Goal: Task Accomplishment & Management: Complete application form

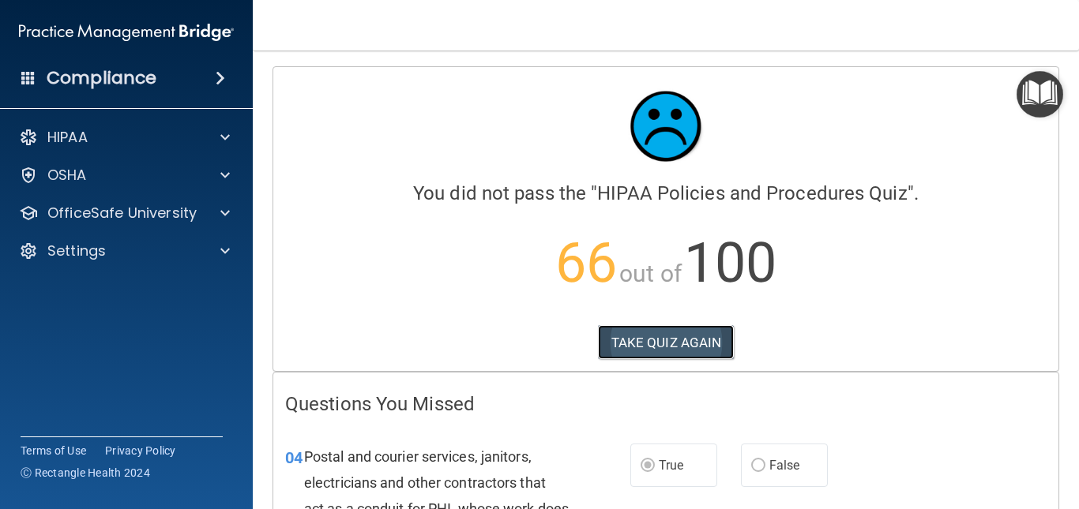
click at [640, 337] on button "TAKE QUIZ AGAIN" at bounding box center [666, 342] width 137 height 35
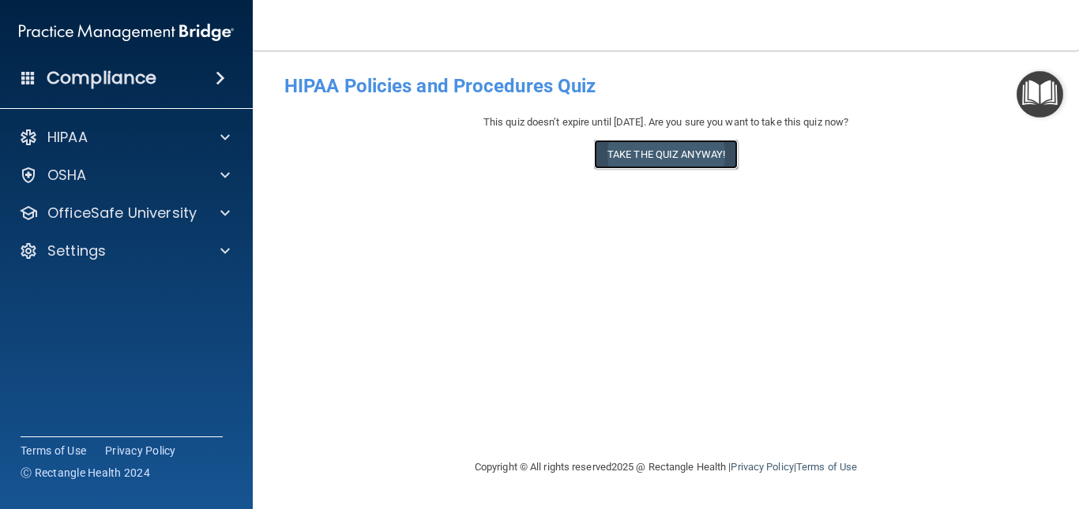
click at [669, 157] on button "Take the quiz anyway!" at bounding box center [666, 154] width 144 height 29
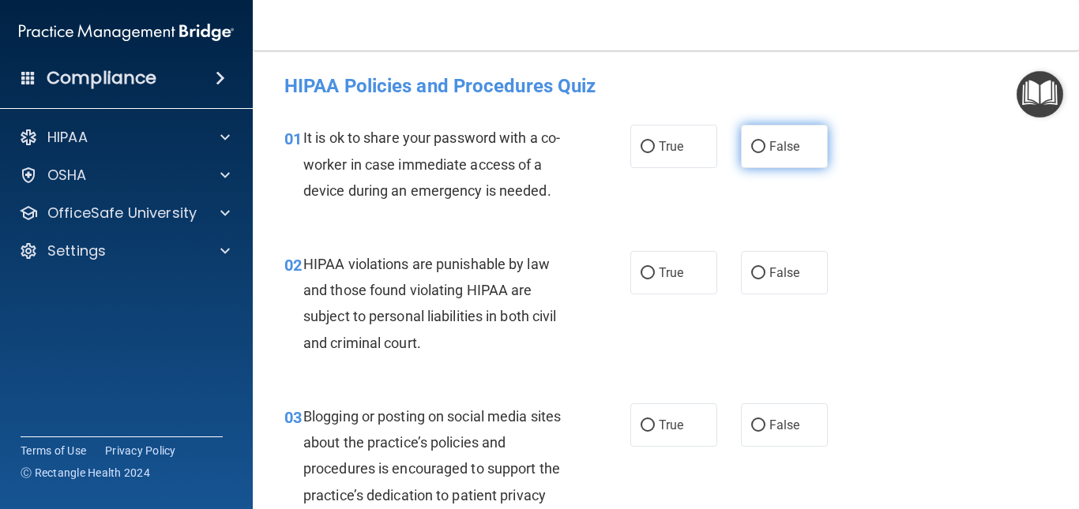
click at [775, 159] on label "False" at bounding box center [784, 146] width 87 height 43
click at [765, 153] on input "False" at bounding box center [758, 147] width 14 height 12
radio input "true"
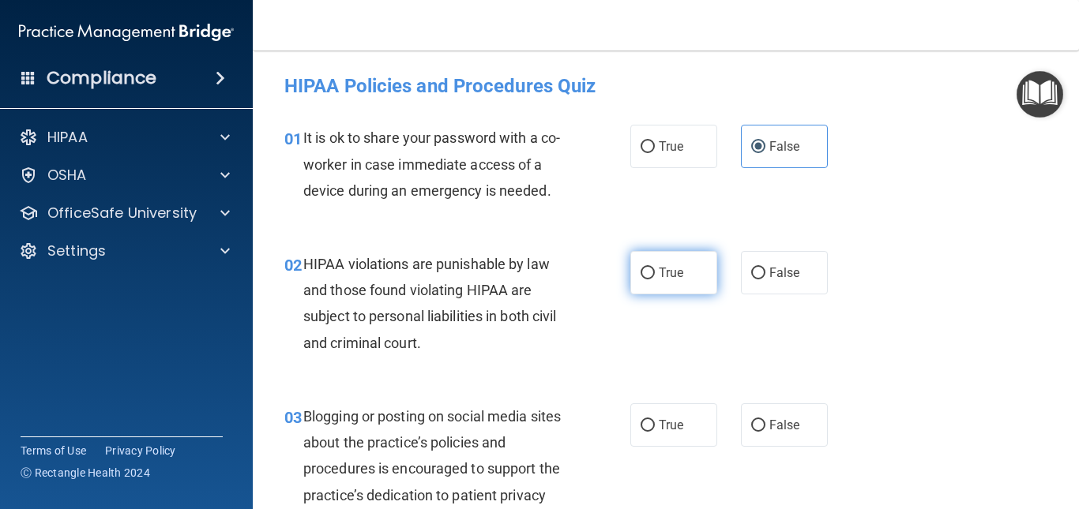
click at [658, 270] on span "True" at bounding box center [670, 272] width 24 height 15
click at [655, 270] on input "True" at bounding box center [647, 274] width 14 height 12
radio input "true"
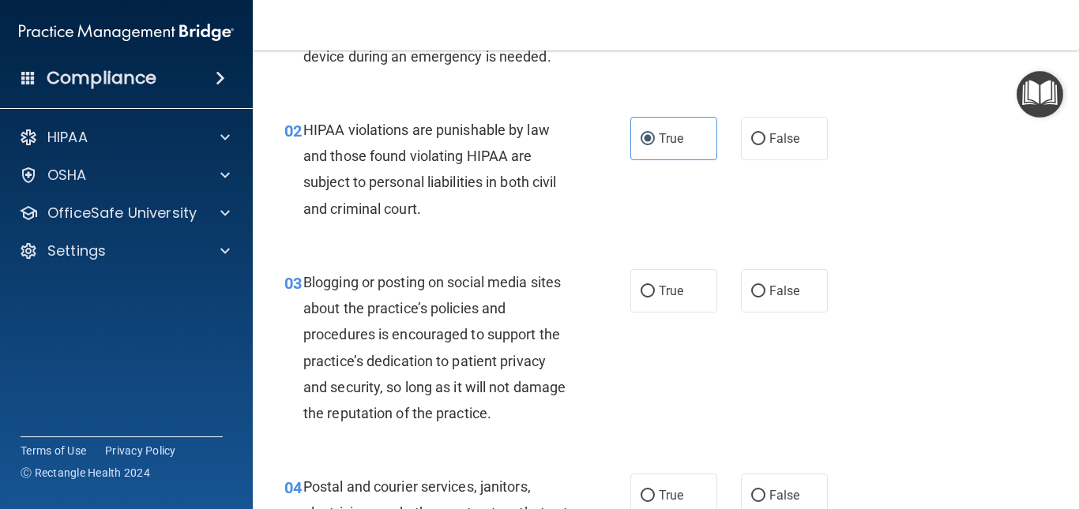
scroll to position [250, 0]
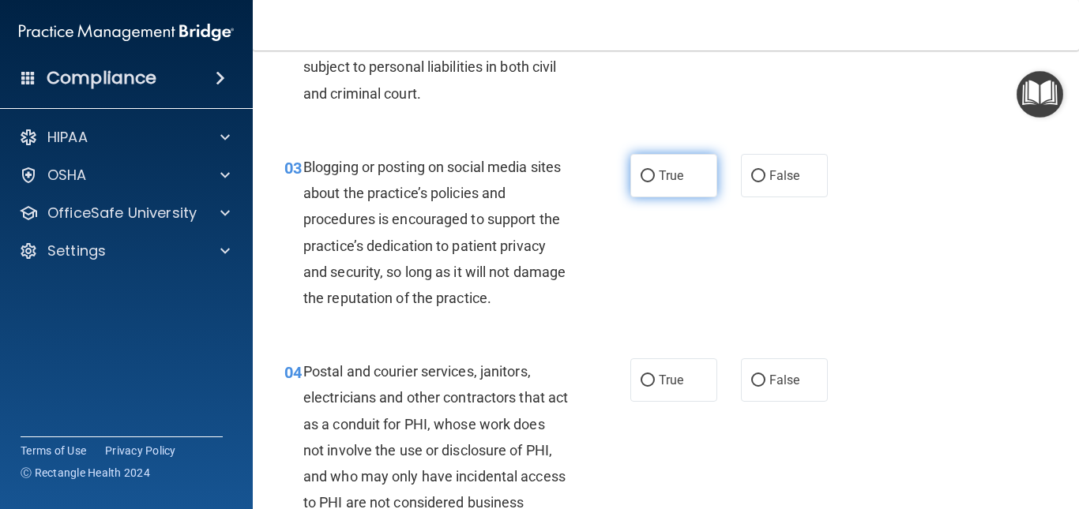
click at [665, 176] on span "True" at bounding box center [670, 175] width 24 height 15
click at [655, 176] on input "True" at bounding box center [647, 177] width 14 height 12
radio input "true"
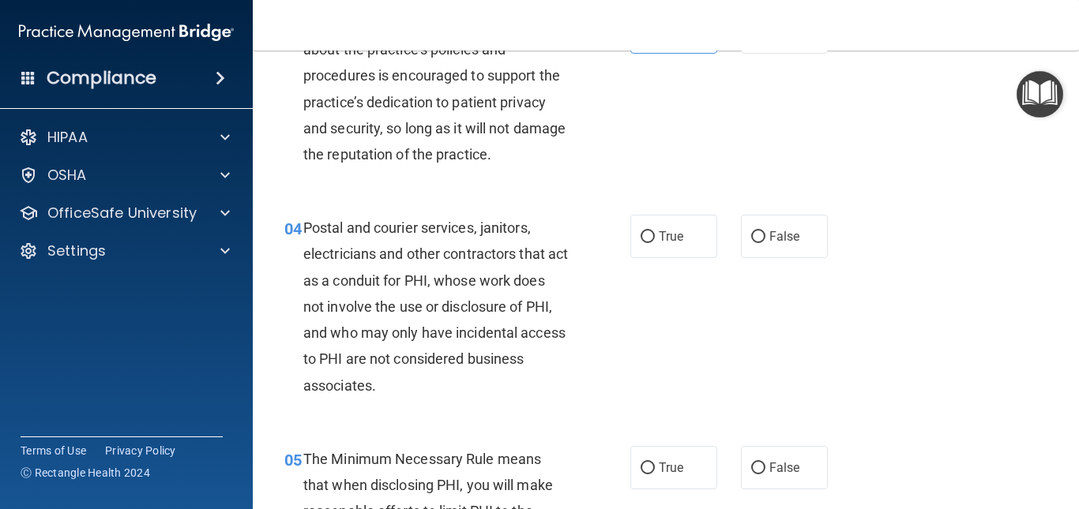
scroll to position [403, 0]
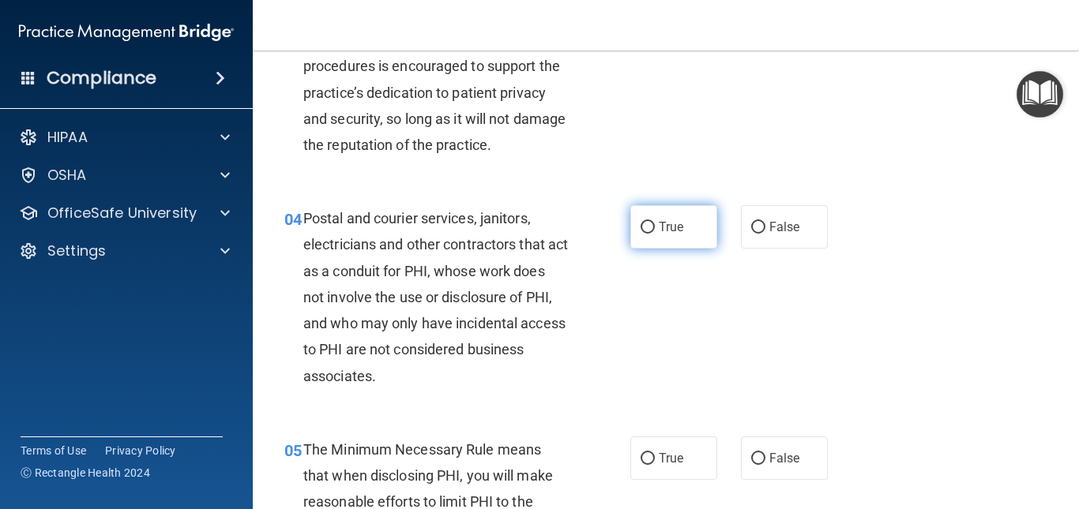
click at [643, 226] on input "True" at bounding box center [647, 228] width 14 height 12
radio input "true"
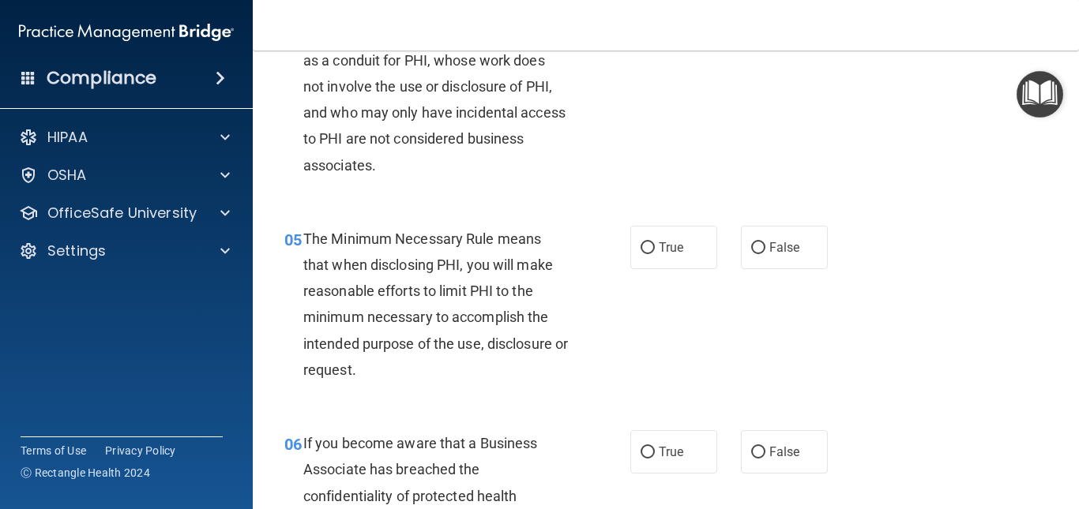
scroll to position [623, 0]
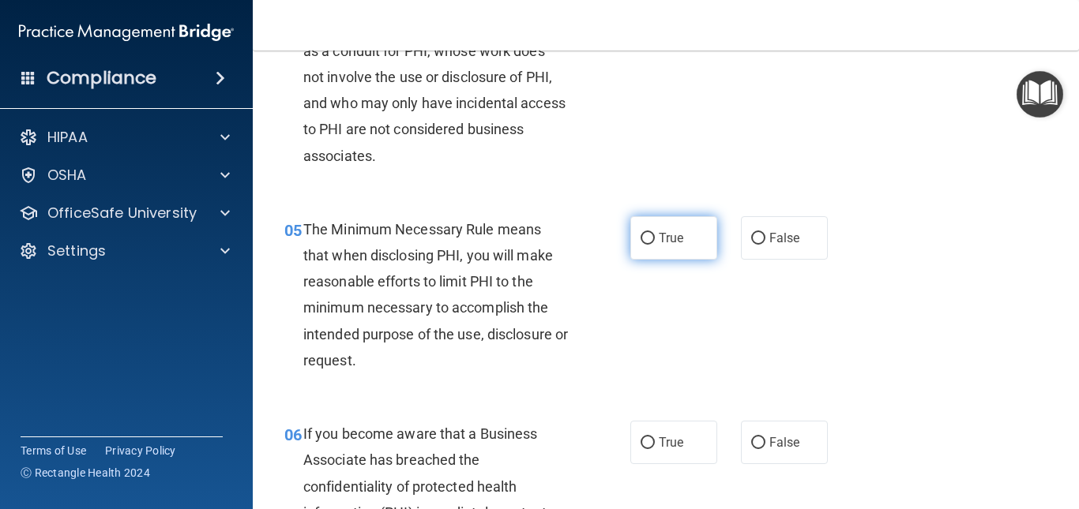
click at [654, 230] on label "True" at bounding box center [673, 237] width 87 height 43
click at [654, 233] on input "True" at bounding box center [647, 239] width 14 height 12
radio input "true"
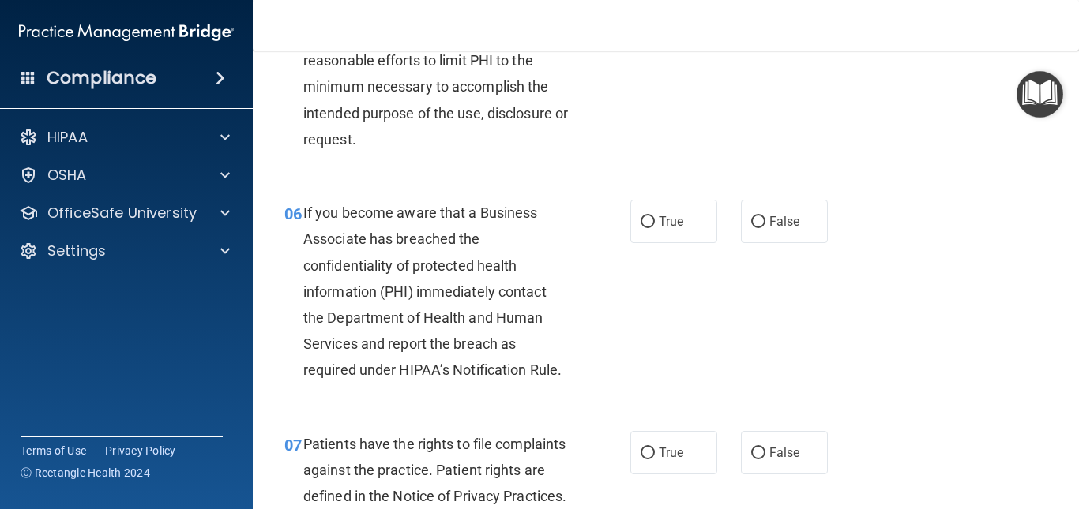
scroll to position [872, 0]
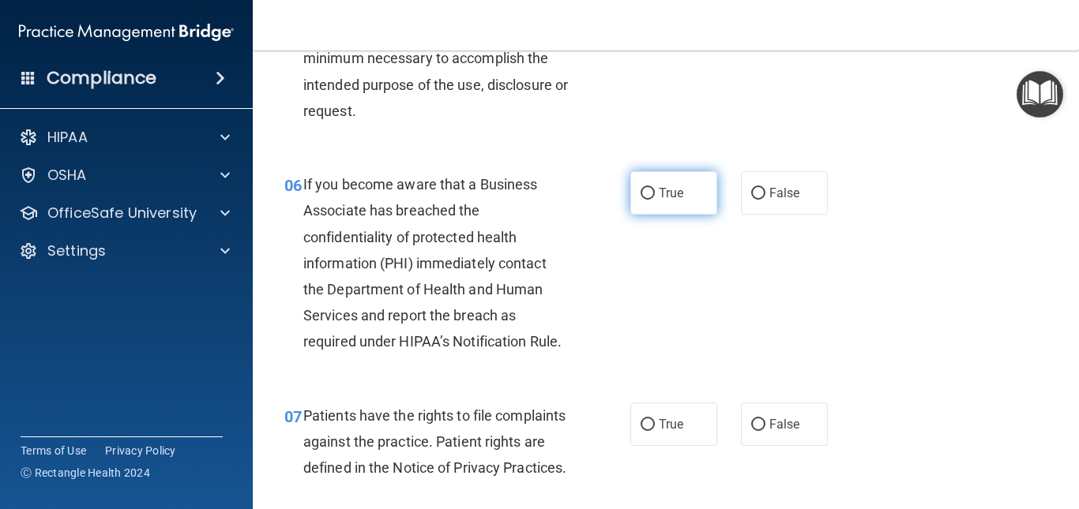
click at [641, 195] on input "True" at bounding box center [647, 194] width 14 height 12
radio input "true"
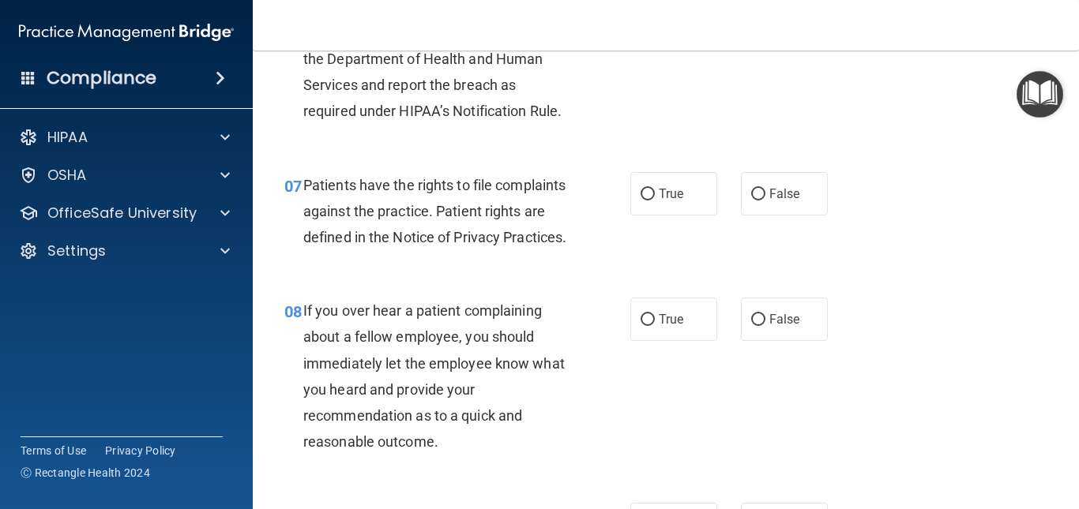
scroll to position [1131, 0]
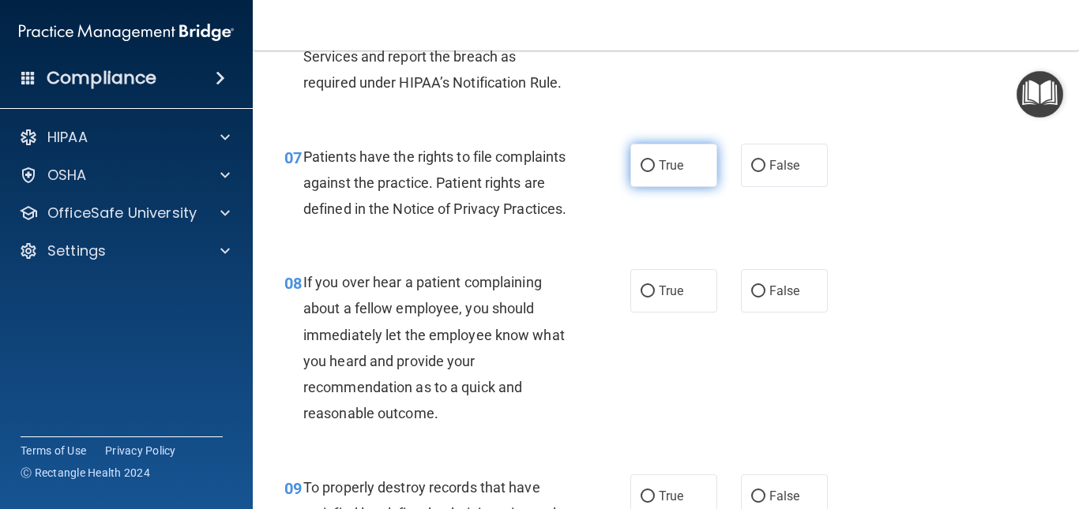
click at [668, 172] on span "True" at bounding box center [670, 165] width 24 height 15
click at [655, 172] on input "True" at bounding box center [647, 166] width 14 height 12
radio input "true"
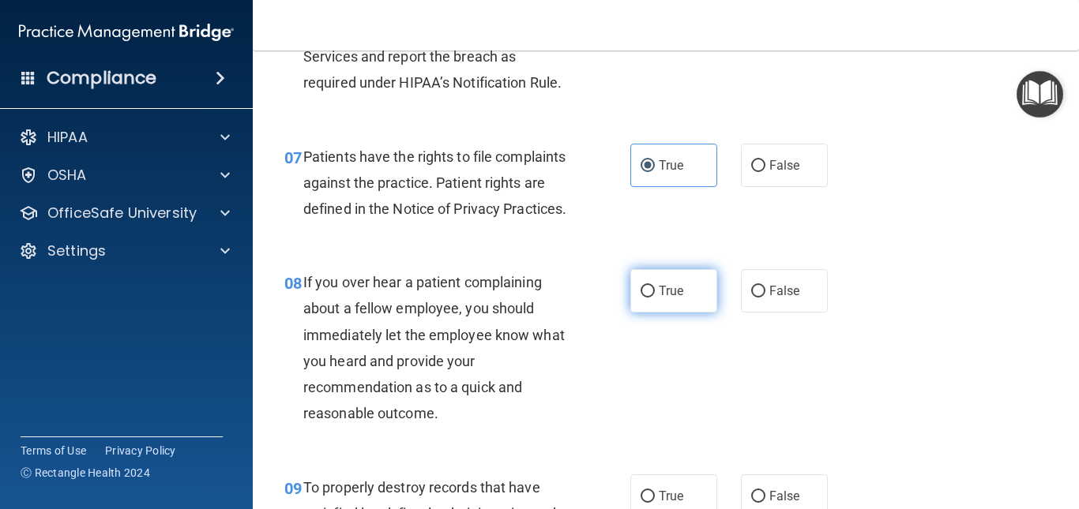
click at [666, 313] on label "True" at bounding box center [673, 290] width 87 height 43
click at [655, 298] on input "True" at bounding box center [647, 292] width 14 height 12
radio input "true"
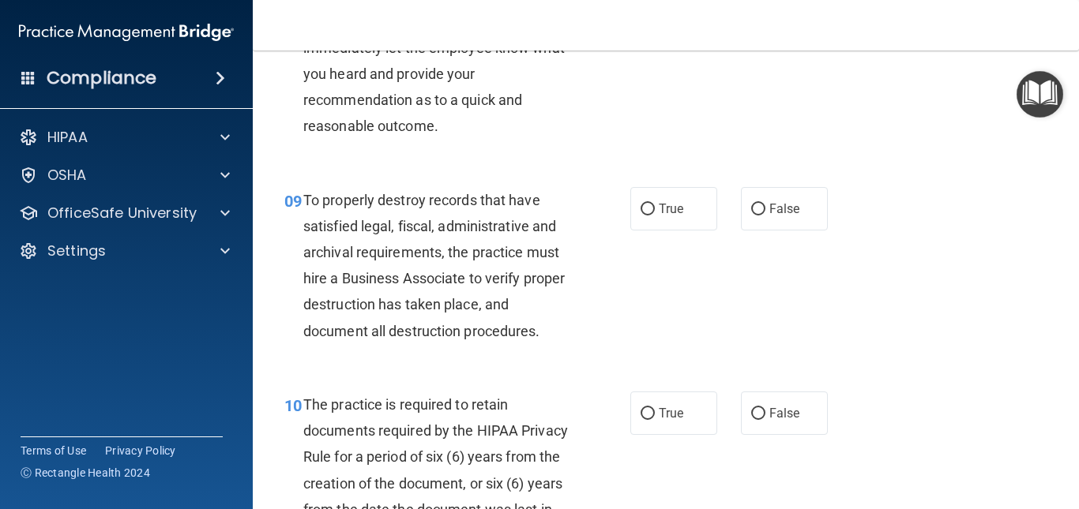
scroll to position [1429, 0]
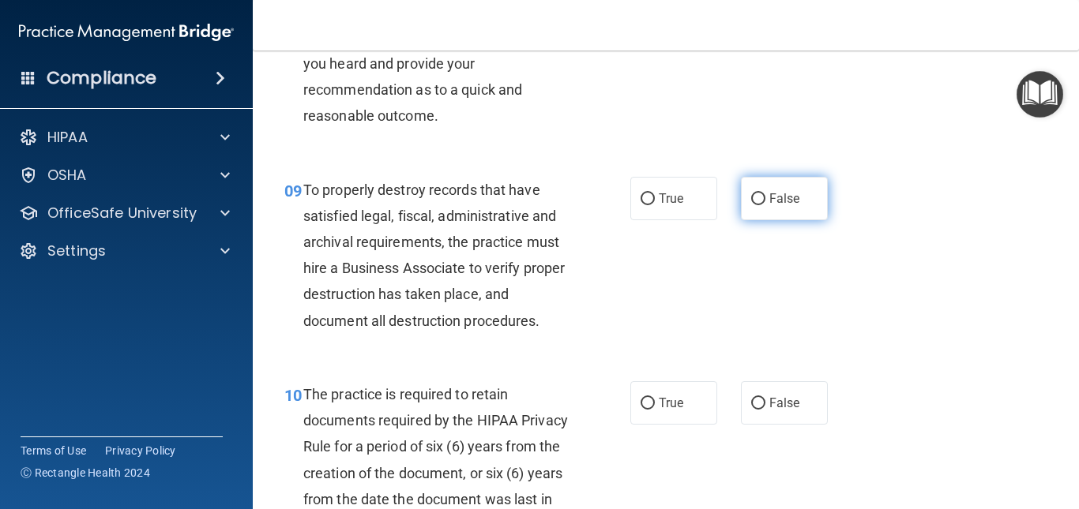
click at [794, 220] on label "False" at bounding box center [784, 198] width 87 height 43
click at [765, 205] on input "False" at bounding box center [758, 199] width 14 height 12
radio input "true"
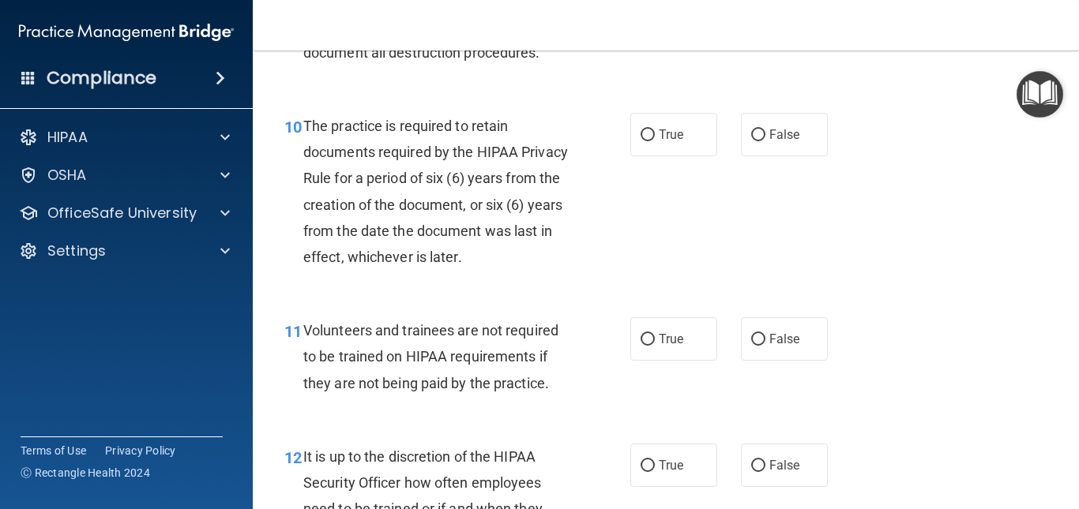
scroll to position [1707, 0]
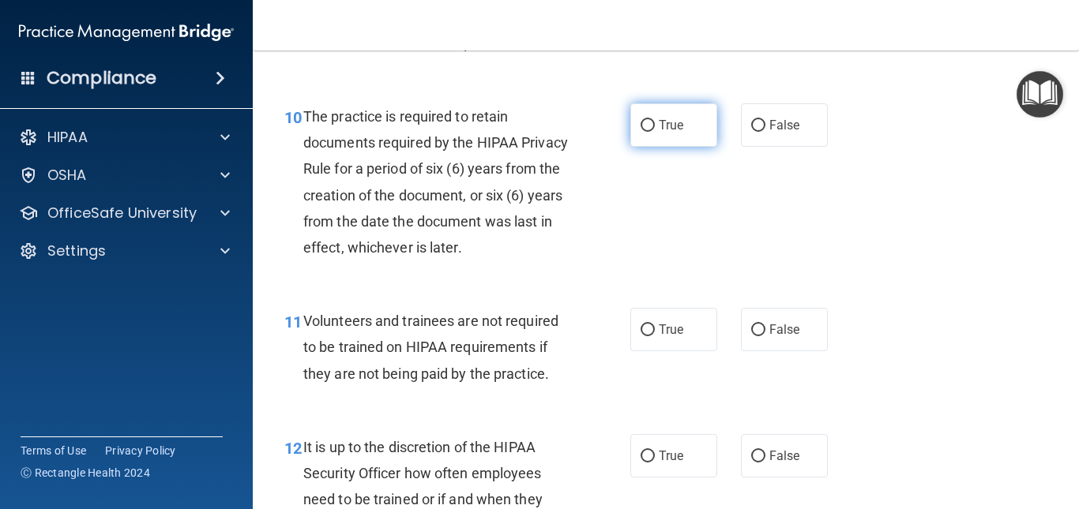
click at [640, 132] on input "True" at bounding box center [647, 126] width 14 height 12
radio input "true"
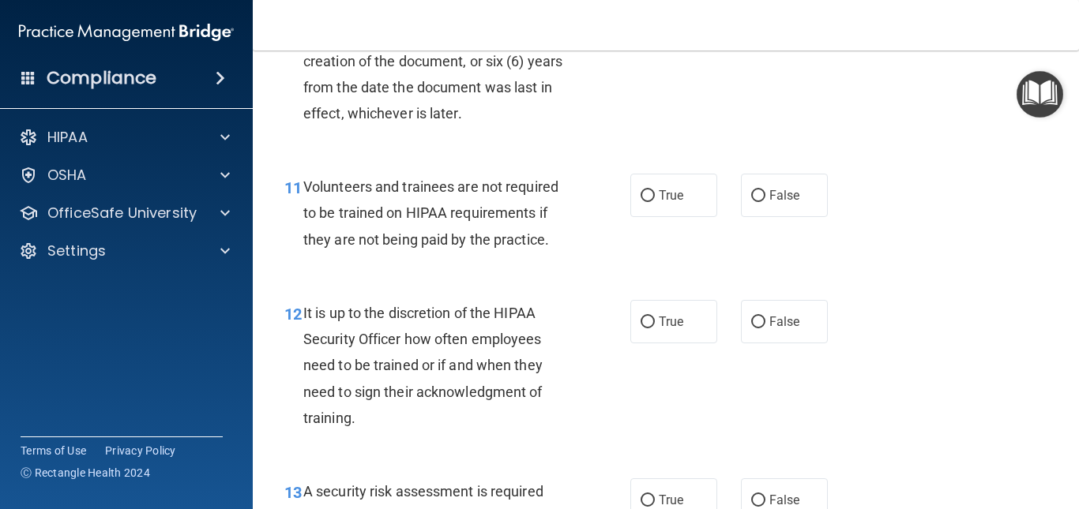
scroll to position [1889, 0]
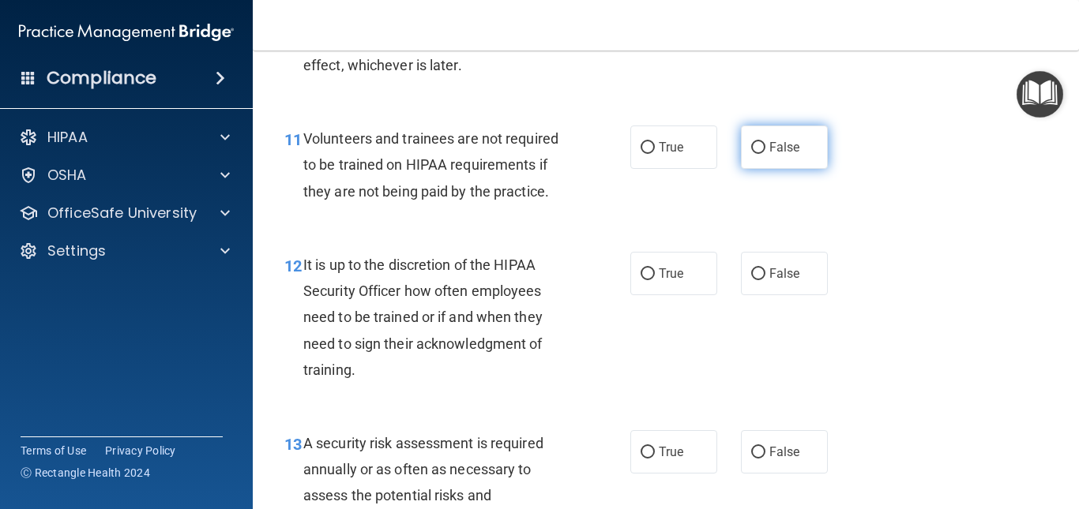
click at [758, 160] on label "False" at bounding box center [784, 147] width 87 height 43
click at [758, 154] on input "False" at bounding box center [758, 148] width 14 height 12
radio input "true"
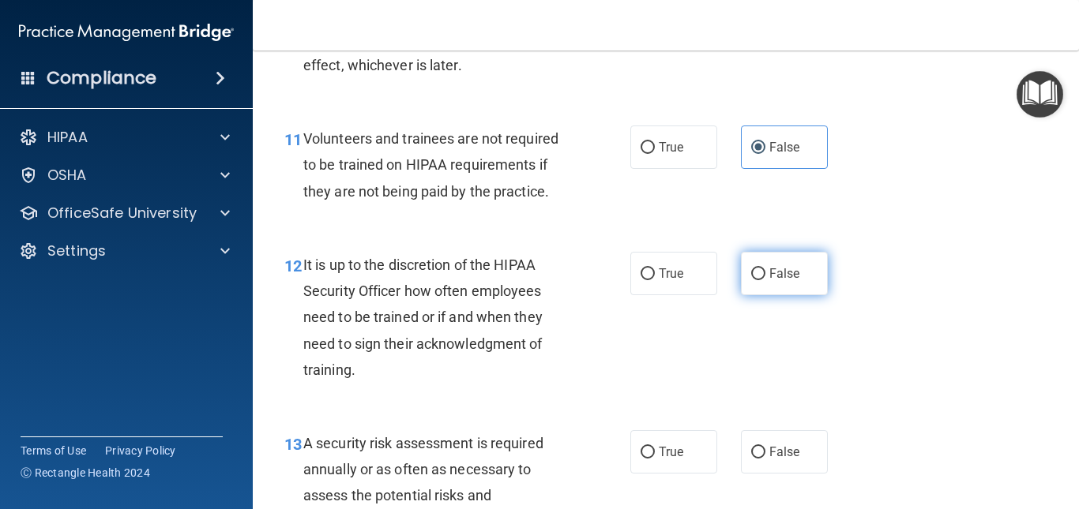
click at [774, 295] on label "False" at bounding box center [784, 273] width 87 height 43
click at [765, 280] on input "False" at bounding box center [758, 274] width 14 height 12
radio input "true"
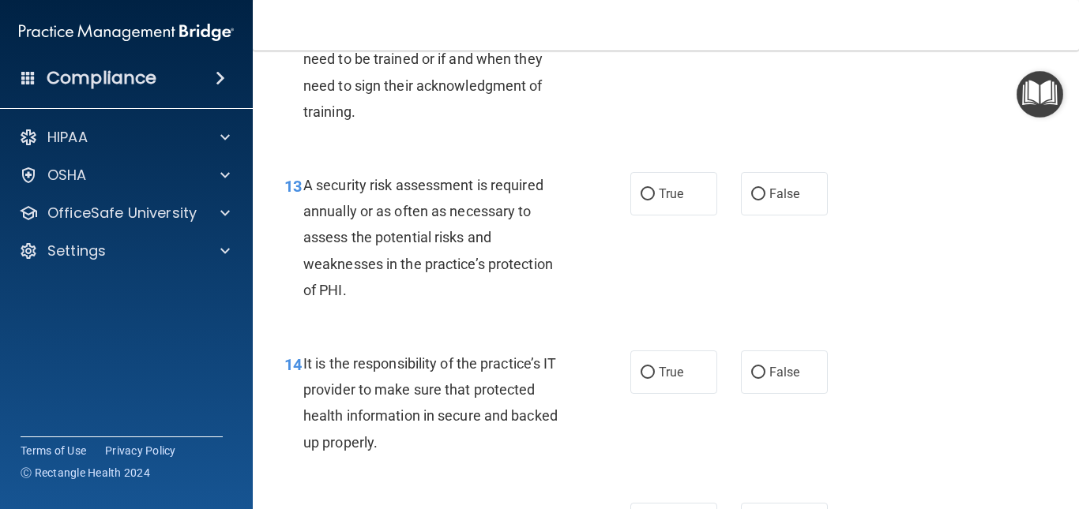
scroll to position [2158, 0]
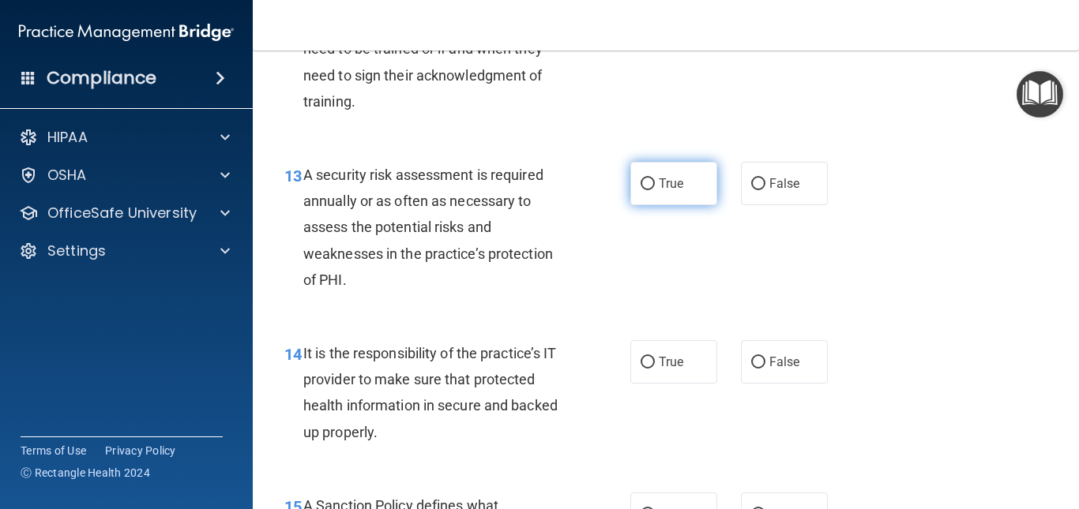
click at [673, 205] on label "True" at bounding box center [673, 183] width 87 height 43
click at [655, 190] on input "True" at bounding box center [647, 184] width 14 height 12
radio input "true"
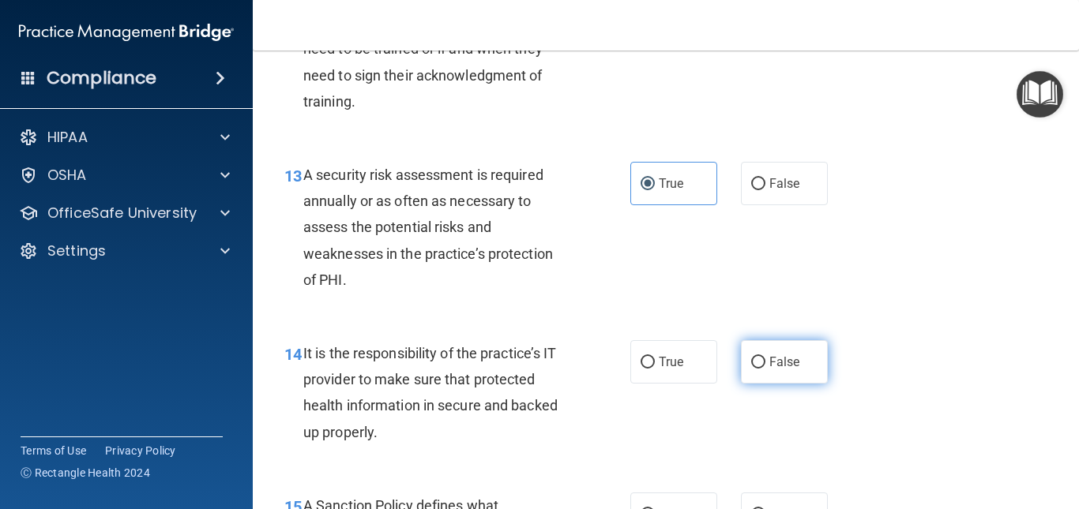
click at [779, 370] on span "False" at bounding box center [784, 362] width 31 height 15
click at [765, 369] on input "False" at bounding box center [758, 363] width 14 height 12
radio input "true"
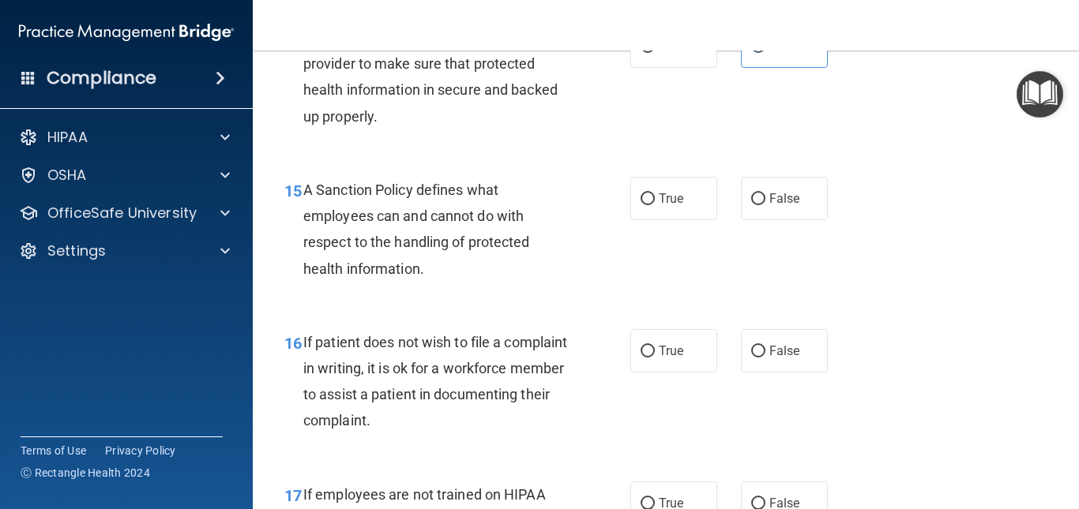
scroll to position [2503, 0]
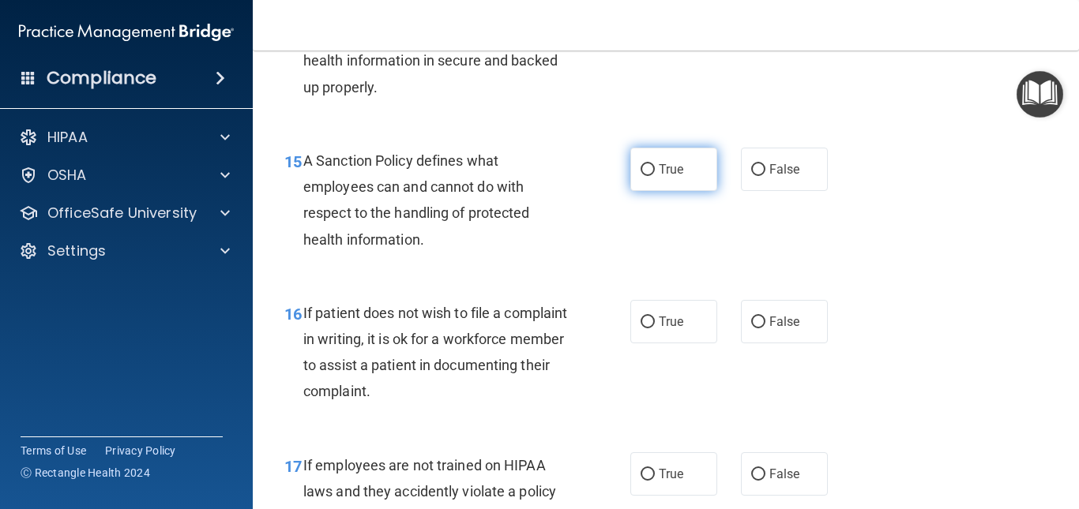
click at [660, 191] on label "True" at bounding box center [673, 169] width 87 height 43
click at [655, 176] on input "True" at bounding box center [647, 170] width 14 height 12
radio input "true"
click at [647, 328] on input "True" at bounding box center [647, 323] width 14 height 12
radio input "true"
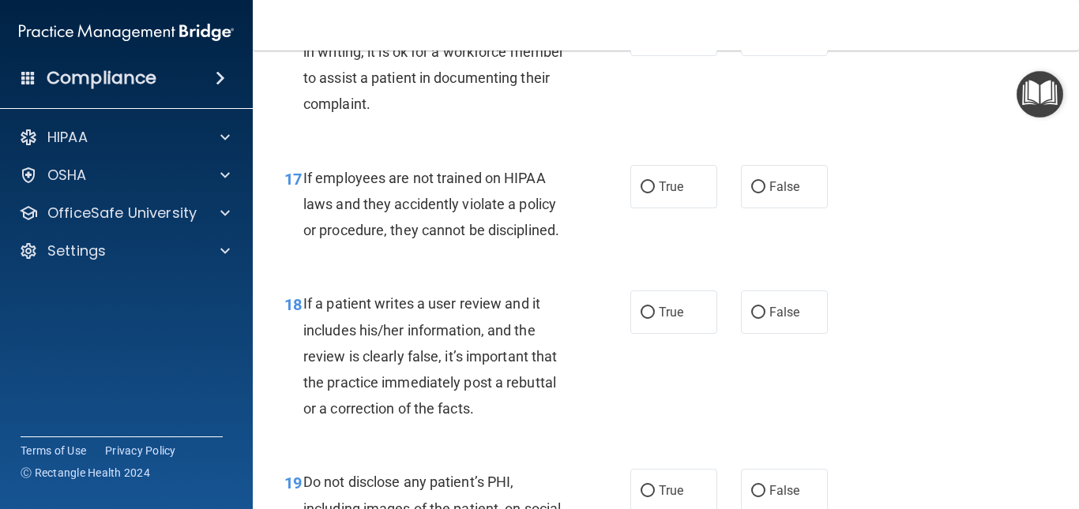
scroll to position [2800, 0]
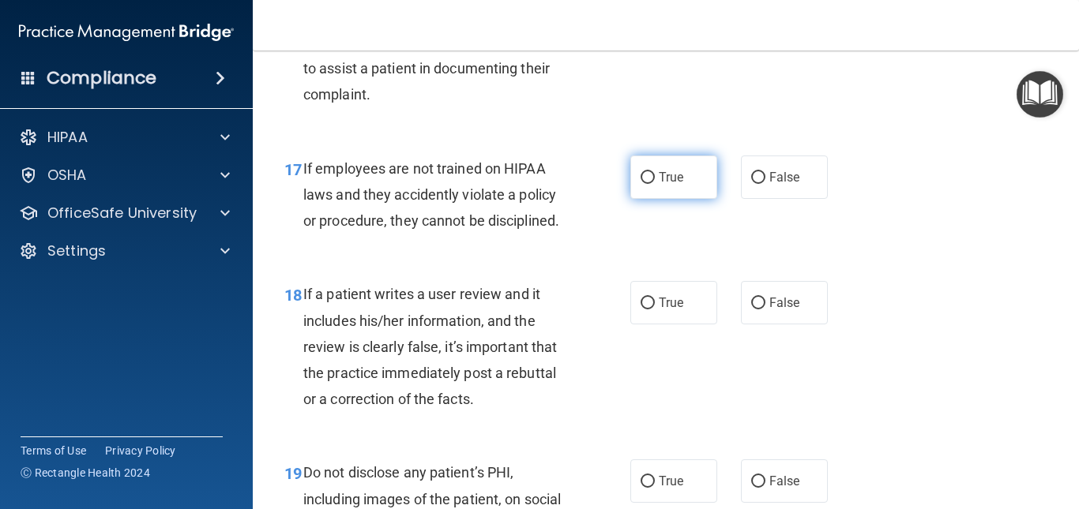
click at [646, 184] on input "True" at bounding box center [647, 178] width 14 height 12
radio input "true"
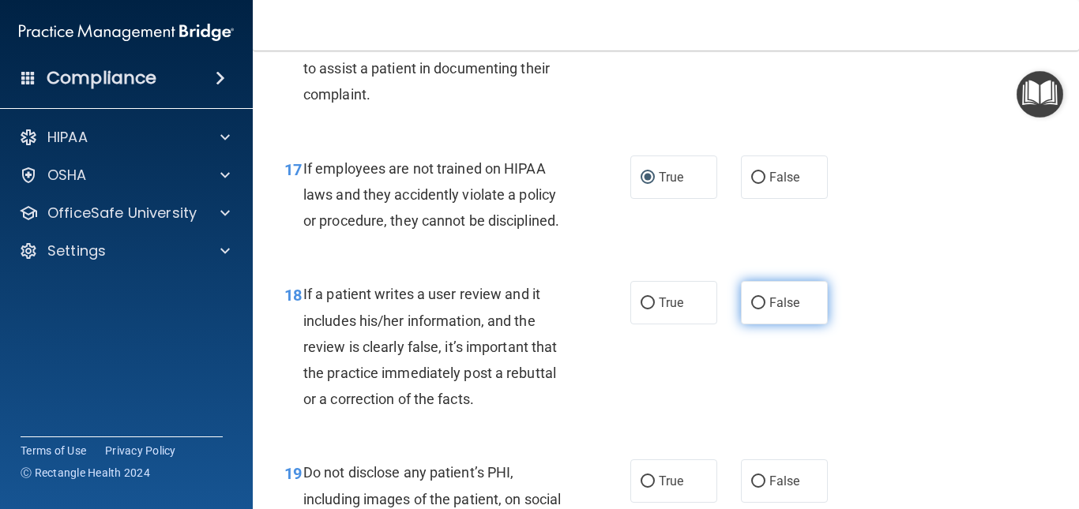
click at [782, 310] on span "False" at bounding box center [784, 302] width 31 height 15
click at [765, 310] on input "False" at bounding box center [758, 304] width 14 height 12
radio input "true"
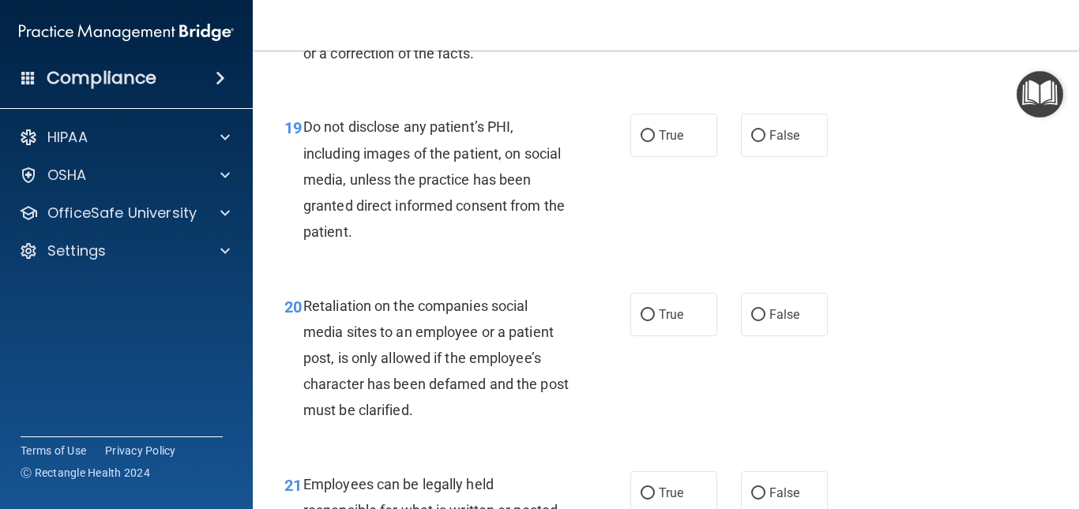
scroll to position [3155, 0]
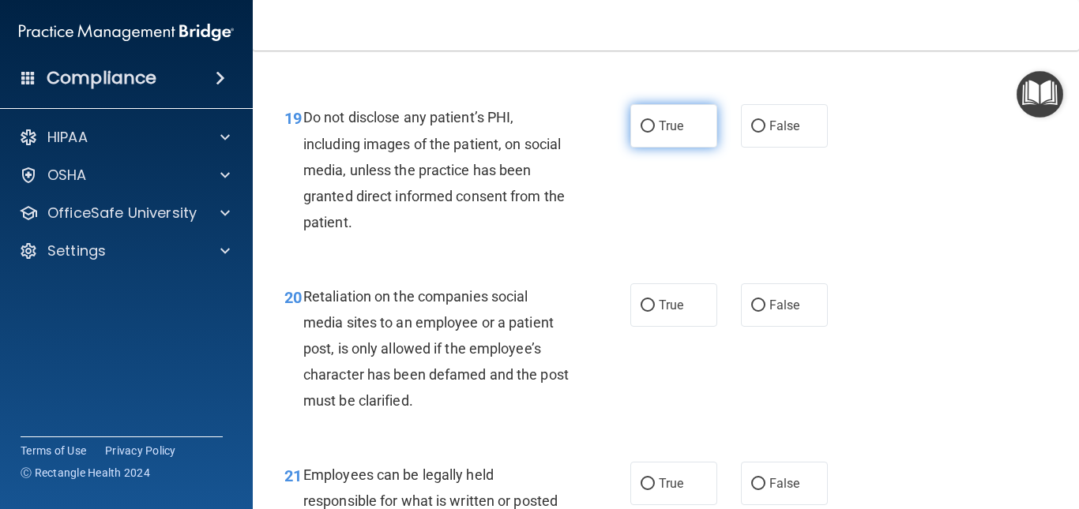
click at [640, 148] on label "True" at bounding box center [673, 125] width 87 height 43
click at [640, 133] on input "True" at bounding box center [647, 127] width 14 height 12
radio input "true"
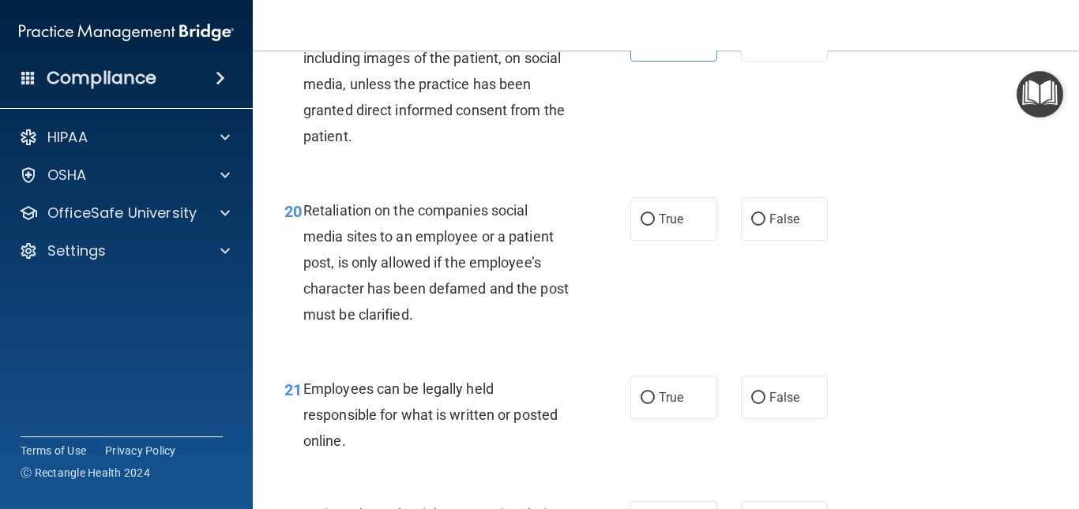
scroll to position [3299, 0]
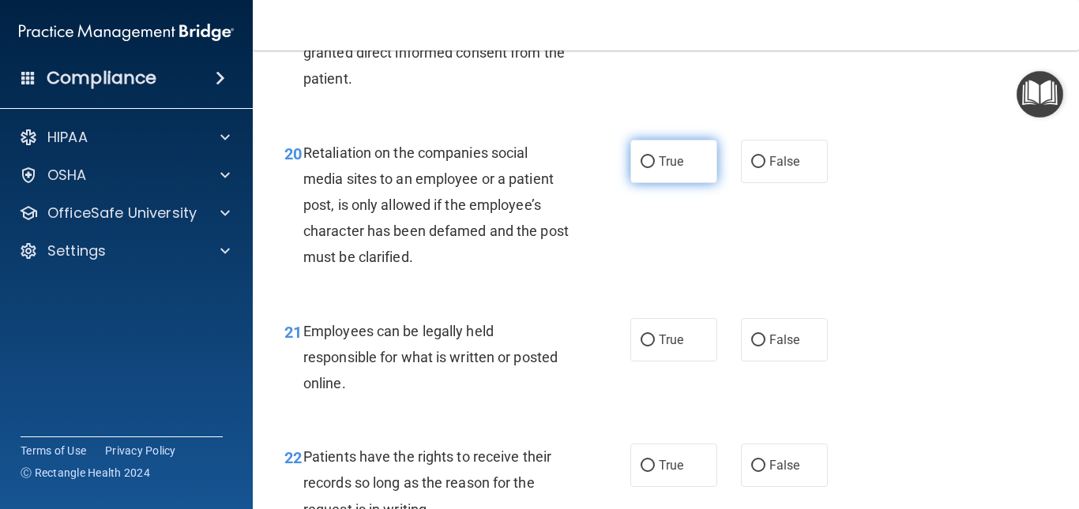
click at [678, 183] on label "True" at bounding box center [673, 161] width 87 height 43
click at [655, 168] on input "True" at bounding box center [647, 162] width 14 height 12
radio input "true"
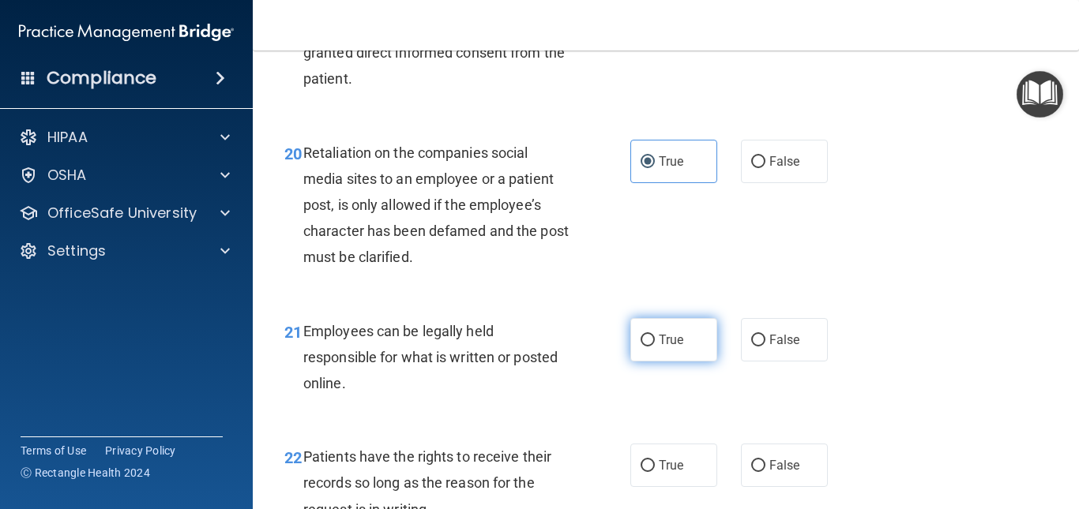
click at [662, 362] on label "True" at bounding box center [673, 339] width 87 height 43
click at [655, 347] on input "True" at bounding box center [647, 341] width 14 height 12
radio input "true"
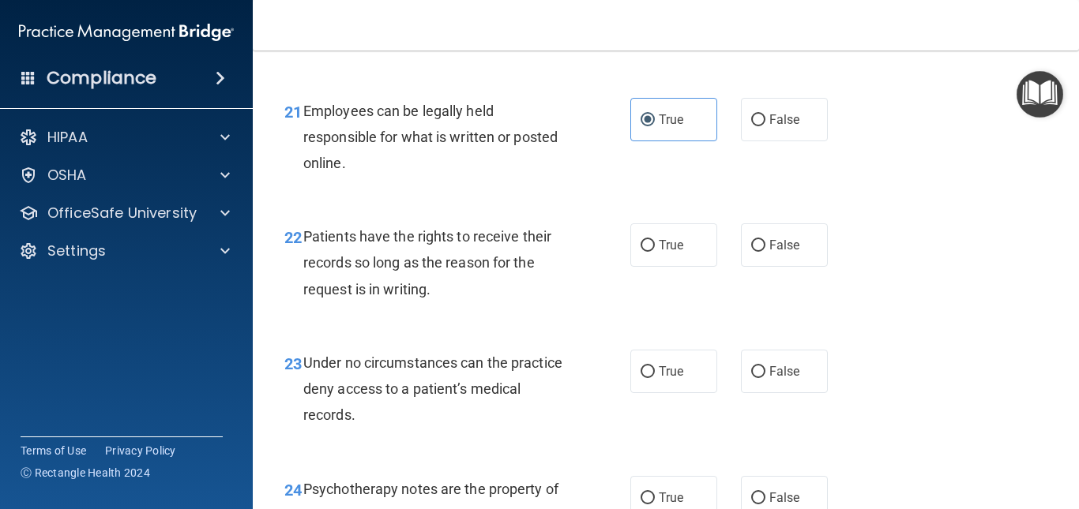
scroll to position [3548, 0]
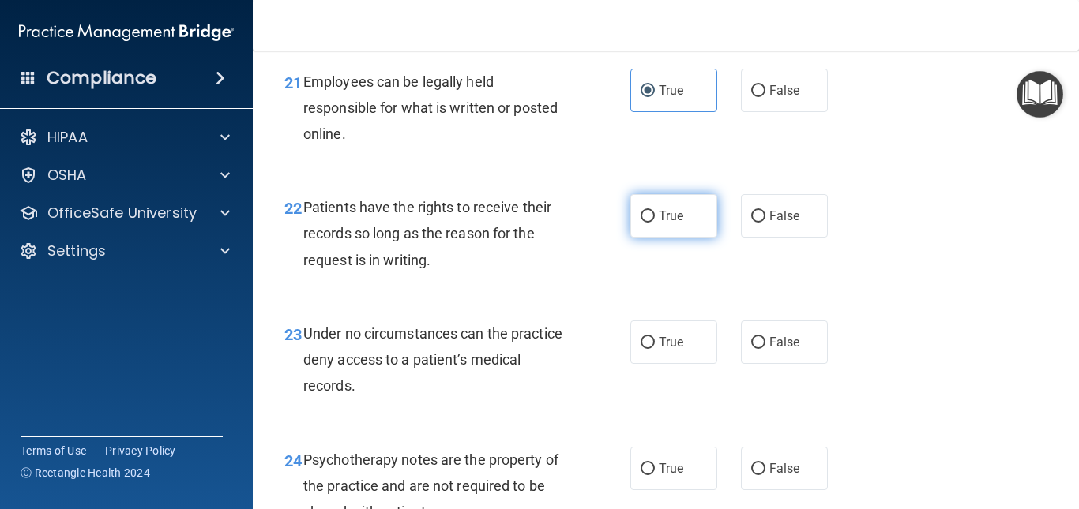
click at [652, 238] on label "True" at bounding box center [673, 215] width 87 height 43
click at [652, 223] on input "True" at bounding box center [647, 217] width 14 height 12
radio input "true"
click at [741, 364] on label "False" at bounding box center [784, 342] width 87 height 43
click at [751, 349] on input "False" at bounding box center [758, 343] width 14 height 12
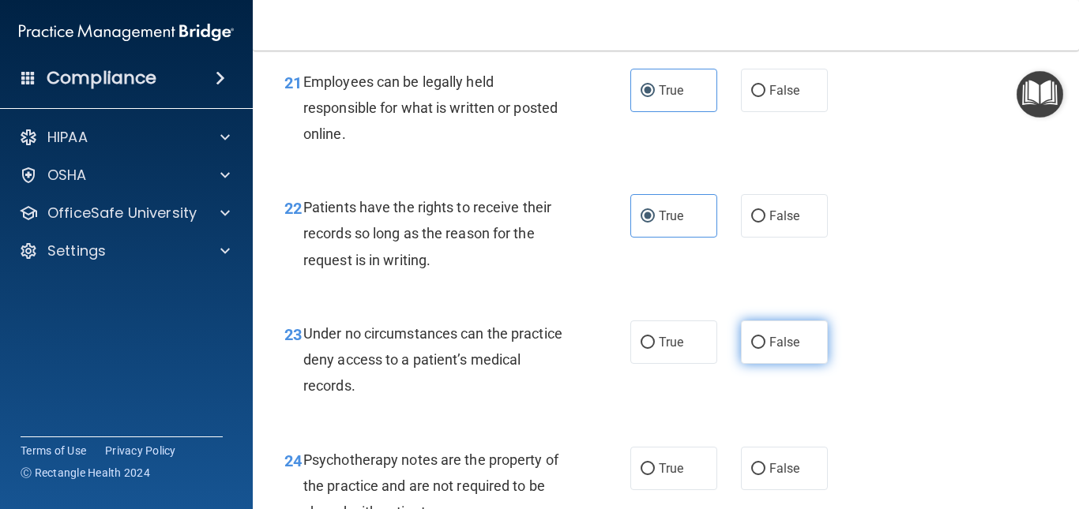
radio input "true"
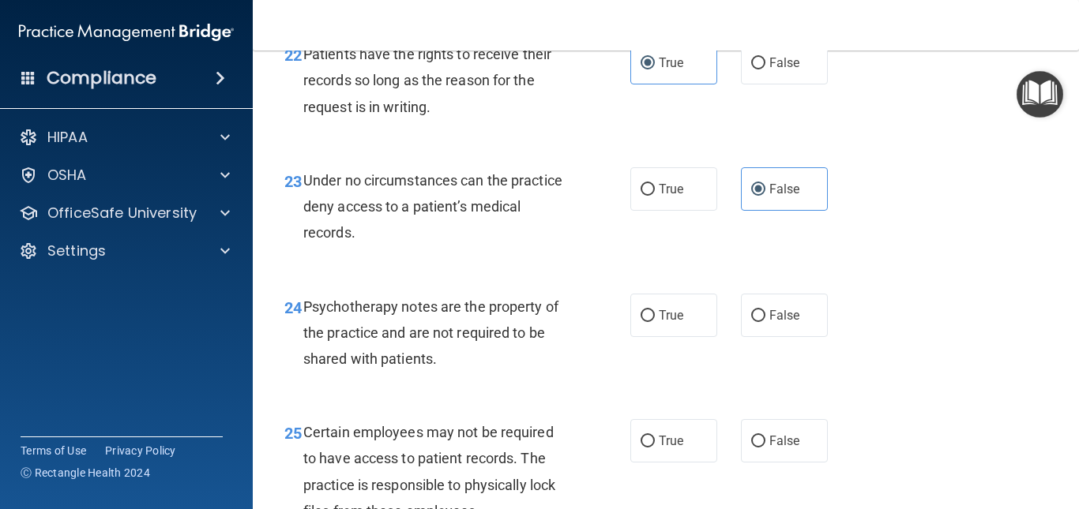
scroll to position [3730, 0]
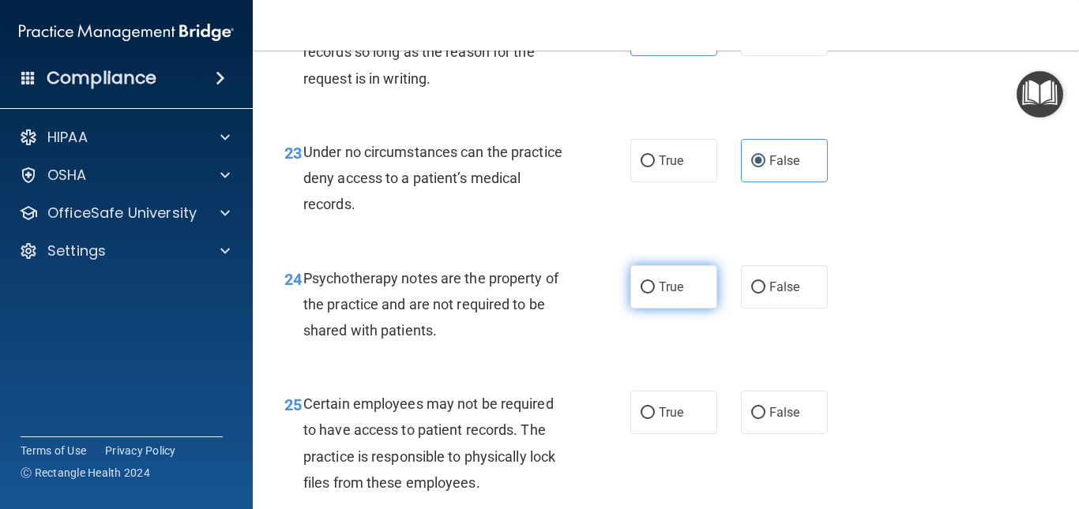
click at [683, 309] on label "True" at bounding box center [673, 286] width 87 height 43
click at [655, 294] on input "True" at bounding box center [647, 288] width 14 height 12
radio input "true"
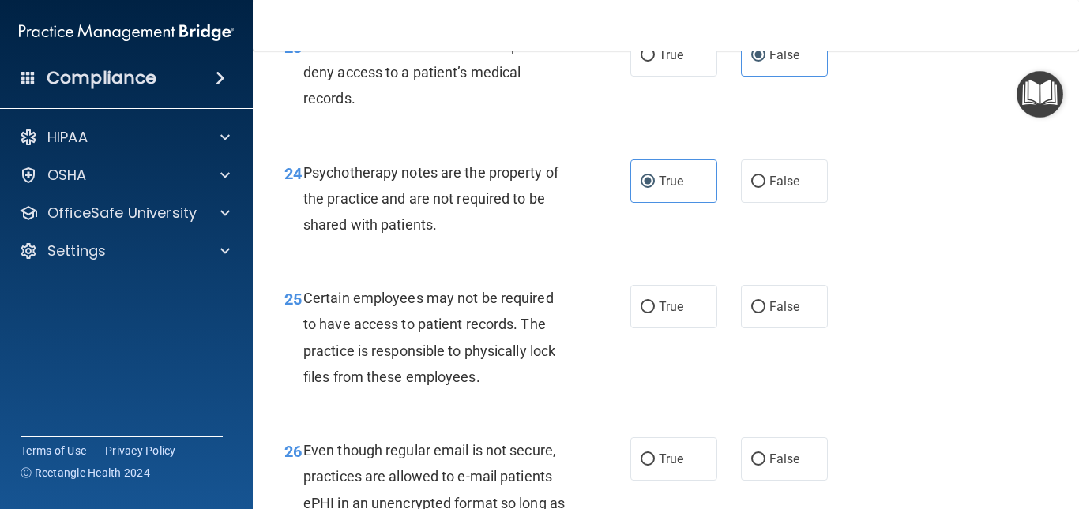
scroll to position [3855, 0]
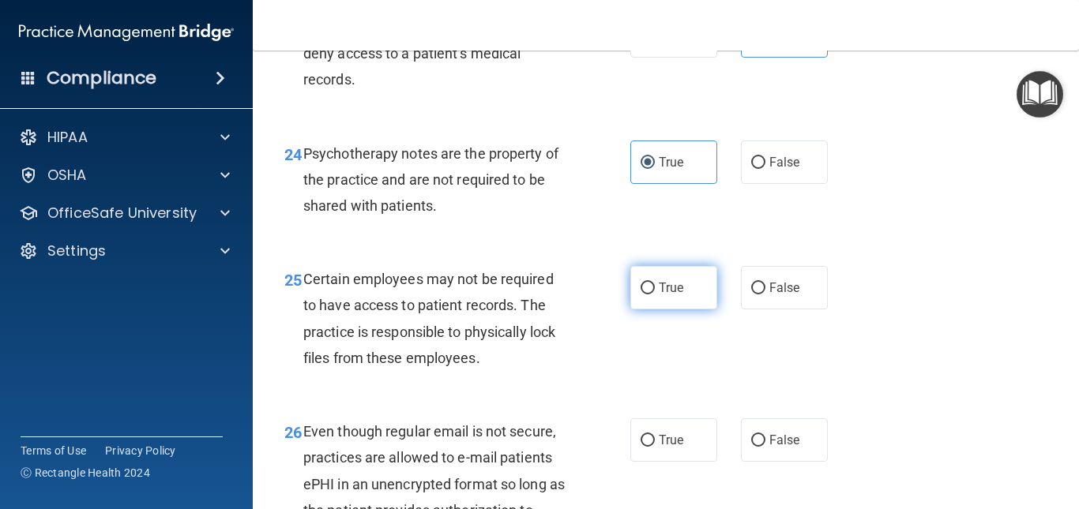
click at [652, 310] on label "True" at bounding box center [673, 287] width 87 height 43
click at [652, 295] on input "True" at bounding box center [647, 289] width 14 height 12
radio input "true"
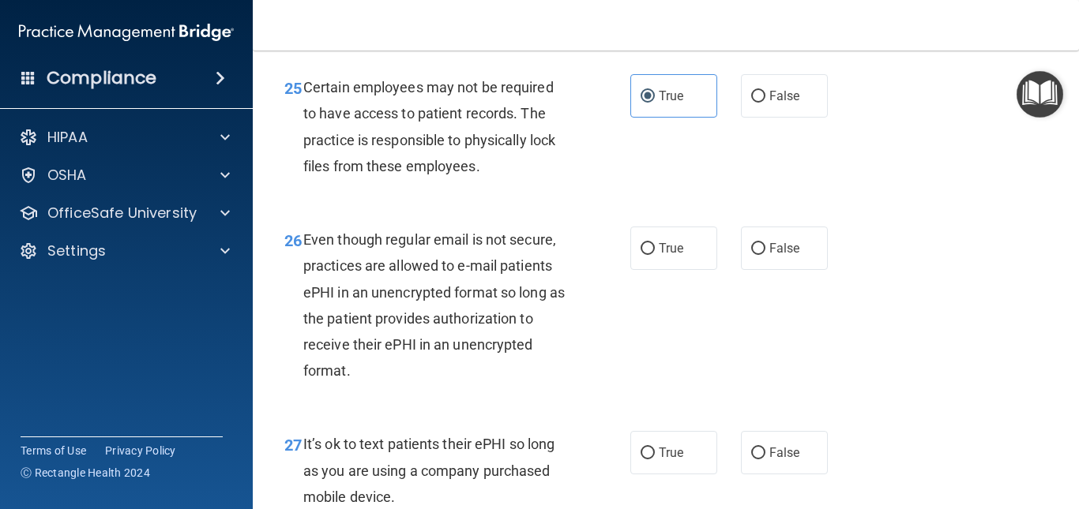
scroll to position [4114, 0]
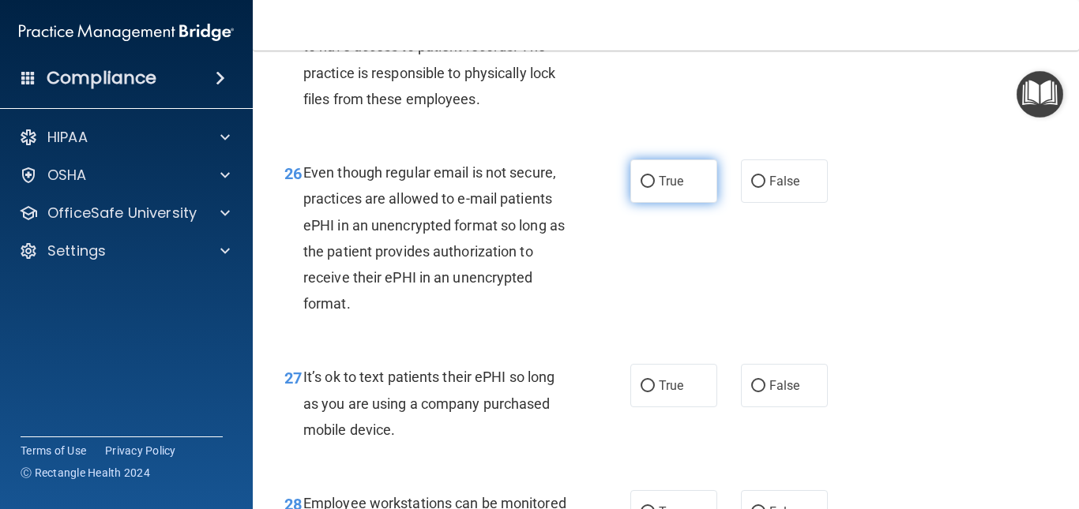
click at [667, 203] on label "True" at bounding box center [673, 180] width 87 height 43
click at [655, 188] on input "True" at bounding box center [647, 182] width 14 height 12
radio input "true"
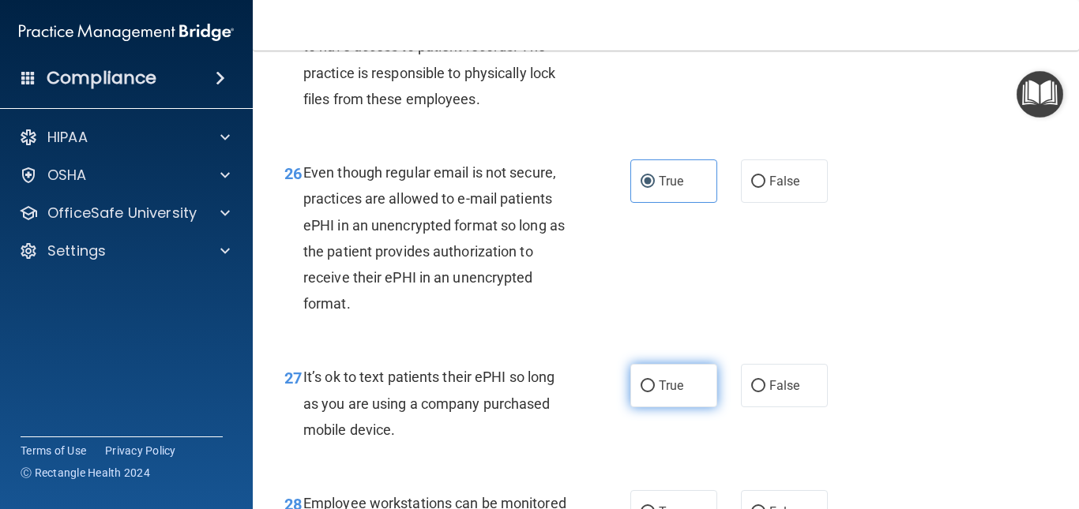
click at [666, 393] on span "True" at bounding box center [670, 385] width 24 height 15
click at [655, 392] on input "True" at bounding box center [647, 387] width 14 height 12
radio input "true"
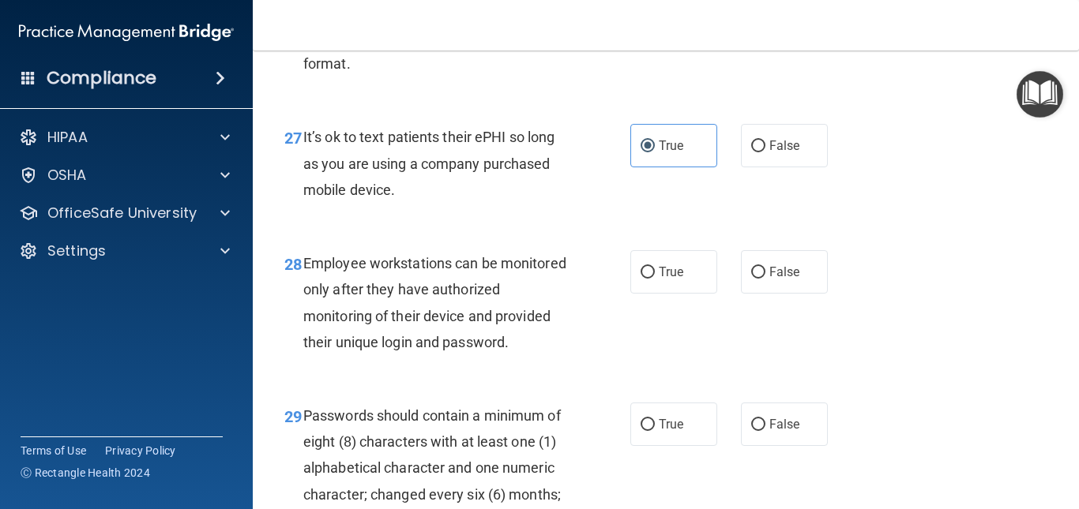
scroll to position [4373, 0]
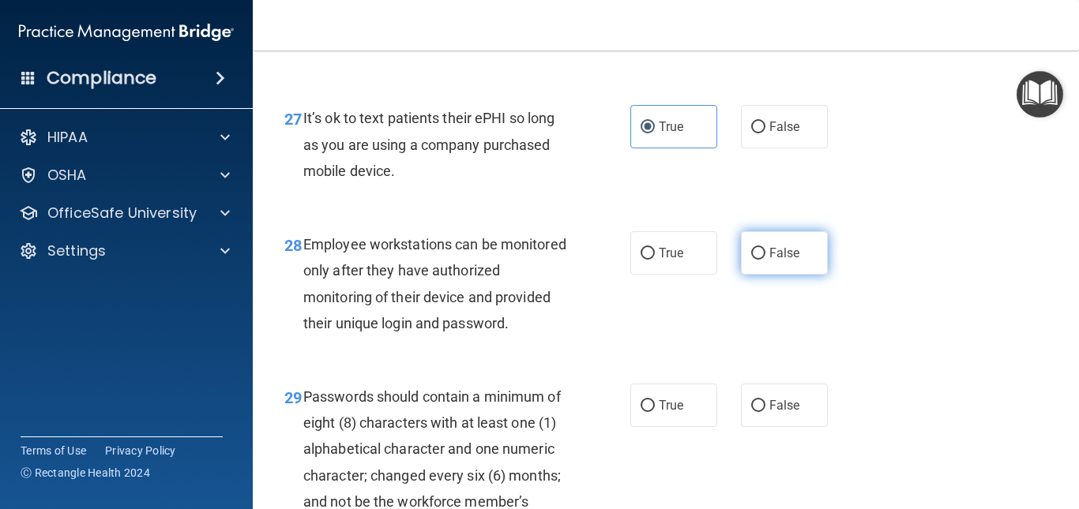
click at [772, 261] on span "False" at bounding box center [784, 253] width 31 height 15
click at [765, 260] on input "False" at bounding box center [758, 254] width 14 height 12
radio input "true"
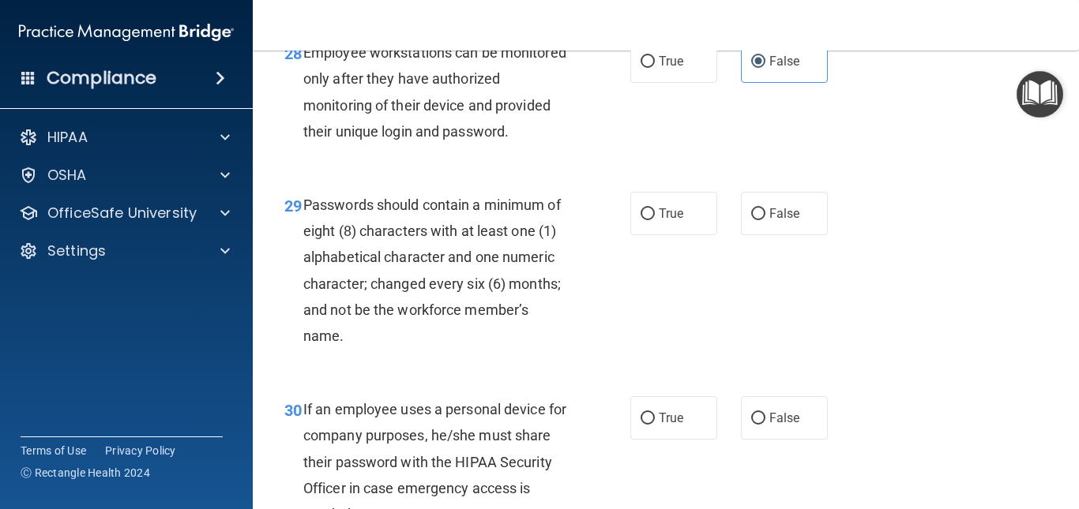
scroll to position [4613, 0]
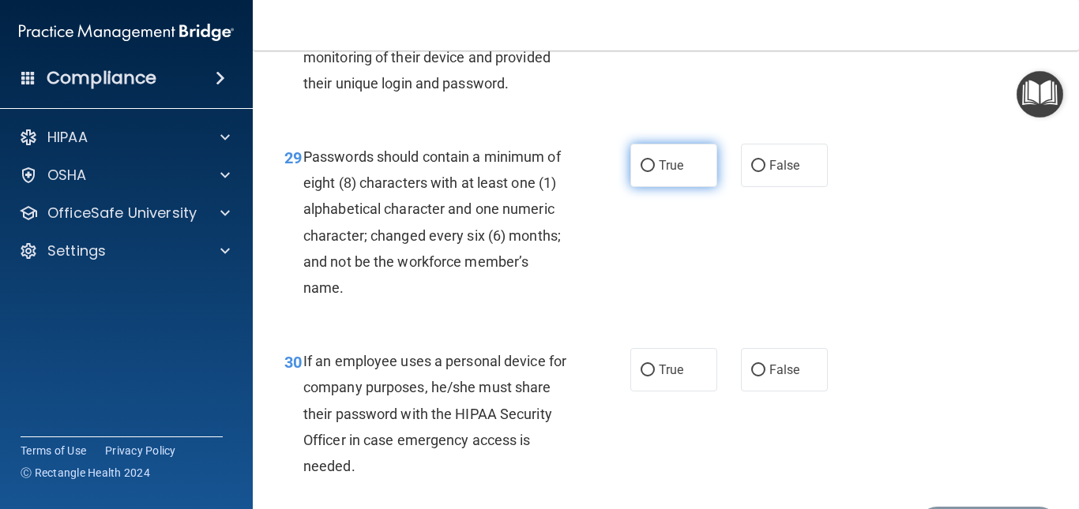
click at [649, 187] on label "True" at bounding box center [673, 165] width 87 height 43
click at [649, 172] on input "True" at bounding box center [647, 166] width 14 height 12
radio input "true"
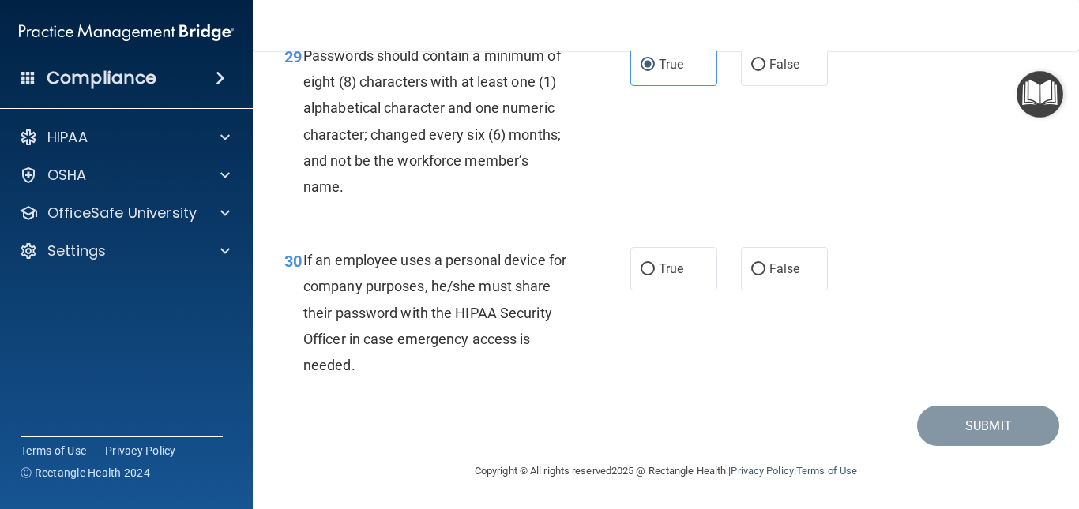
scroll to position [4727, 0]
click at [761, 291] on label "False" at bounding box center [784, 268] width 87 height 43
click at [761, 276] on input "False" at bounding box center [758, 270] width 14 height 12
radio input "true"
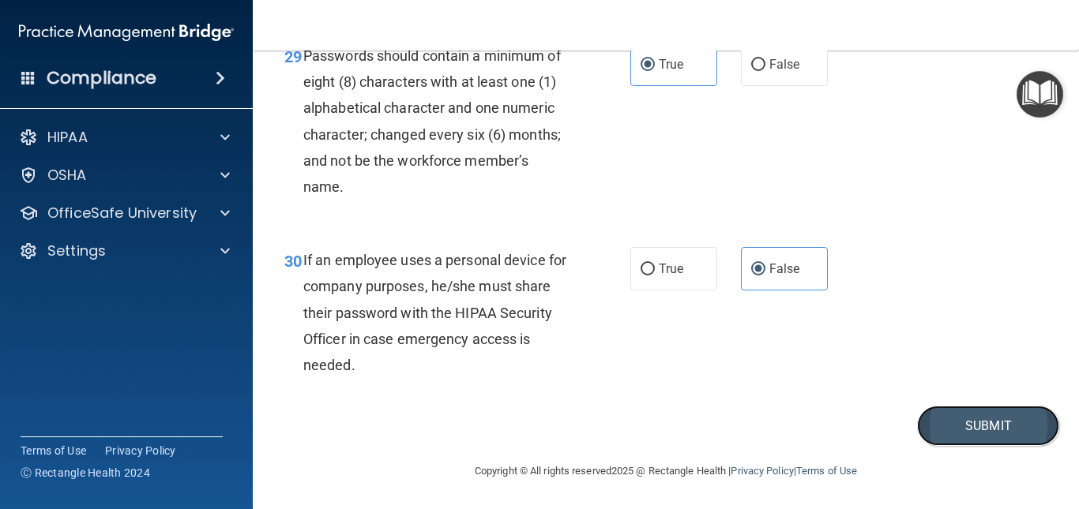
click at [961, 446] on button "Submit" at bounding box center [988, 426] width 142 height 40
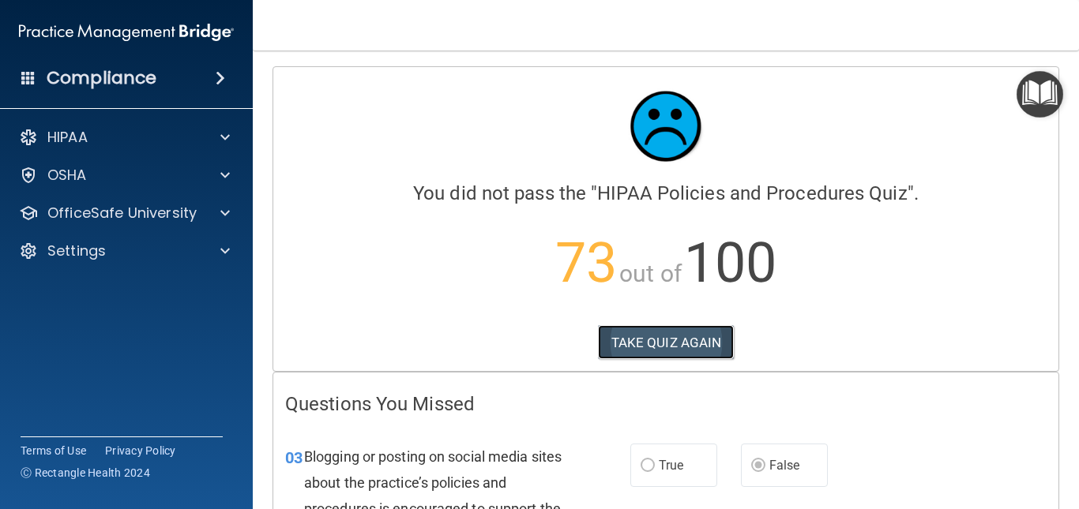
click at [640, 347] on button "TAKE QUIZ AGAIN" at bounding box center [666, 342] width 137 height 35
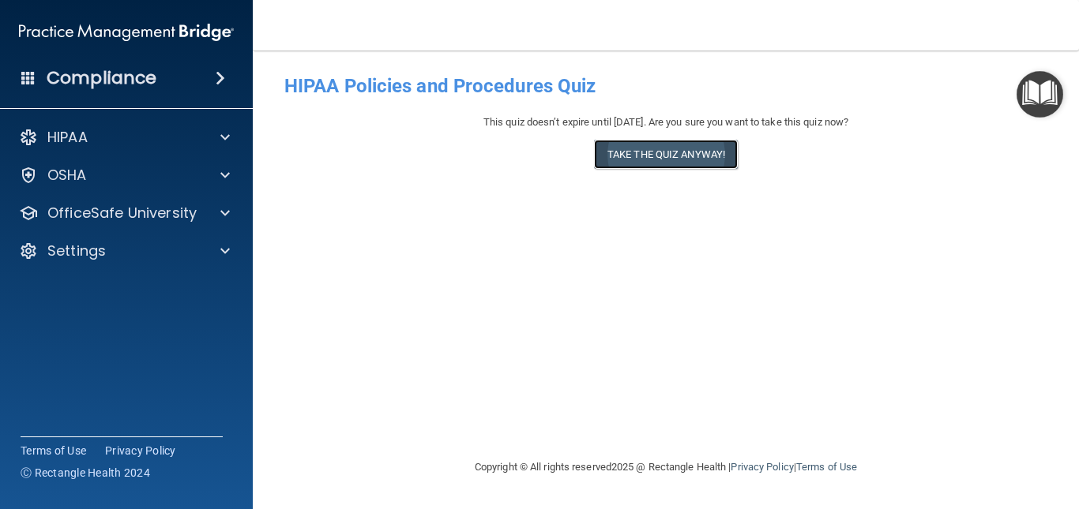
click at [663, 153] on button "Take the quiz anyway!" at bounding box center [666, 154] width 144 height 29
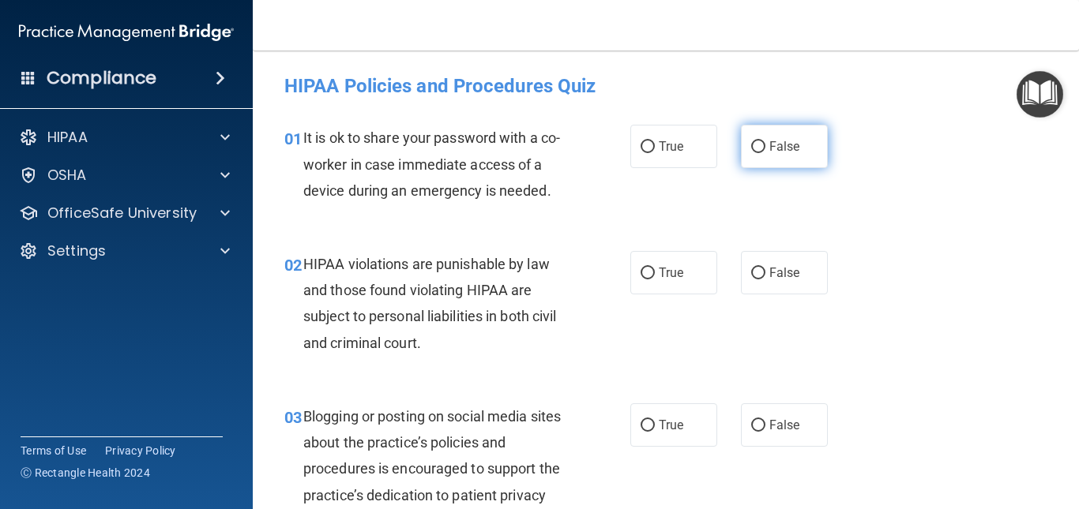
click at [785, 139] on span "False" at bounding box center [784, 146] width 31 height 15
click at [765, 141] on input "False" at bounding box center [758, 147] width 14 height 12
radio input "true"
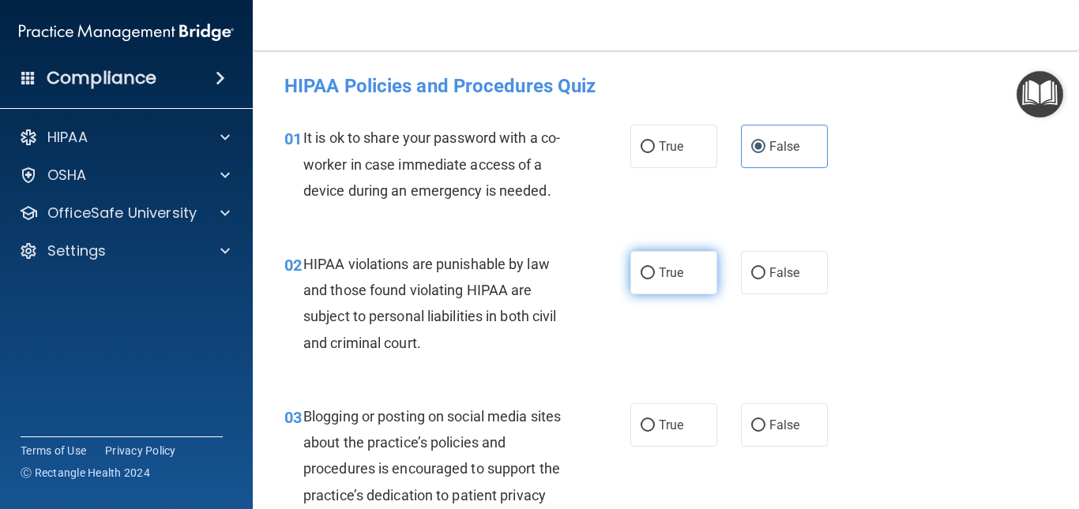
click at [658, 269] on span "True" at bounding box center [670, 272] width 24 height 15
click at [654, 269] on input "True" at bounding box center [647, 274] width 14 height 12
radio input "true"
click at [756, 421] on input "False" at bounding box center [758, 426] width 14 height 12
radio input "true"
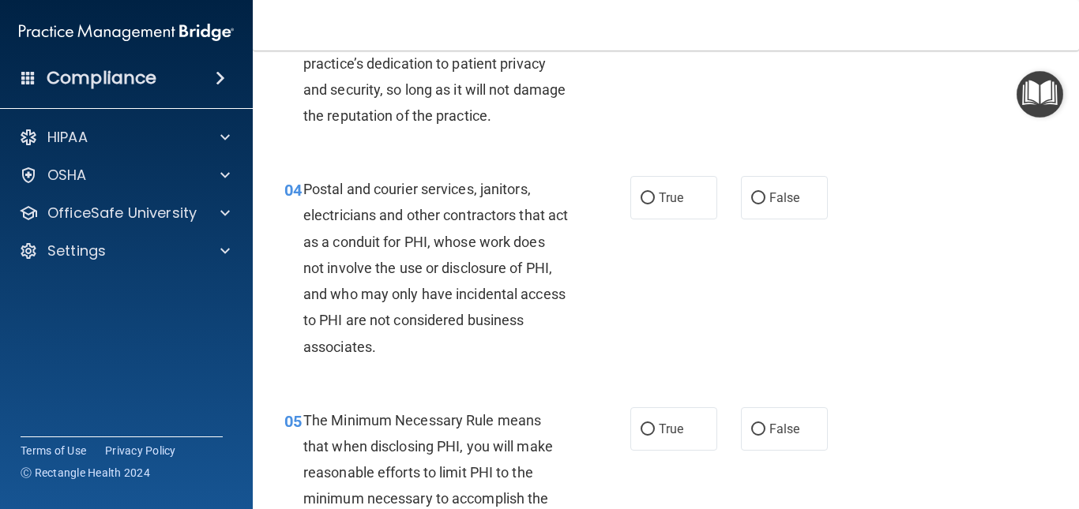
scroll to position [479, 0]
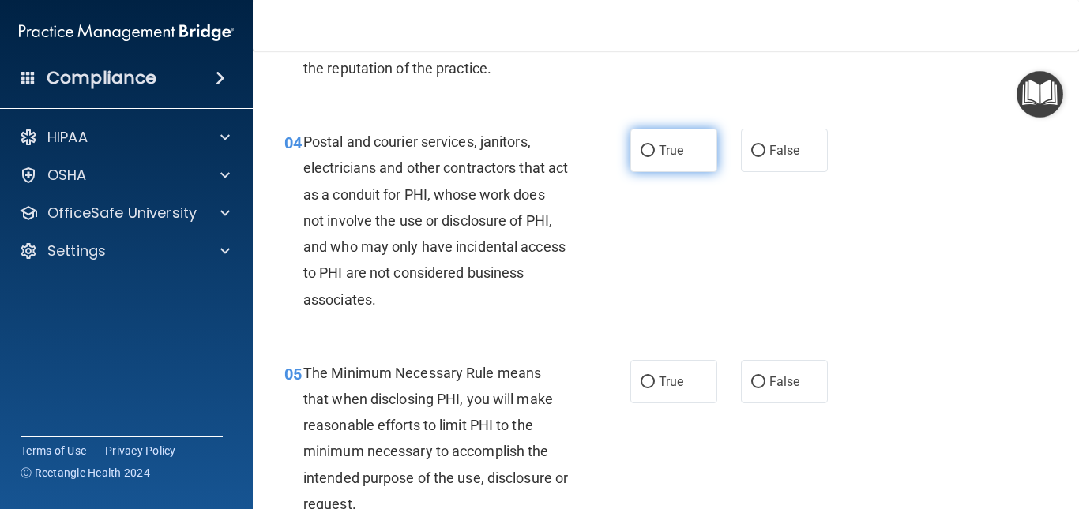
click at [658, 152] on span "True" at bounding box center [670, 150] width 24 height 15
click at [655, 152] on input "True" at bounding box center [647, 151] width 14 height 12
radio input "true"
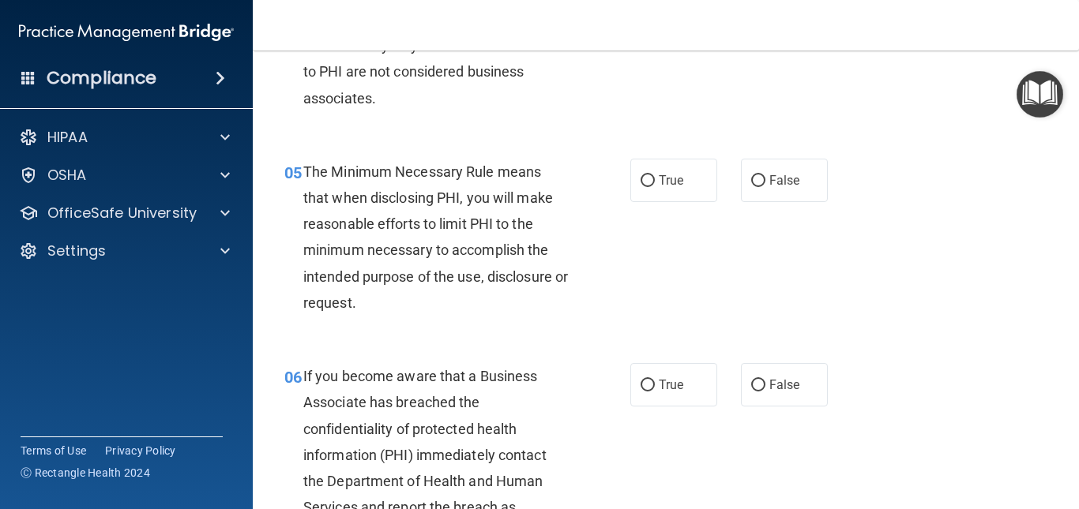
scroll to position [690, 0]
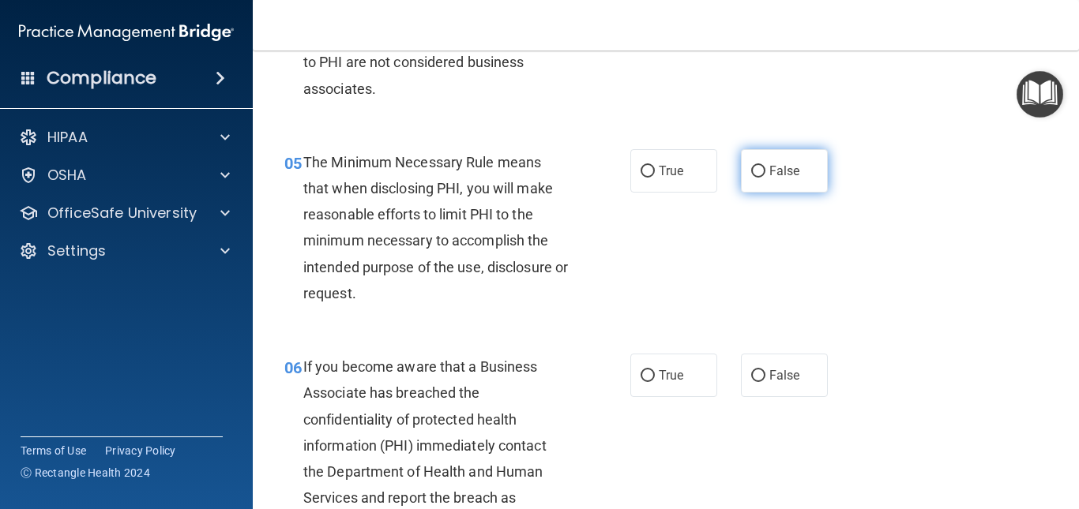
click at [785, 170] on span "False" at bounding box center [784, 170] width 31 height 15
click at [765, 170] on input "False" at bounding box center [758, 172] width 14 height 12
radio input "true"
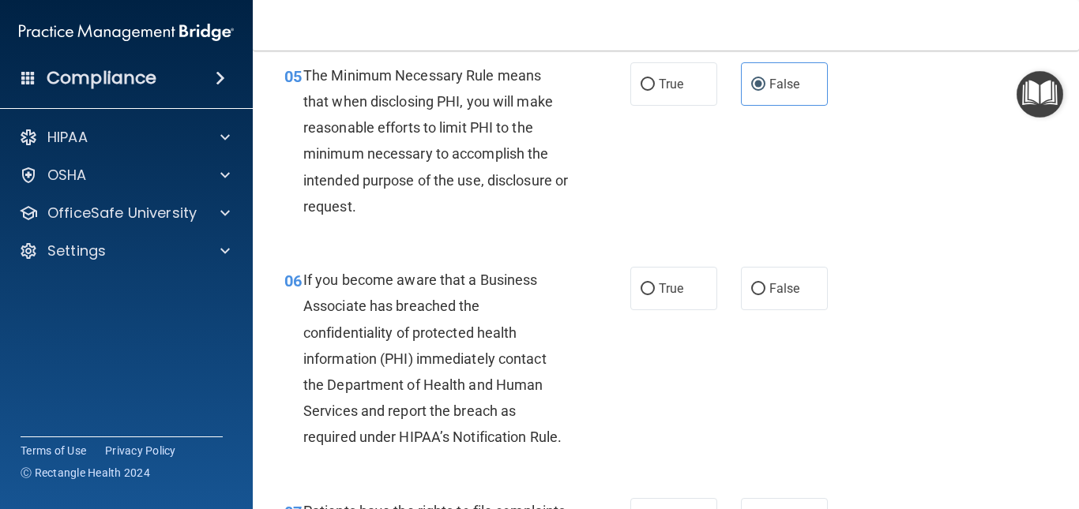
scroll to position [786, 0]
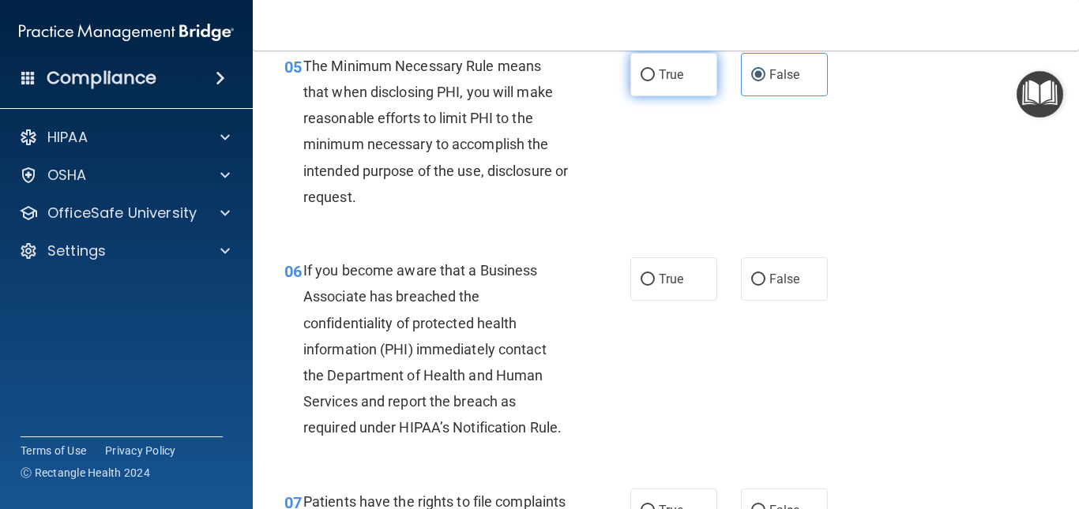
click at [646, 69] on input "True" at bounding box center [647, 75] width 14 height 12
radio input "true"
radio input "false"
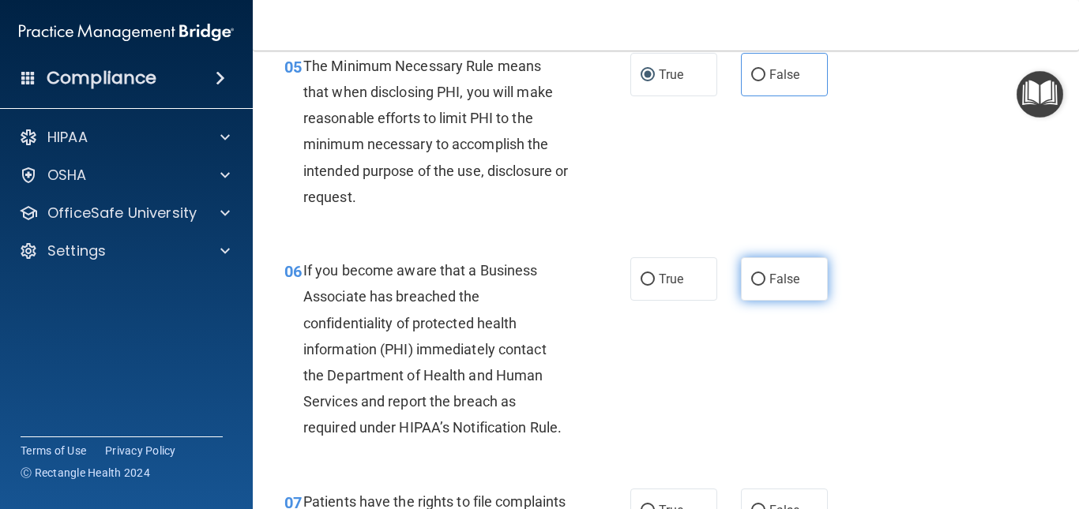
click at [769, 286] on span "False" at bounding box center [784, 279] width 31 height 15
click at [765, 286] on input "False" at bounding box center [758, 280] width 14 height 12
radio input "true"
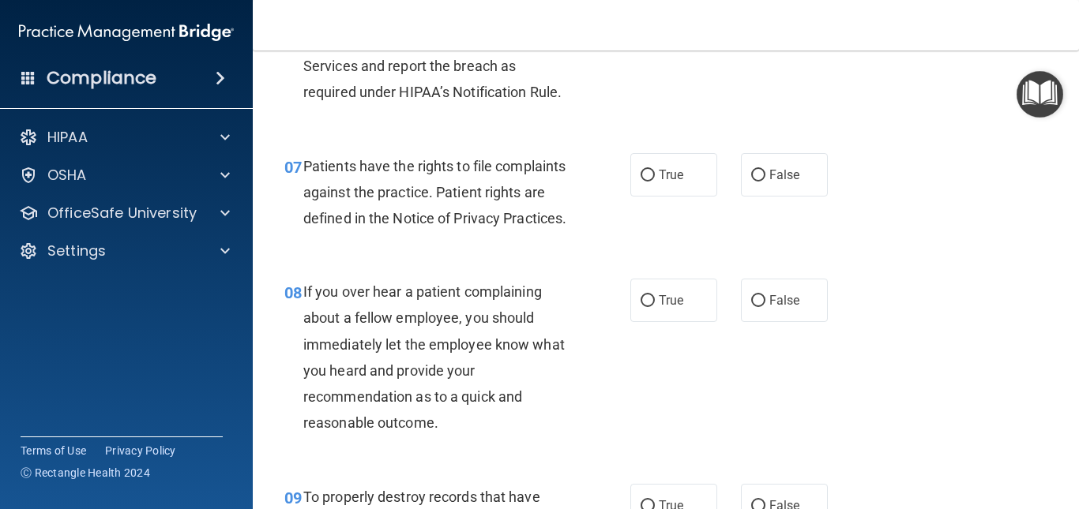
scroll to position [1150, 0]
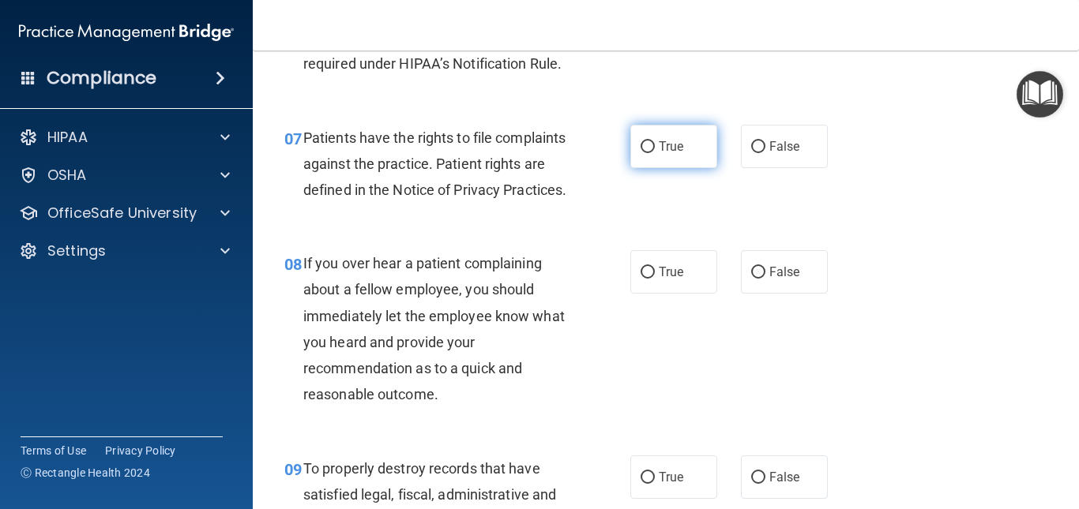
click at [655, 156] on label "True" at bounding box center [673, 146] width 87 height 43
click at [655, 153] on input "True" at bounding box center [647, 147] width 14 height 12
radio input "true"
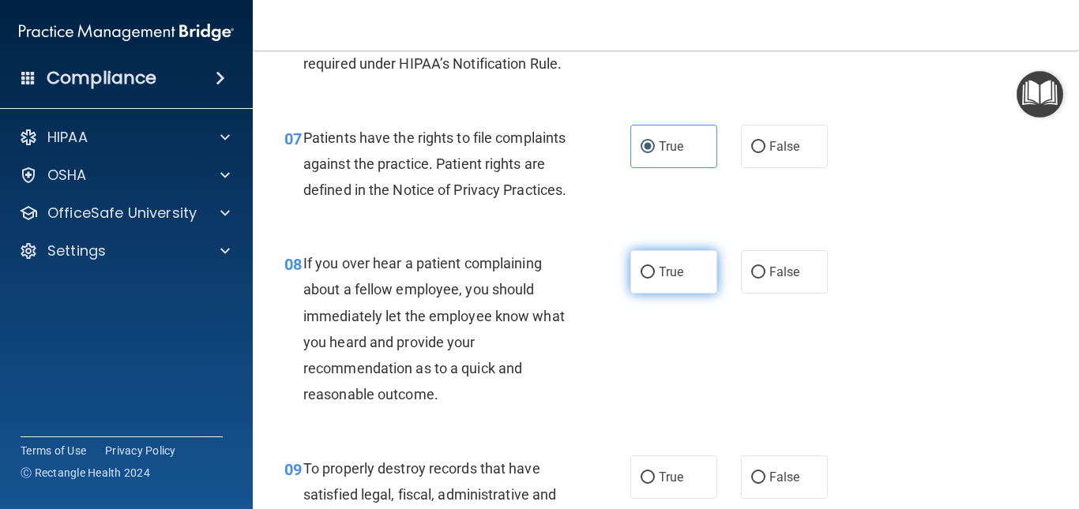
click at [630, 294] on label "True" at bounding box center [673, 271] width 87 height 43
click at [640, 279] on input "True" at bounding box center [647, 273] width 14 height 12
radio input "true"
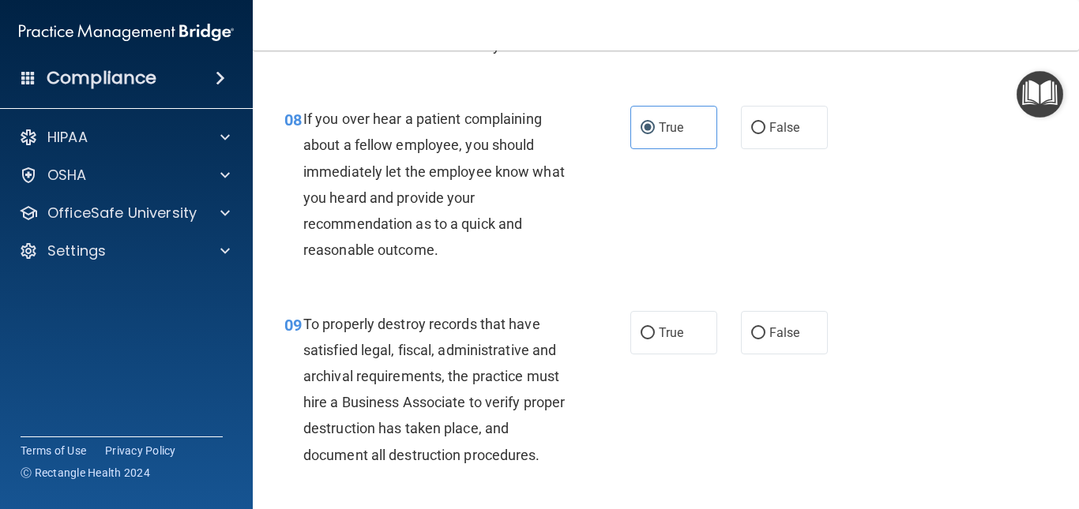
scroll to position [1314, 0]
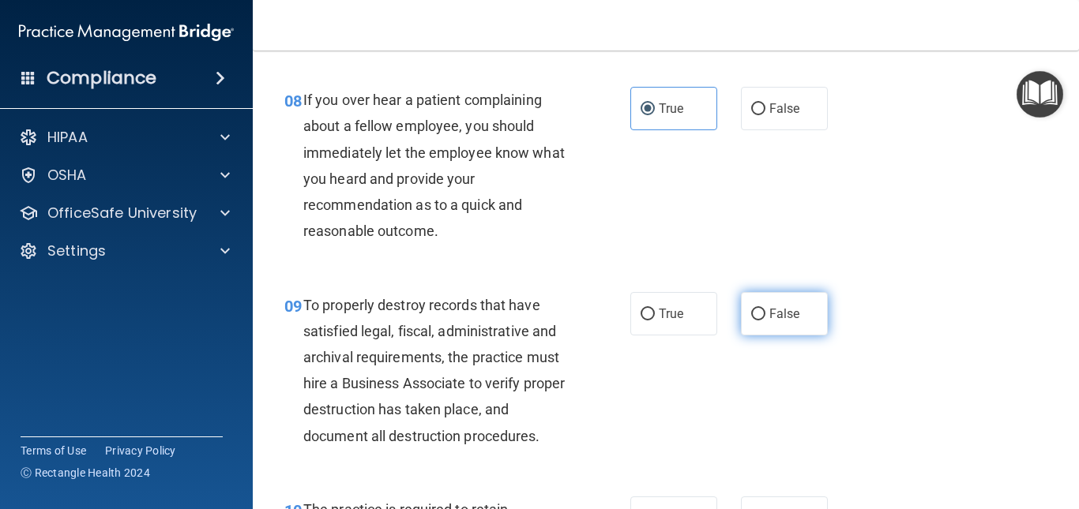
click at [769, 321] on span "False" at bounding box center [784, 313] width 31 height 15
click at [765, 321] on input "False" at bounding box center [758, 315] width 14 height 12
radio input "true"
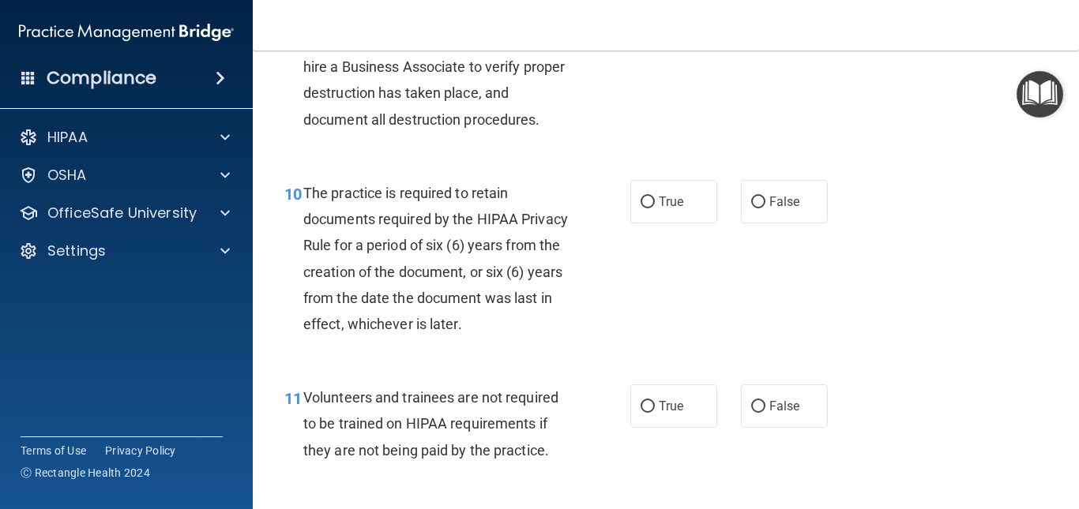
scroll to position [1640, 0]
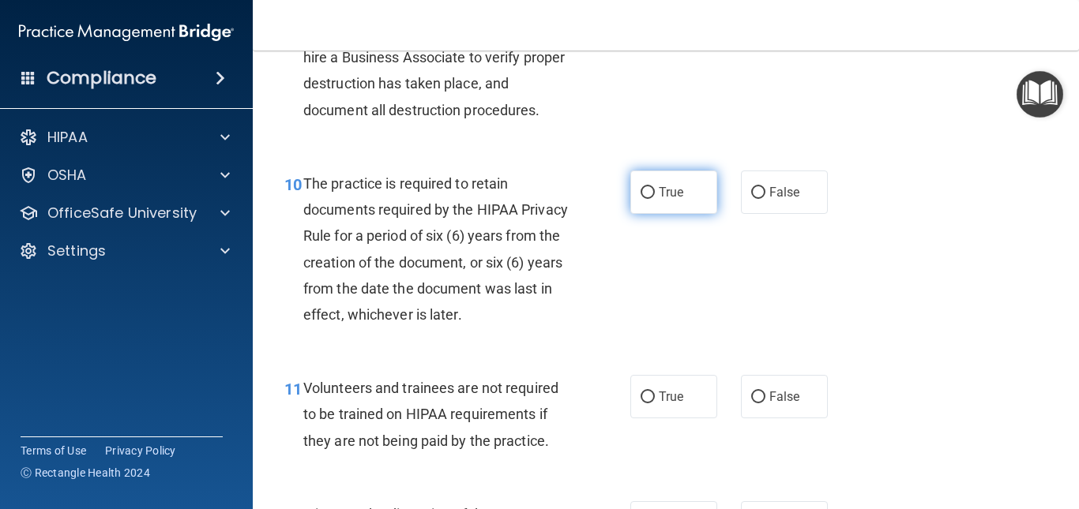
click at [643, 199] on input "True" at bounding box center [647, 193] width 14 height 12
radio input "true"
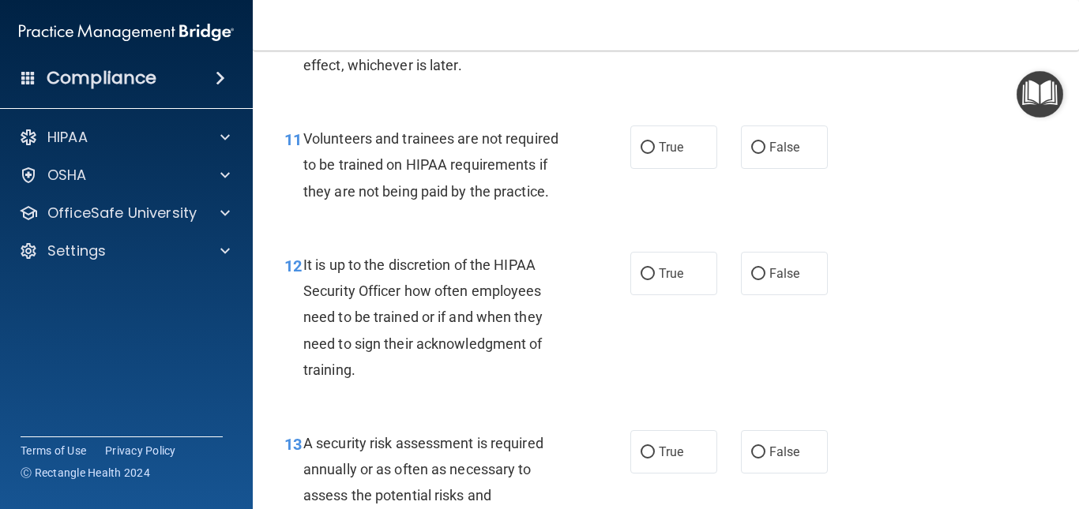
scroll to position [1908, 0]
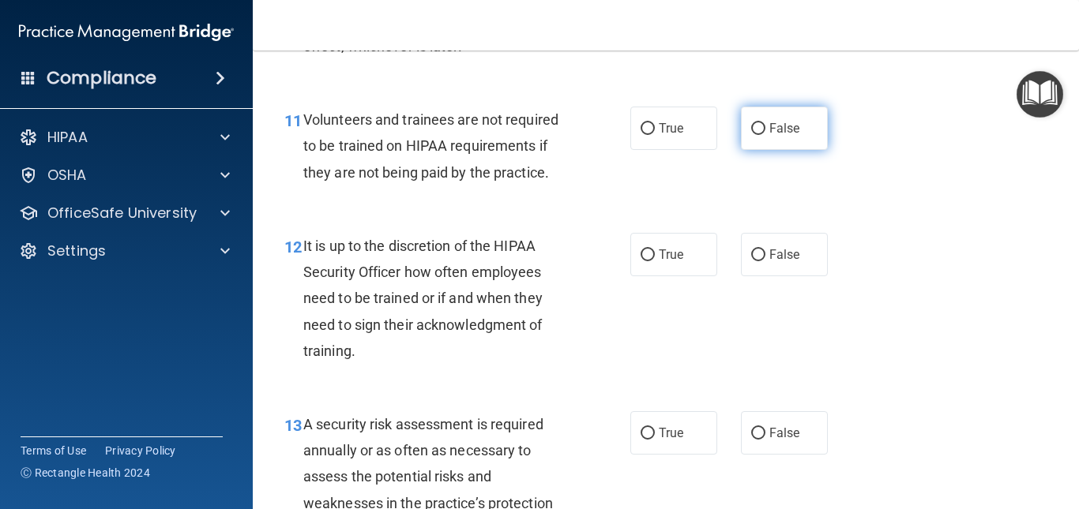
click at [771, 136] on span "False" at bounding box center [784, 128] width 31 height 15
click at [765, 135] on input "False" at bounding box center [758, 129] width 14 height 12
radio input "true"
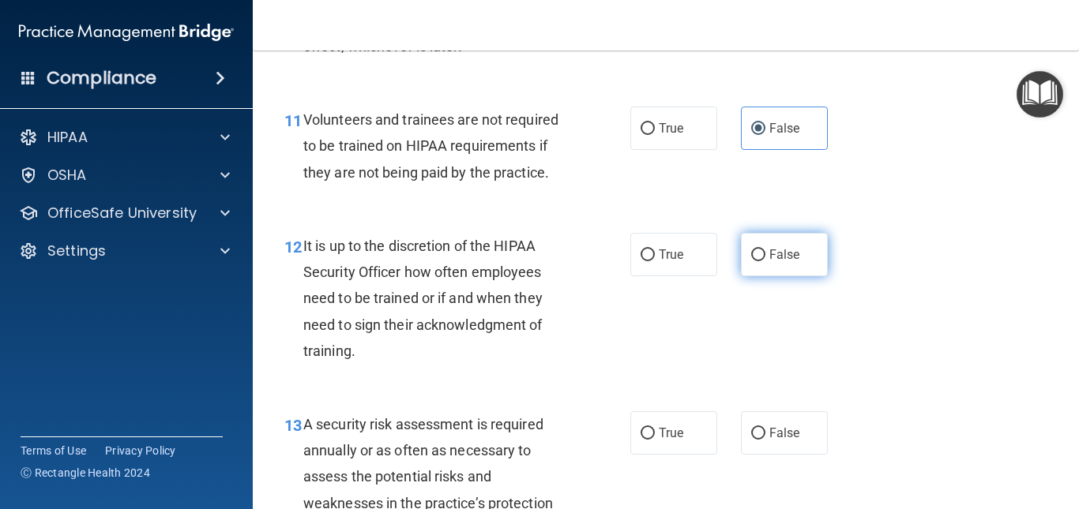
click at [779, 262] on span "False" at bounding box center [784, 254] width 31 height 15
click at [765, 261] on input "False" at bounding box center [758, 256] width 14 height 12
radio input "true"
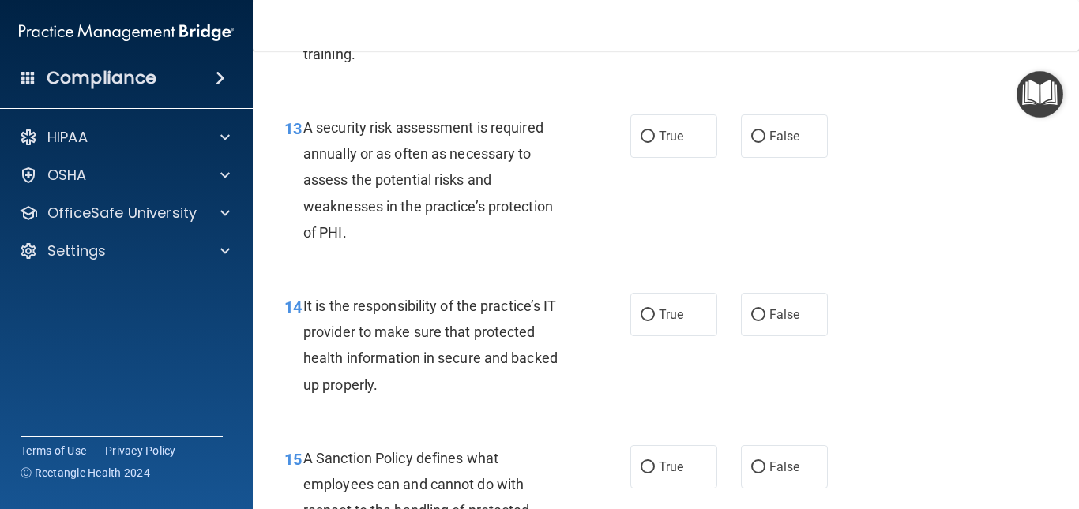
scroll to position [2225, 0]
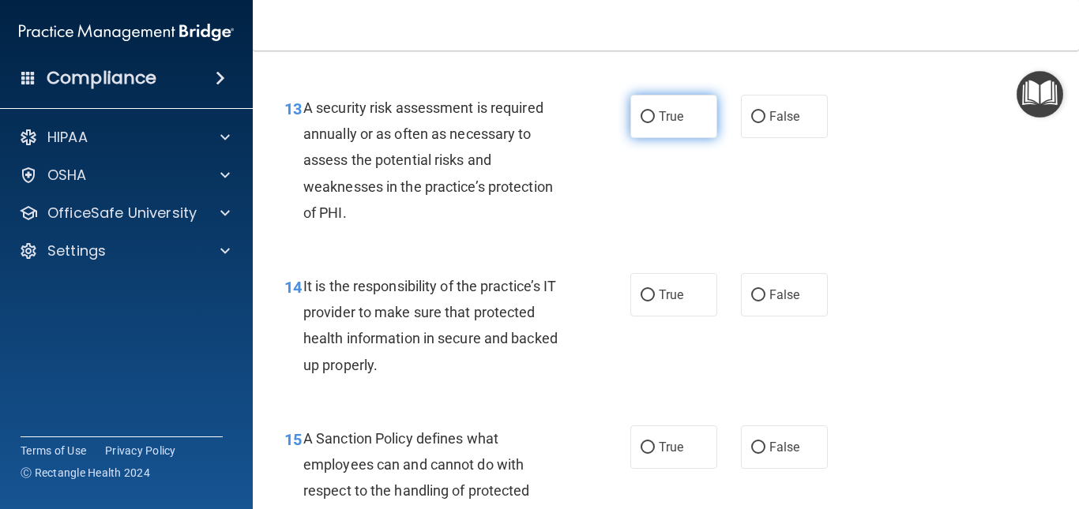
click at [671, 124] on span "True" at bounding box center [670, 116] width 24 height 15
click at [655, 123] on input "True" at bounding box center [647, 117] width 14 height 12
radio input "true"
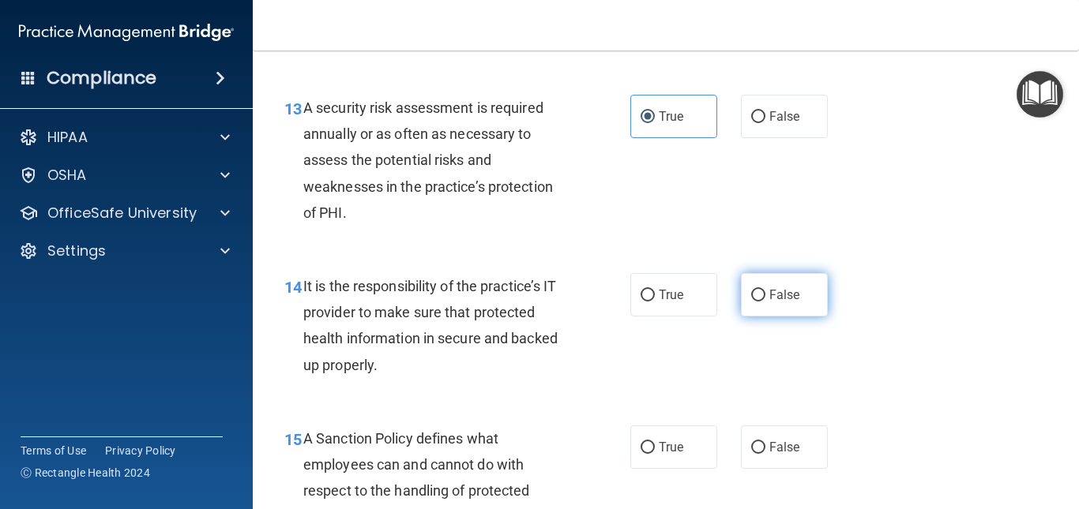
click at [751, 317] on label "False" at bounding box center [784, 294] width 87 height 43
click at [751, 302] on input "False" at bounding box center [758, 296] width 14 height 12
radio input "true"
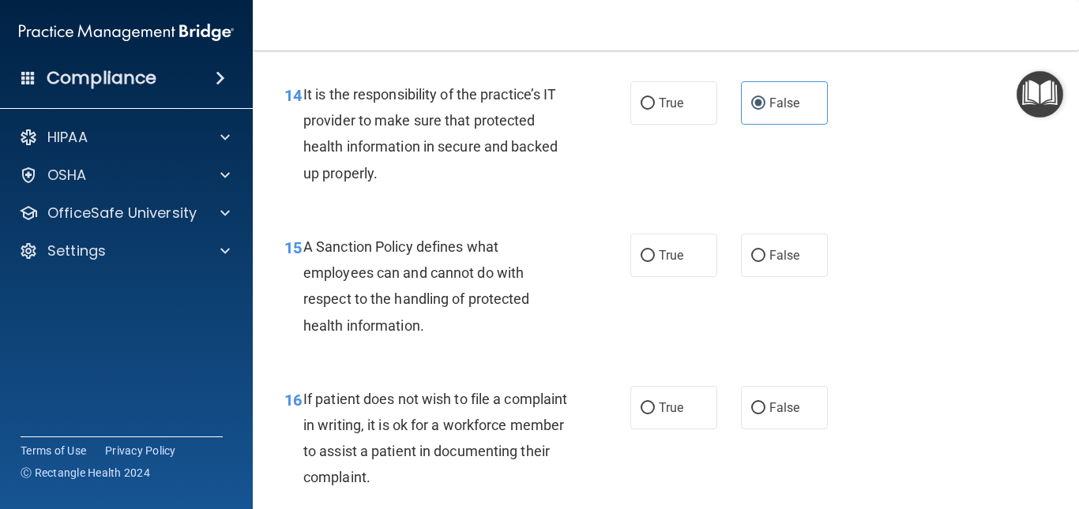
scroll to position [2426, 0]
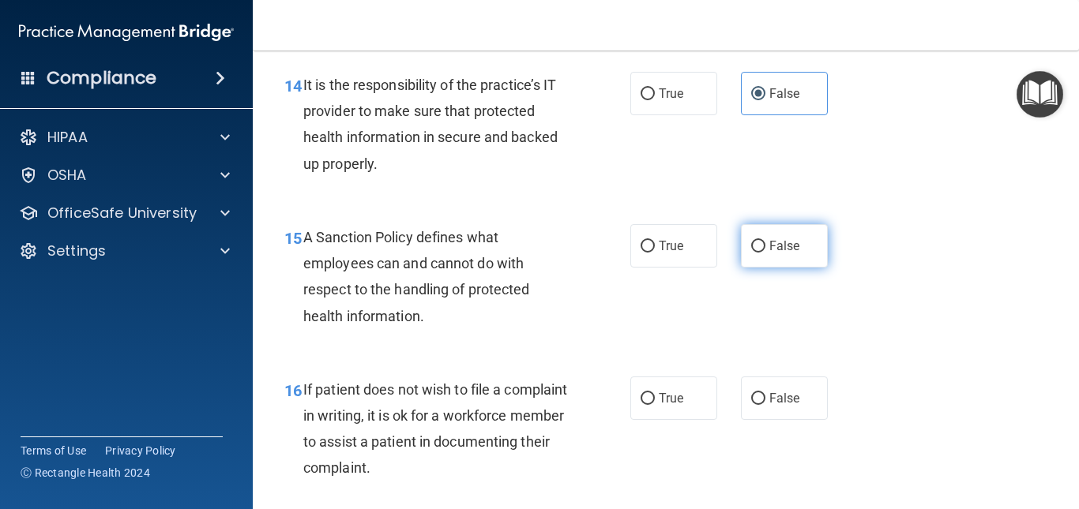
click at [797, 268] on label "False" at bounding box center [784, 245] width 87 height 43
click at [765, 253] on input "False" at bounding box center [758, 247] width 14 height 12
radio input "true"
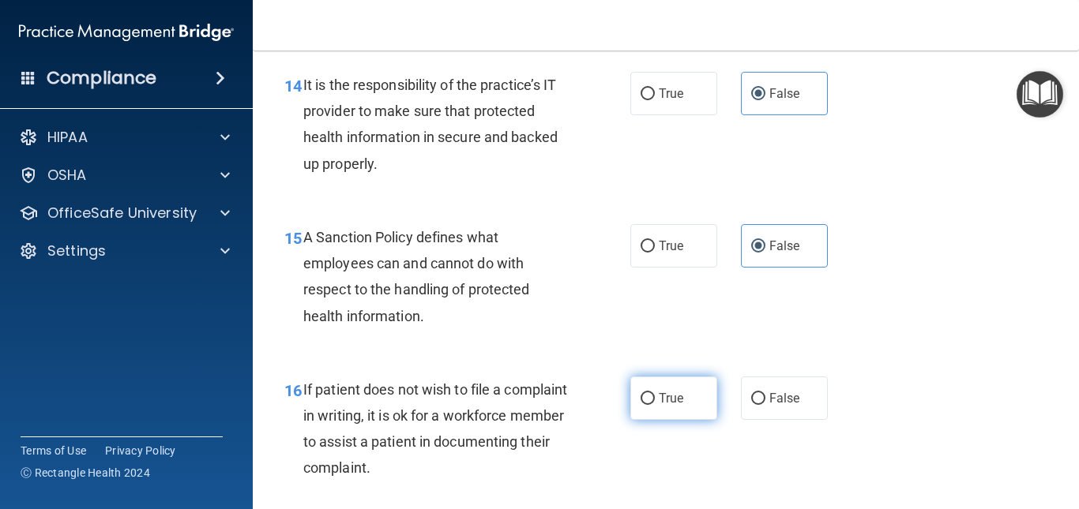
click at [639, 420] on label "True" at bounding box center [673, 398] width 87 height 43
click at [640, 405] on input "True" at bounding box center [647, 399] width 14 height 12
radio input "true"
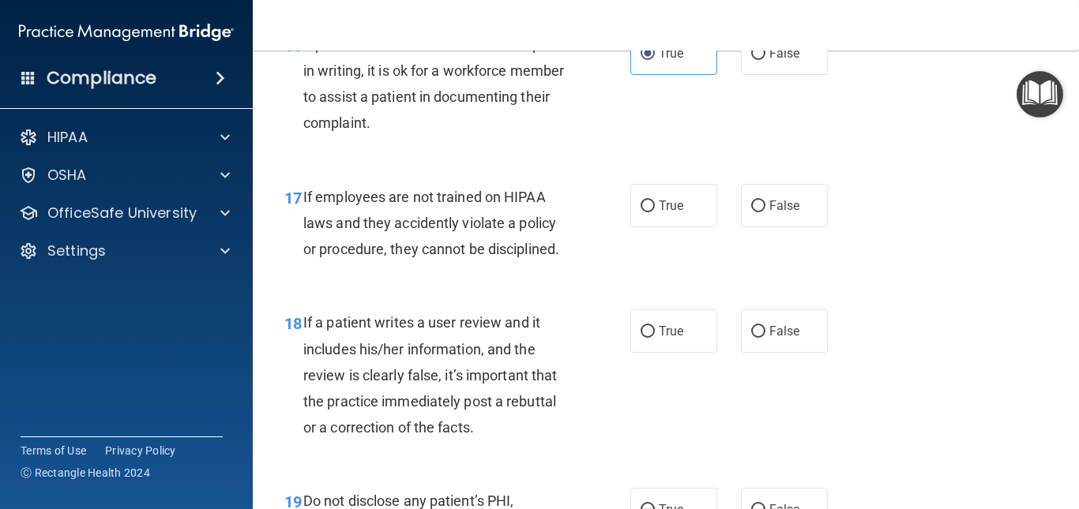
scroll to position [2800, 0]
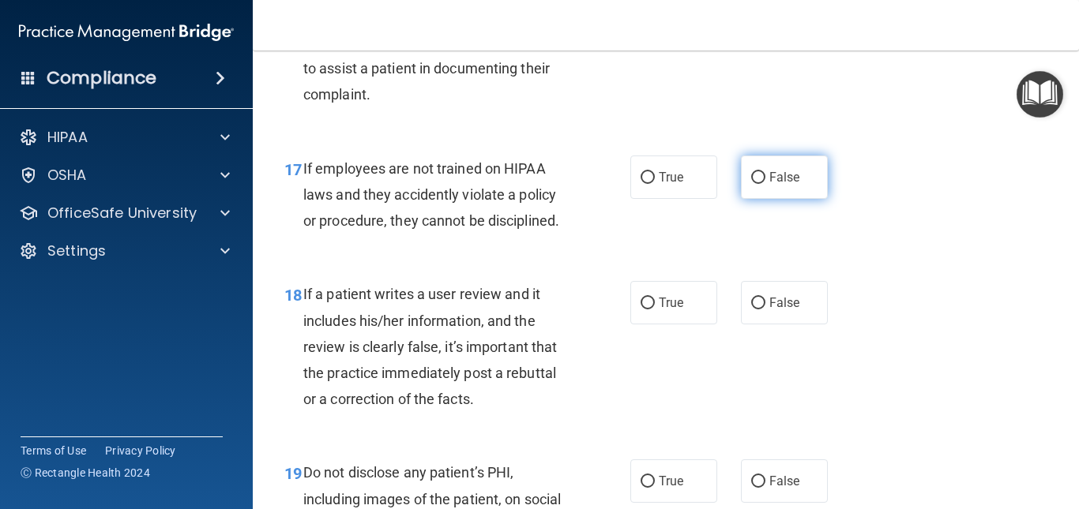
click at [769, 185] on span "False" at bounding box center [784, 177] width 31 height 15
click at [764, 184] on input "False" at bounding box center [758, 178] width 14 height 12
radio input "true"
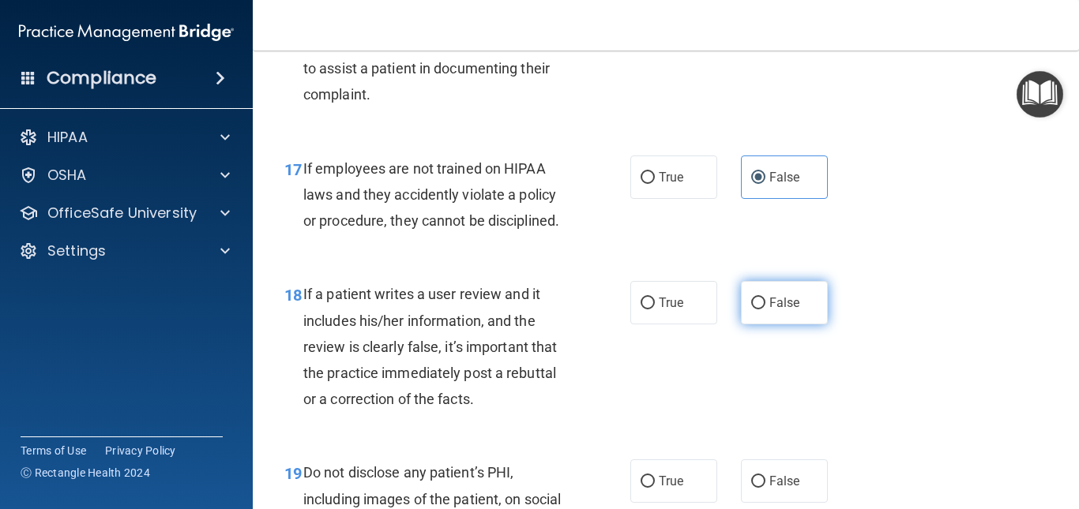
click at [790, 310] on span "False" at bounding box center [784, 302] width 31 height 15
click at [765, 310] on input "False" at bounding box center [758, 304] width 14 height 12
radio input "true"
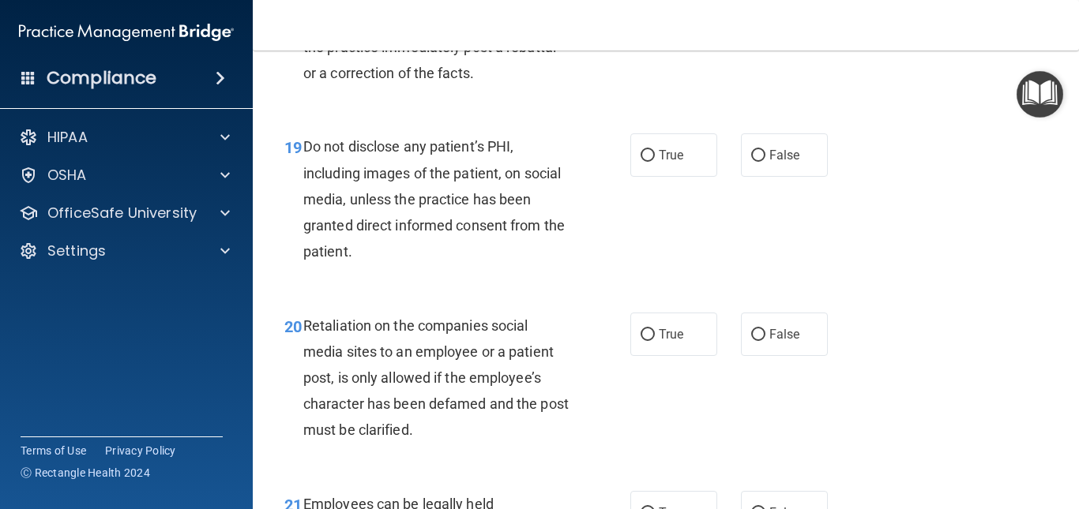
scroll to position [3116, 0]
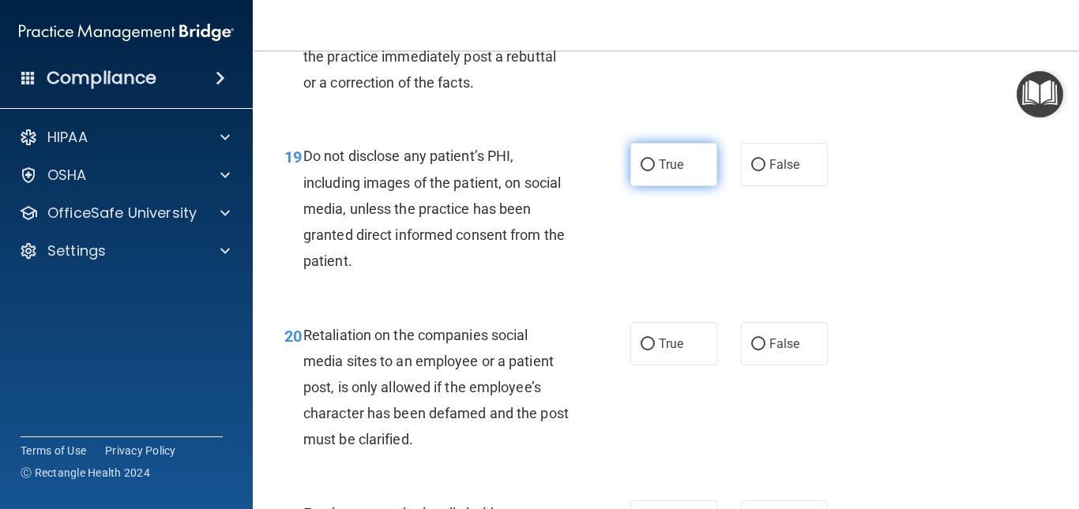
click at [651, 186] on label "True" at bounding box center [673, 164] width 87 height 43
click at [651, 171] on input "True" at bounding box center [647, 165] width 14 height 12
radio input "true"
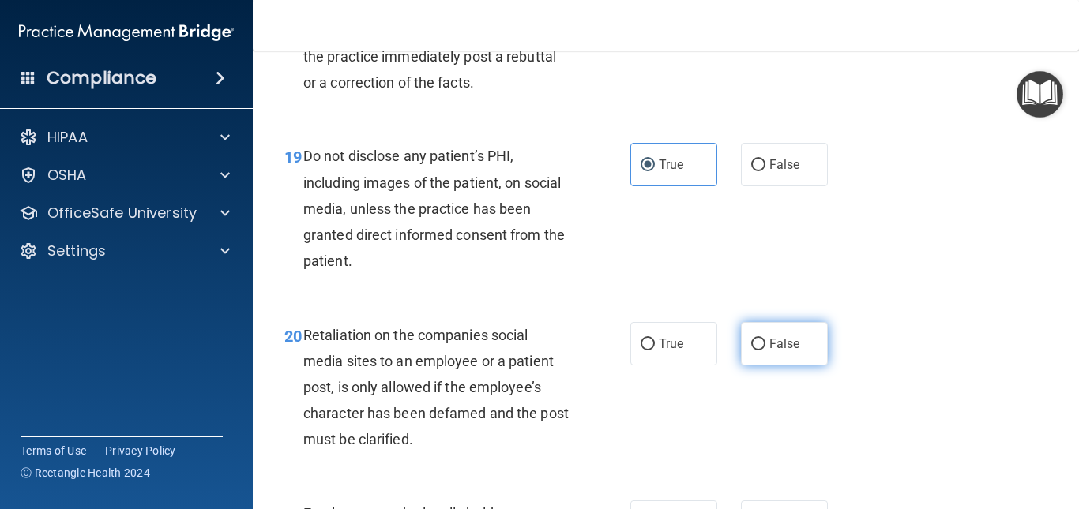
click at [767, 366] on label "False" at bounding box center [784, 343] width 87 height 43
click at [765, 351] on input "False" at bounding box center [758, 345] width 14 height 12
radio input "true"
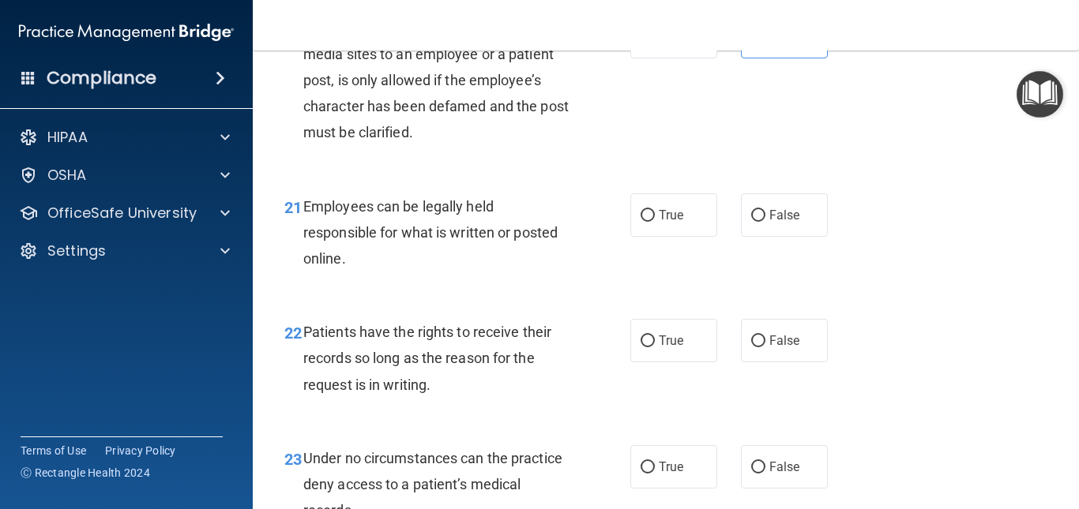
scroll to position [3491, 0]
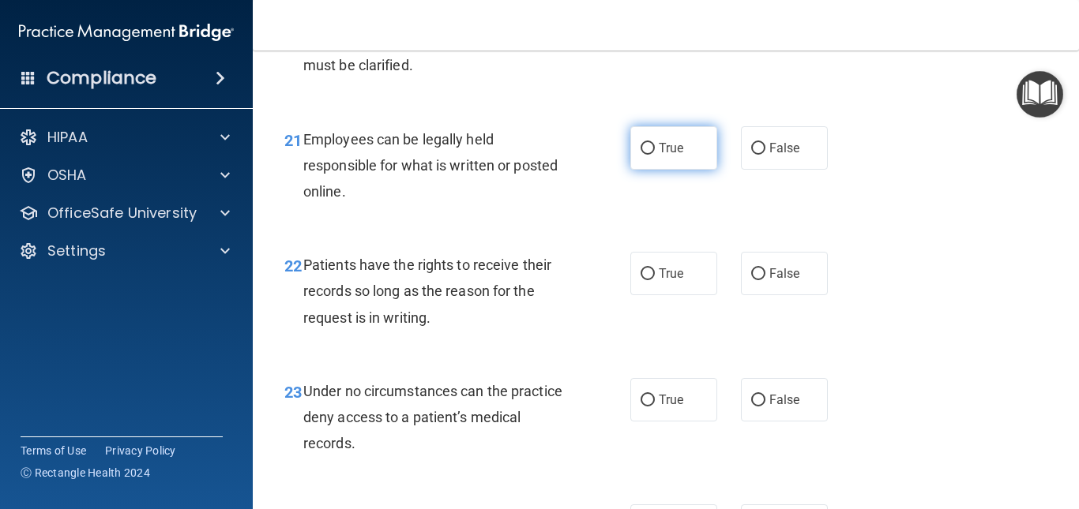
click at [631, 170] on label "True" at bounding box center [673, 147] width 87 height 43
click at [640, 155] on input "True" at bounding box center [647, 149] width 14 height 12
radio input "true"
click at [773, 295] on label "False" at bounding box center [784, 273] width 87 height 43
click at [765, 280] on input "False" at bounding box center [758, 274] width 14 height 12
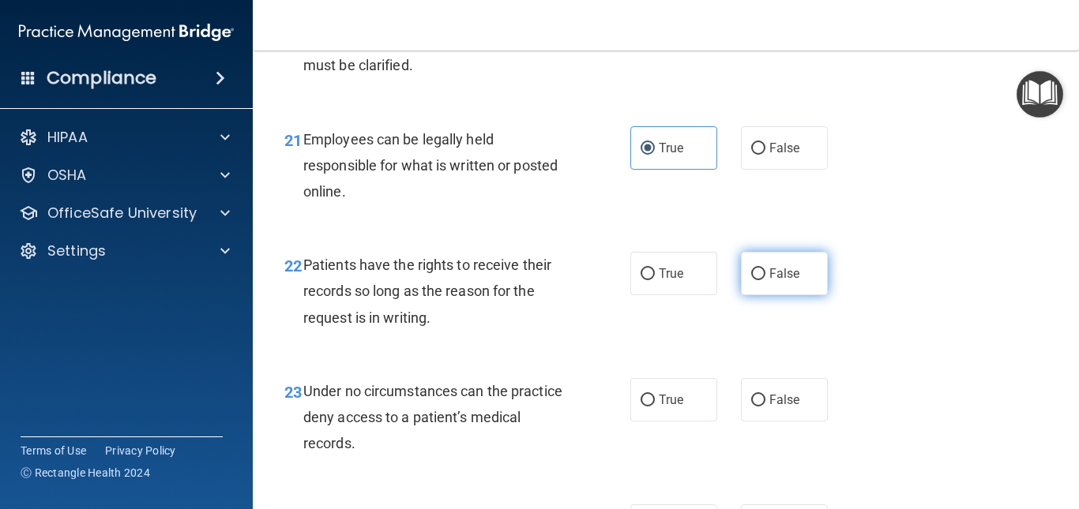
radio input "true"
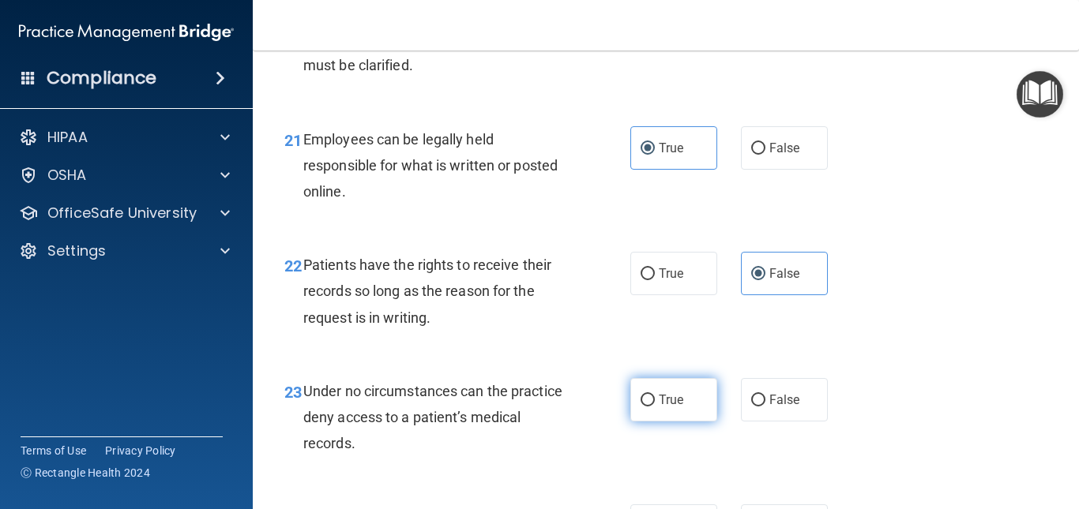
click at [655, 422] on label "True" at bounding box center [673, 399] width 87 height 43
click at [655, 407] on input "True" at bounding box center [647, 401] width 14 height 12
radio input "true"
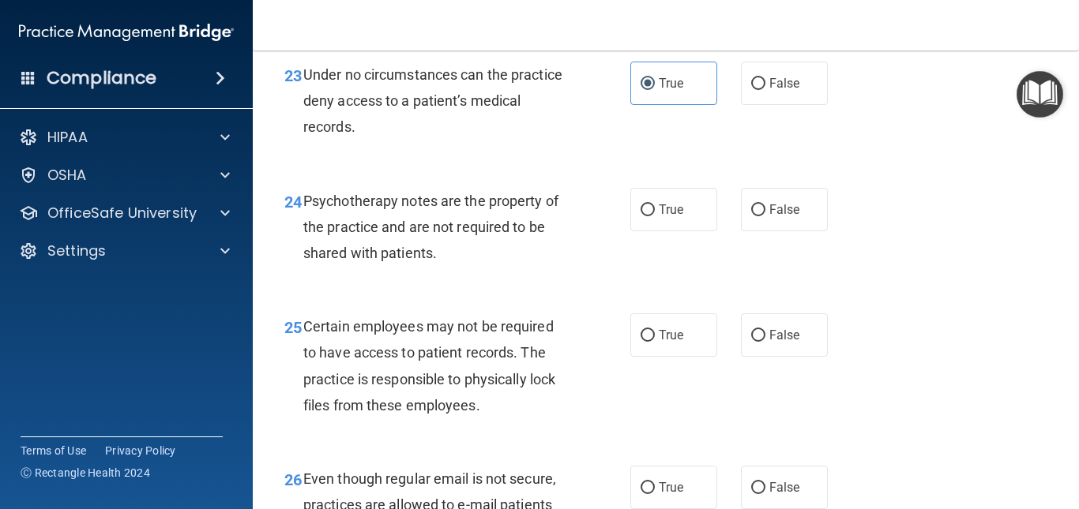
scroll to position [3817, 0]
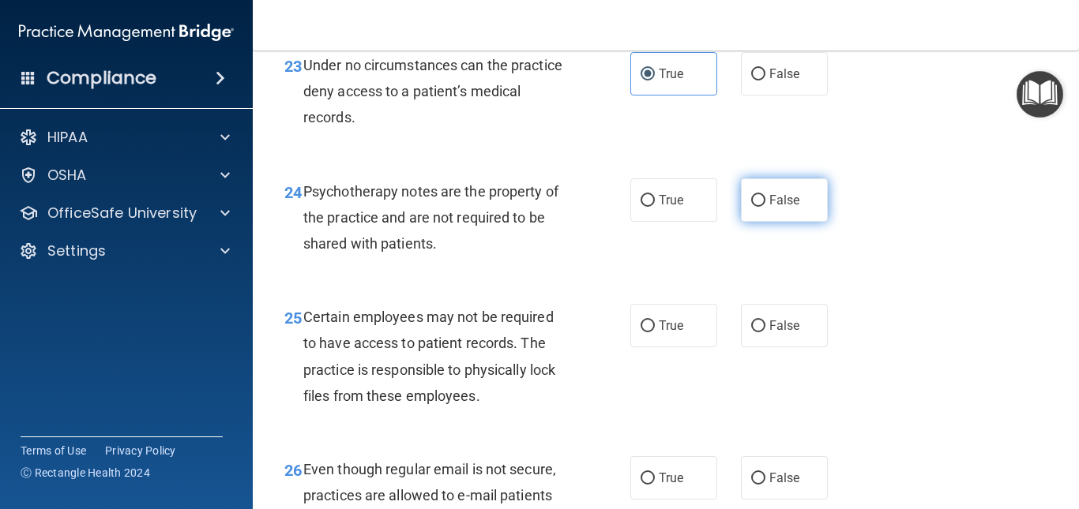
click at [751, 207] on input "False" at bounding box center [758, 201] width 14 height 12
radio input "true"
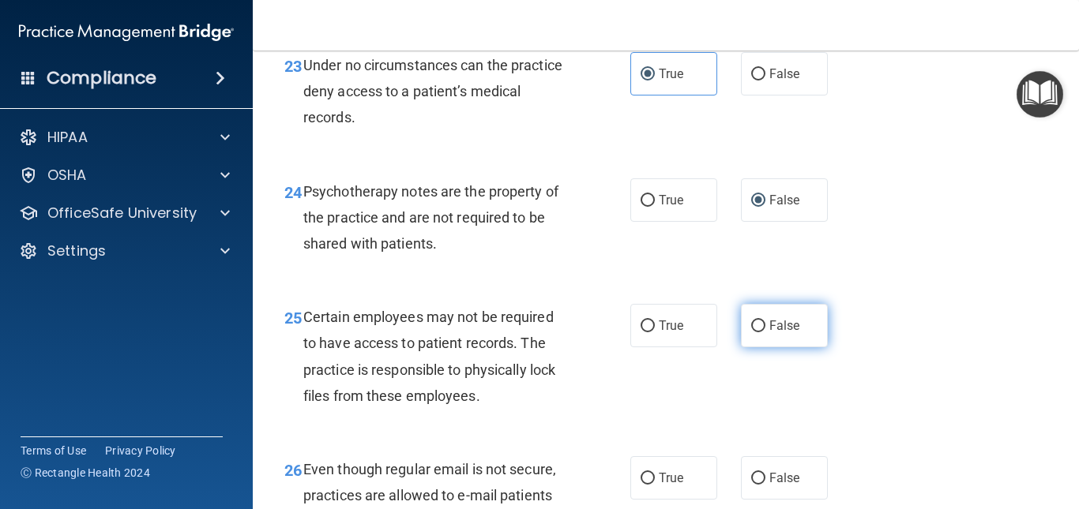
click at [776, 333] on span "False" at bounding box center [784, 325] width 31 height 15
click at [765, 332] on input "False" at bounding box center [758, 327] width 14 height 12
radio input "true"
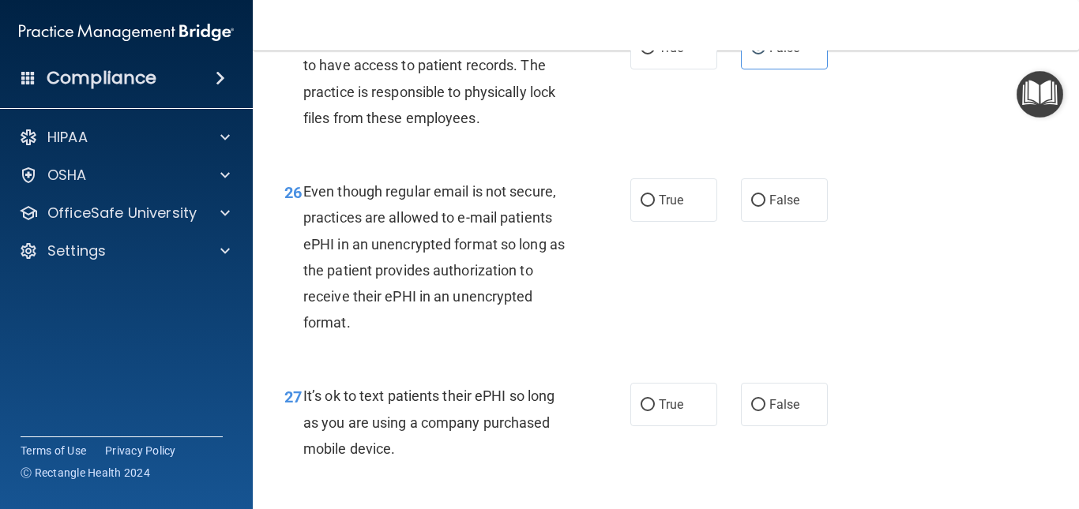
scroll to position [4104, 0]
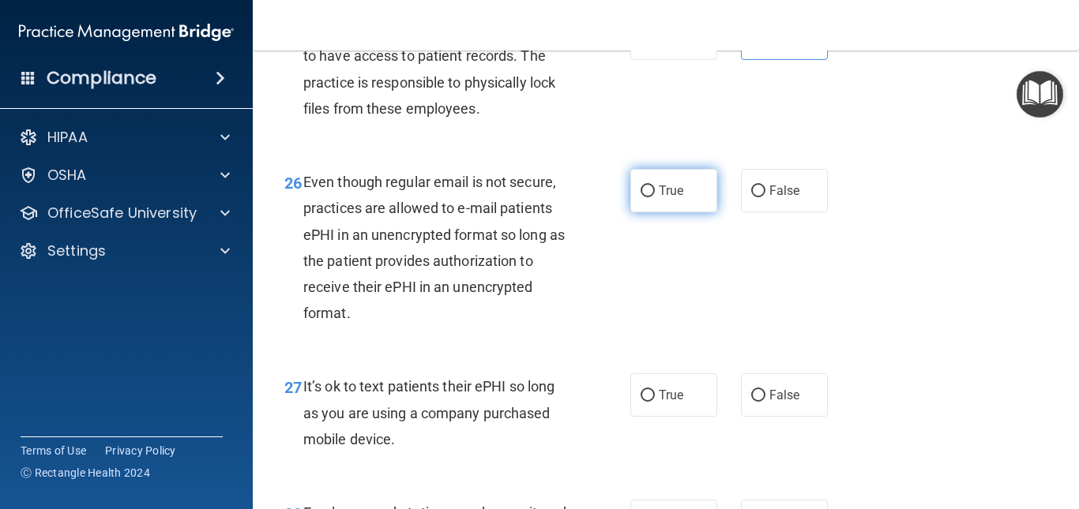
click at [642, 197] on input "True" at bounding box center [647, 192] width 14 height 12
radio input "true"
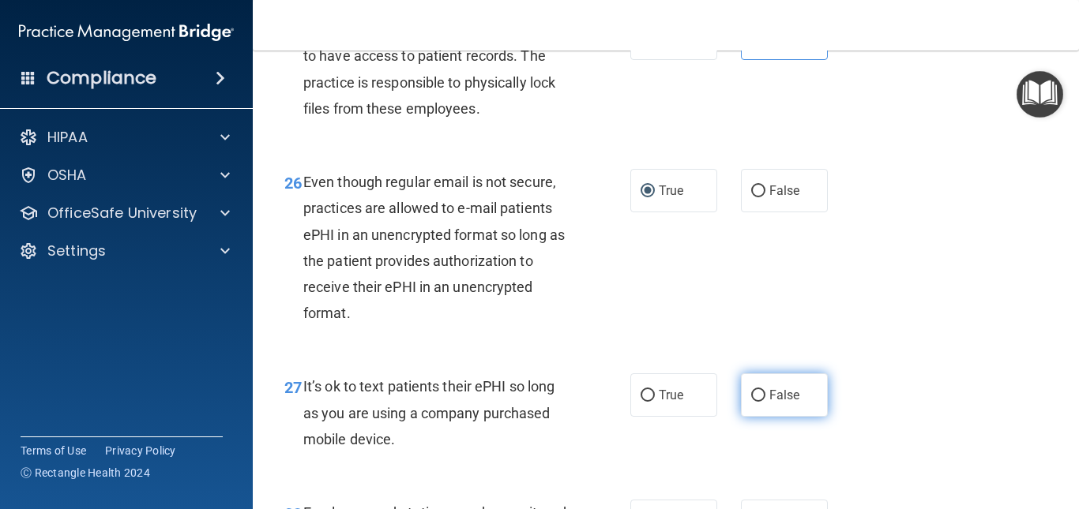
click at [776, 417] on label "False" at bounding box center [784, 394] width 87 height 43
click at [765, 402] on input "False" at bounding box center [758, 396] width 14 height 12
radio input "true"
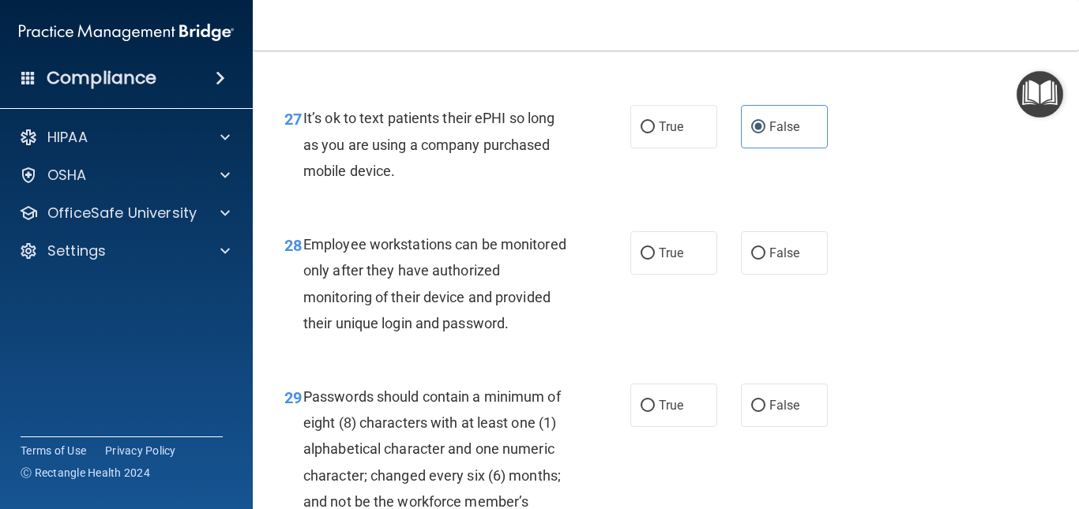
scroll to position [4459, 0]
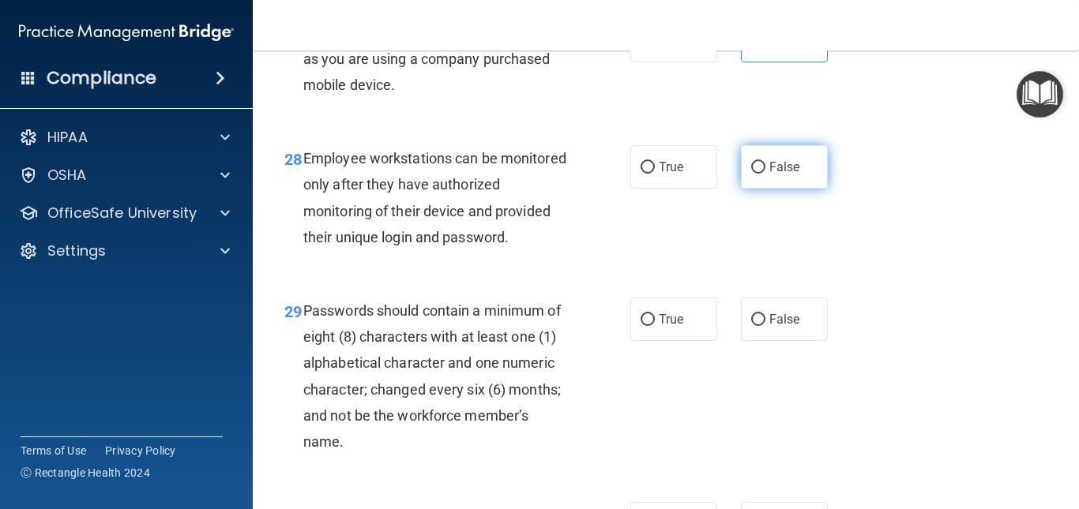
click at [749, 189] on label "False" at bounding box center [784, 166] width 87 height 43
click at [751, 174] on input "False" at bounding box center [758, 168] width 14 height 12
radio input "true"
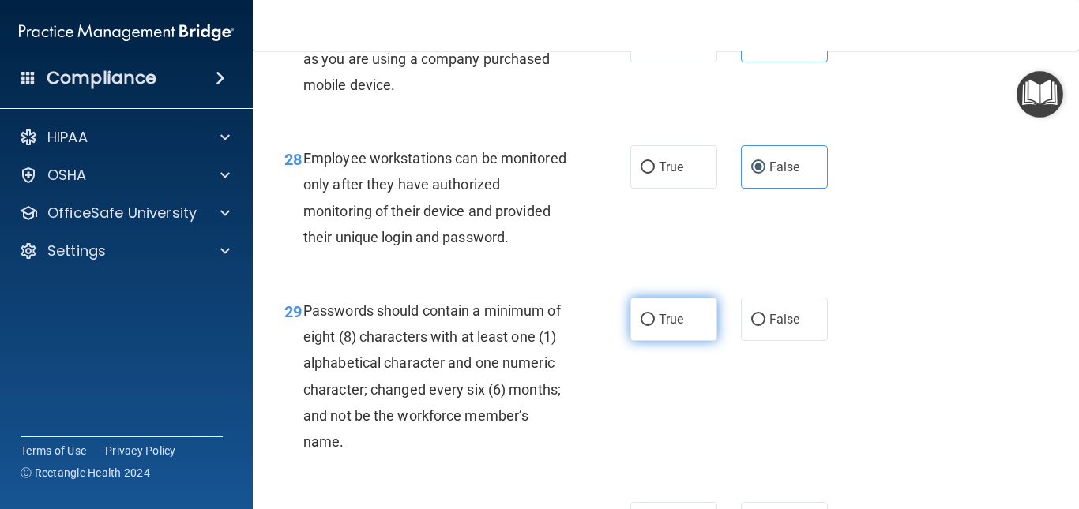
click at [654, 341] on label "True" at bounding box center [673, 319] width 87 height 43
click at [654, 326] on input "True" at bounding box center [647, 320] width 14 height 12
radio input "true"
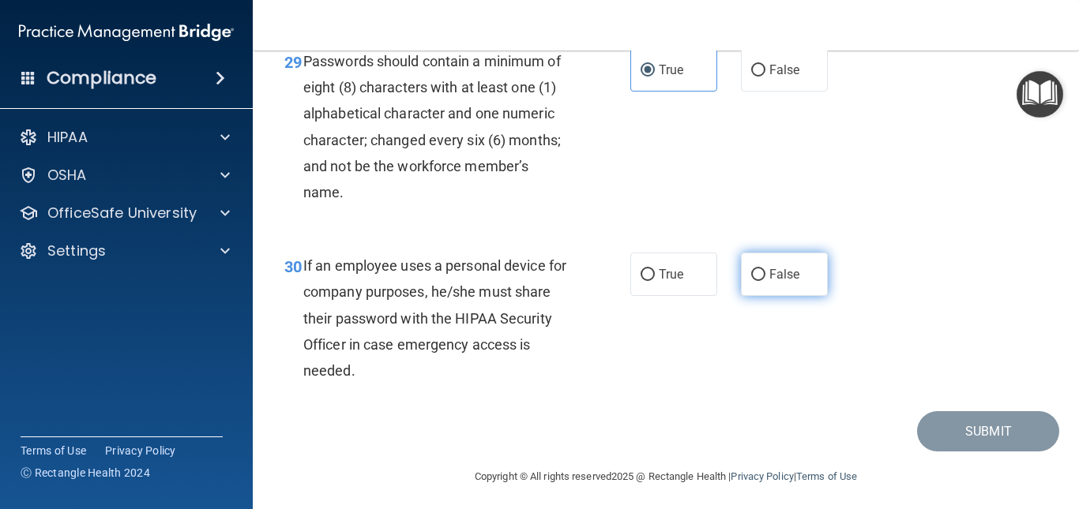
click at [751, 281] on input "False" at bounding box center [758, 275] width 14 height 12
radio input "true"
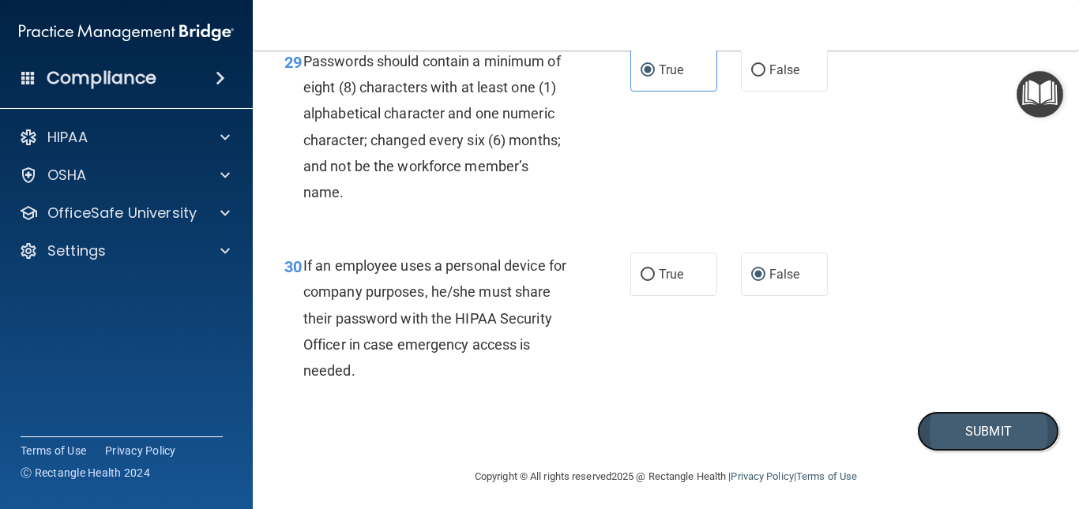
click at [966, 452] on button "Submit" at bounding box center [988, 431] width 142 height 40
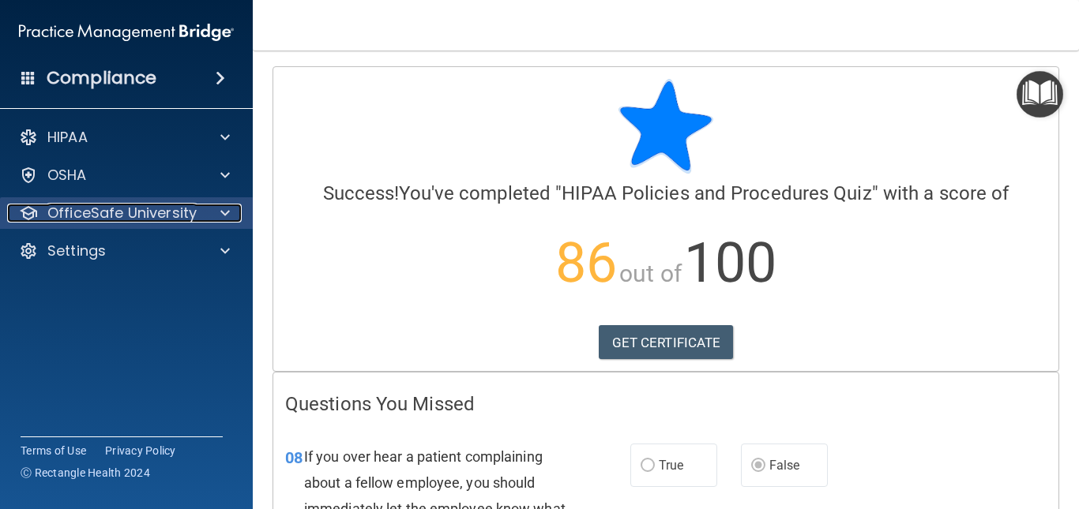
click at [207, 218] on div at bounding box center [222, 213] width 39 height 19
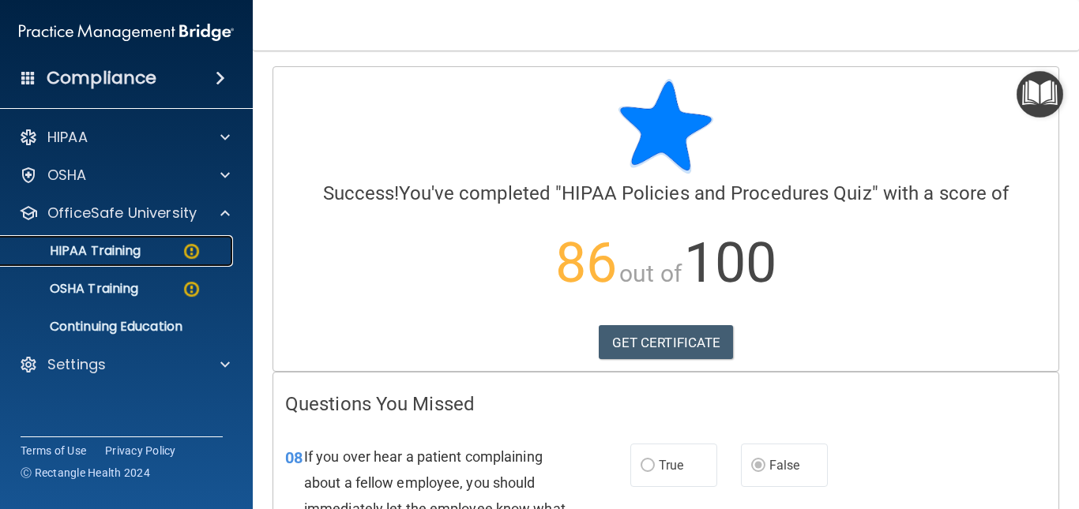
click at [152, 263] on link "HIPAA Training" at bounding box center [108, 251] width 249 height 32
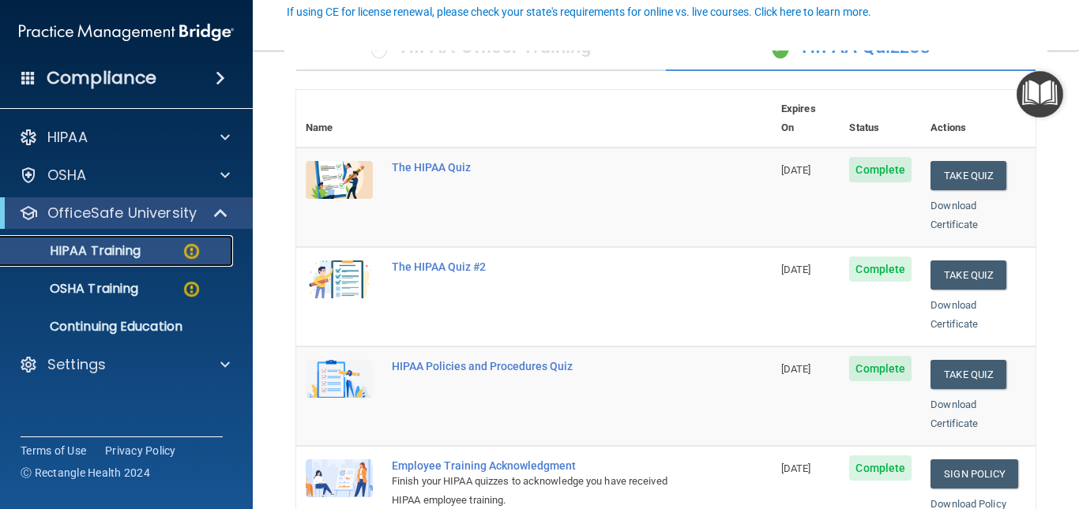
scroll to position [152, 0]
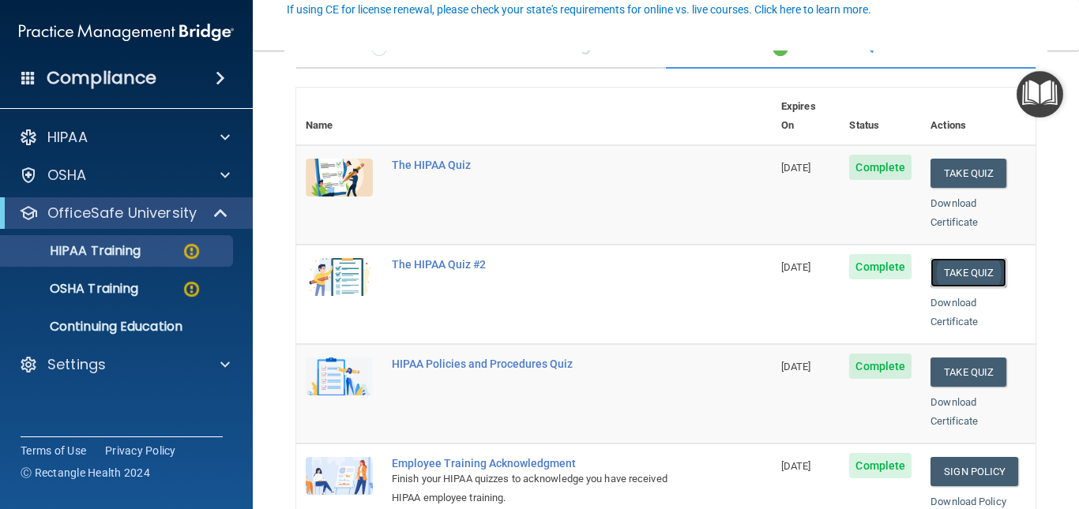
click at [961, 258] on button "Take Quiz" at bounding box center [968, 272] width 76 height 29
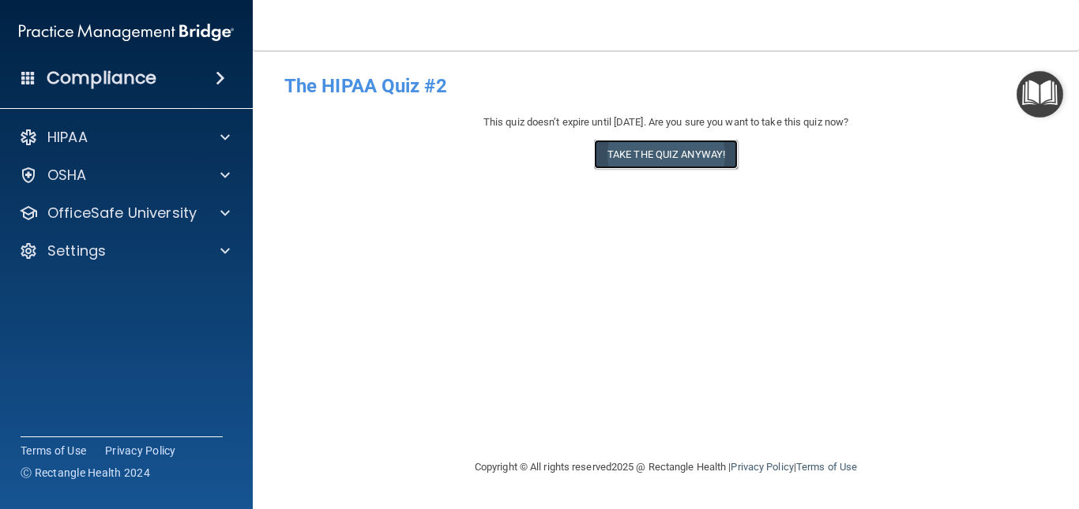
click at [688, 159] on button "Take the quiz anyway!" at bounding box center [666, 154] width 144 height 29
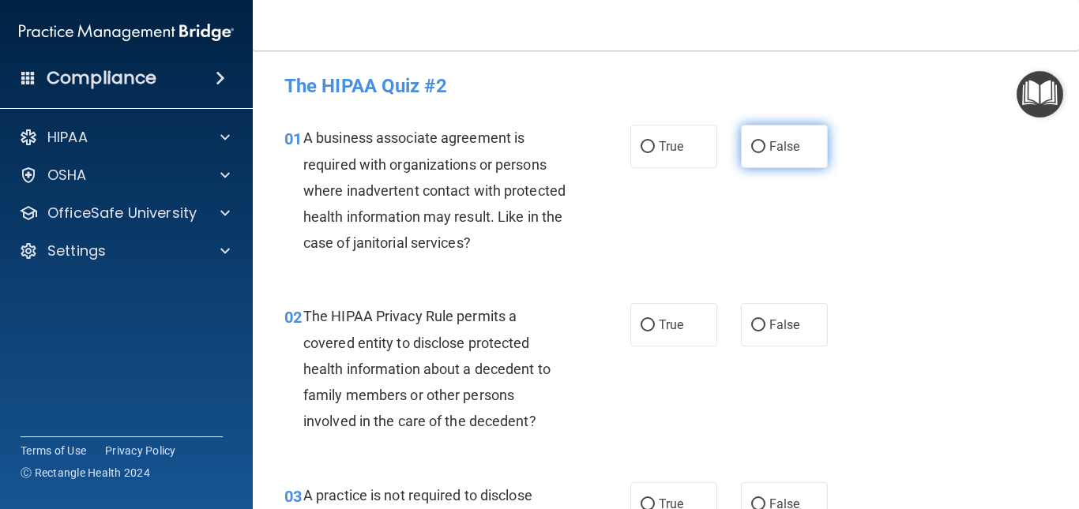
click at [760, 147] on label "False" at bounding box center [784, 146] width 87 height 43
click at [760, 147] on input "False" at bounding box center [758, 147] width 14 height 12
radio input "true"
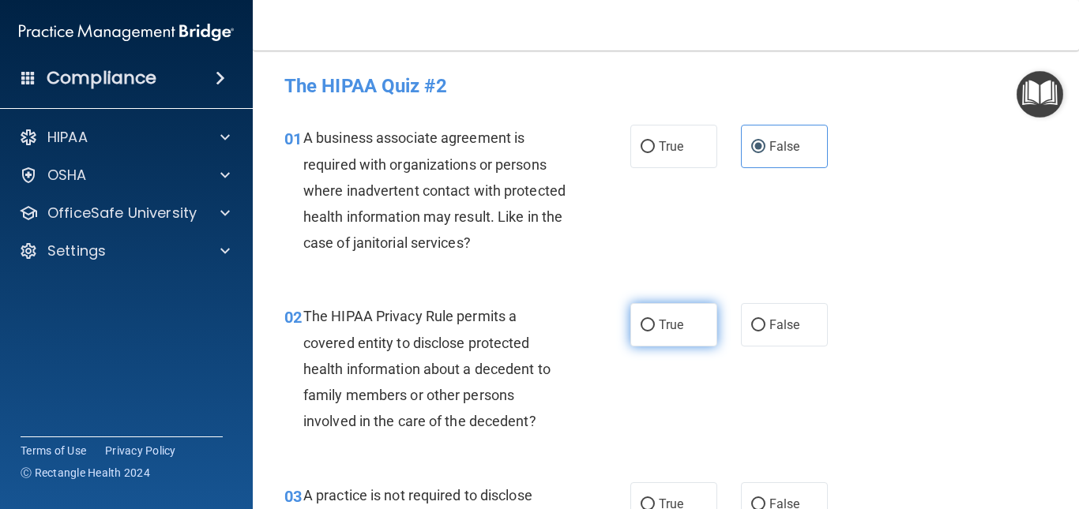
click at [662, 326] on span "True" at bounding box center [670, 324] width 24 height 15
click at [655, 326] on input "True" at bounding box center [647, 326] width 14 height 12
radio input "true"
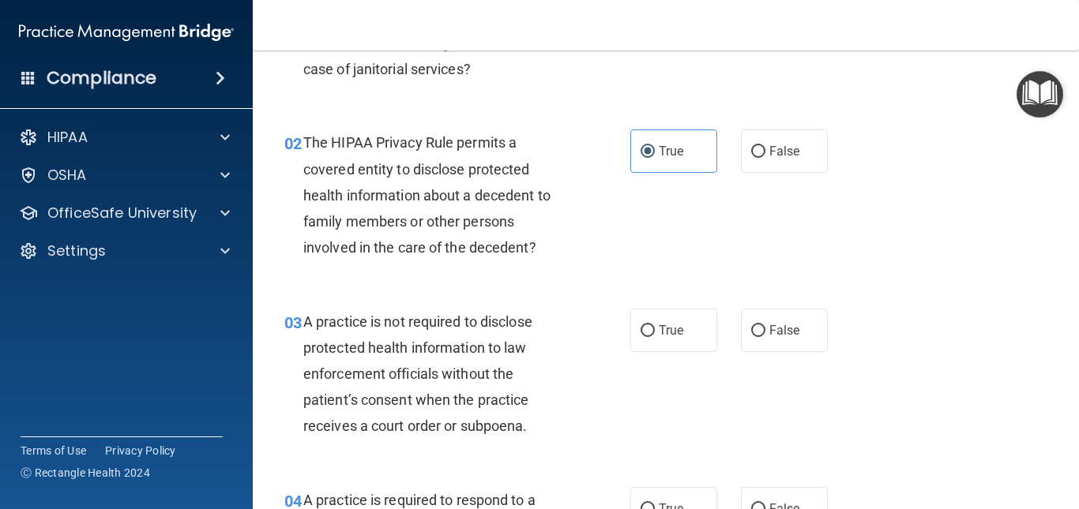
scroll to position [95, 0]
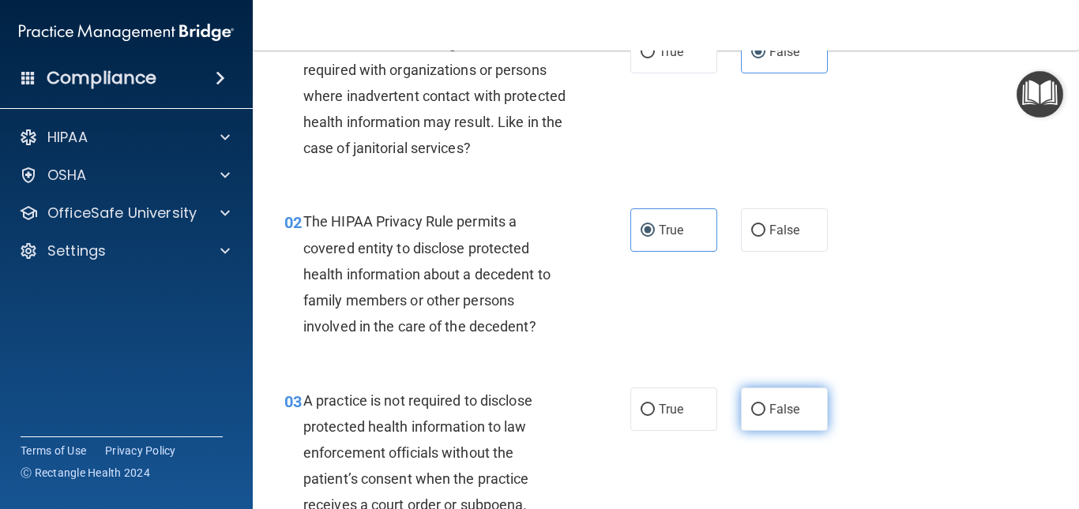
click at [786, 404] on span "False" at bounding box center [784, 409] width 31 height 15
click at [765, 404] on input "False" at bounding box center [758, 410] width 14 height 12
radio input "true"
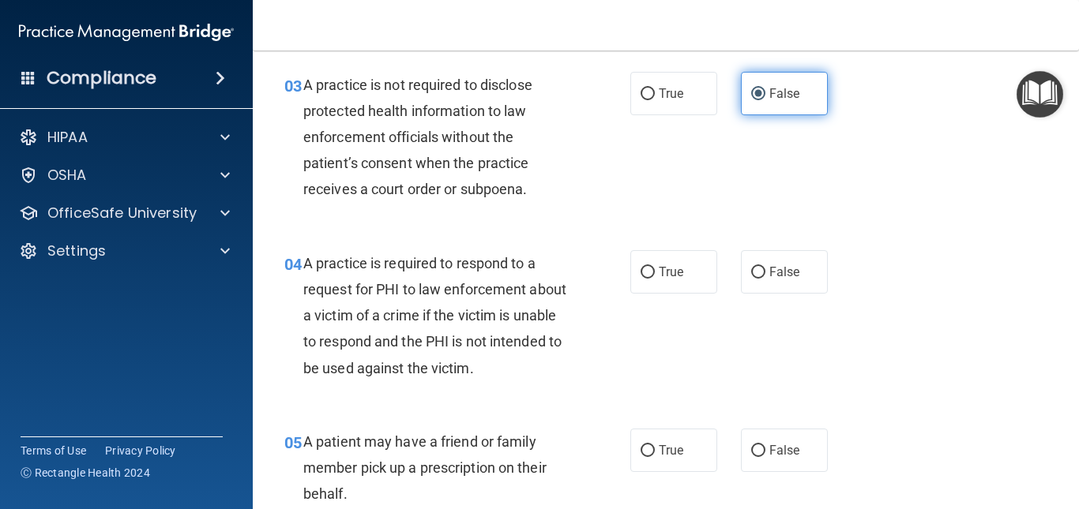
scroll to position [437, 0]
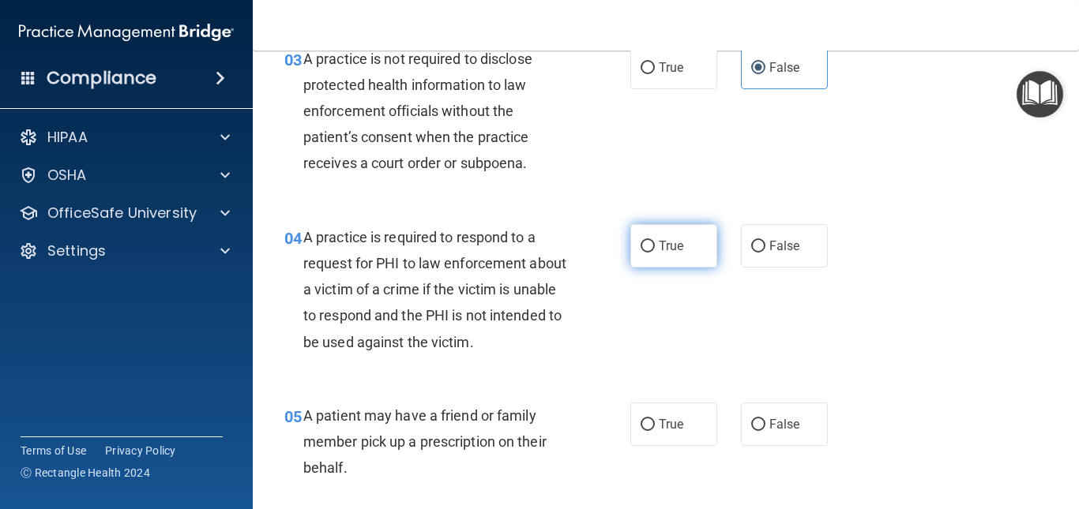
click at [647, 249] on input "True" at bounding box center [647, 247] width 14 height 12
radio input "true"
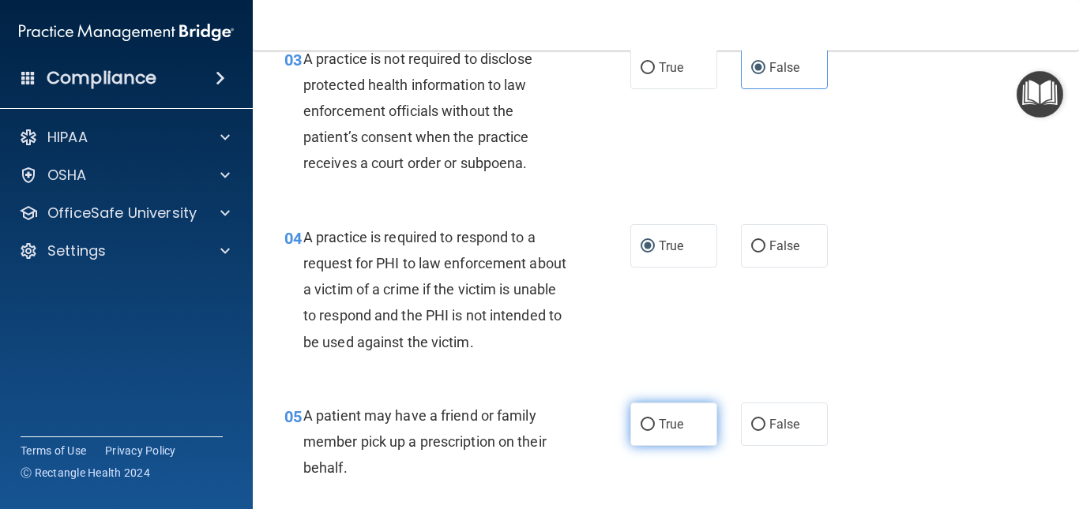
click at [664, 432] on label "True" at bounding box center [673, 424] width 87 height 43
click at [655, 431] on input "True" at bounding box center [647, 425] width 14 height 12
radio input "true"
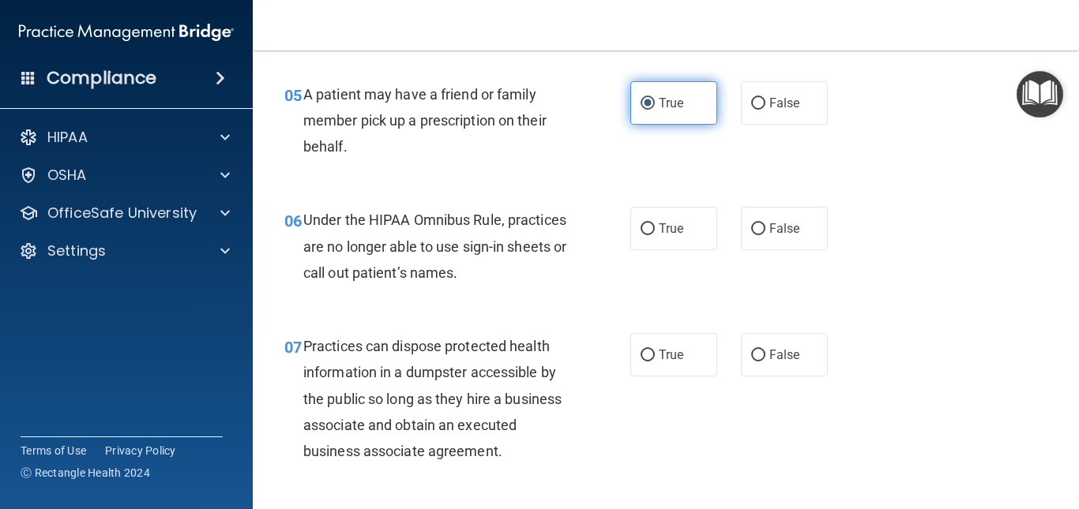
scroll to position [811, 0]
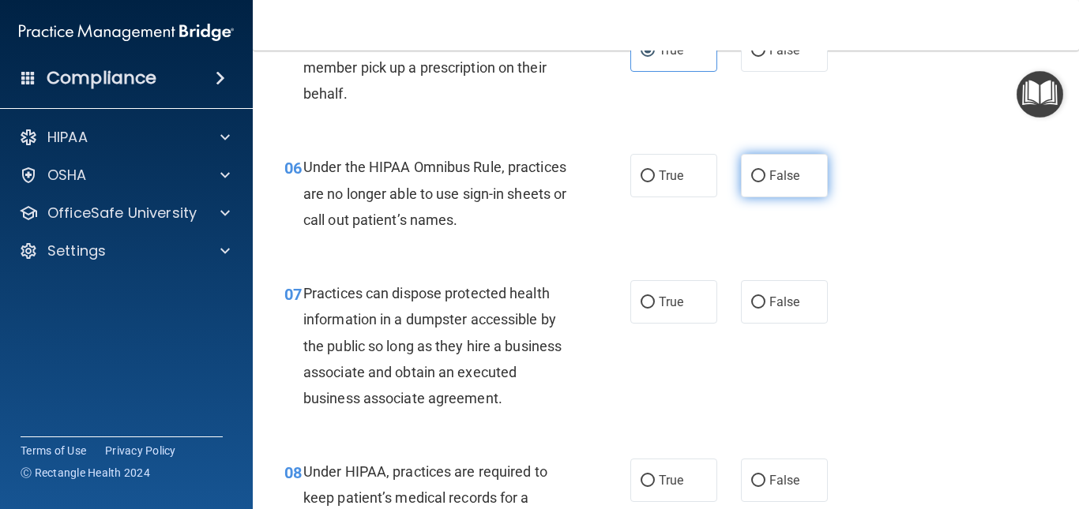
click at [761, 186] on label "False" at bounding box center [784, 175] width 87 height 43
click at [761, 182] on input "False" at bounding box center [758, 177] width 14 height 12
radio input "true"
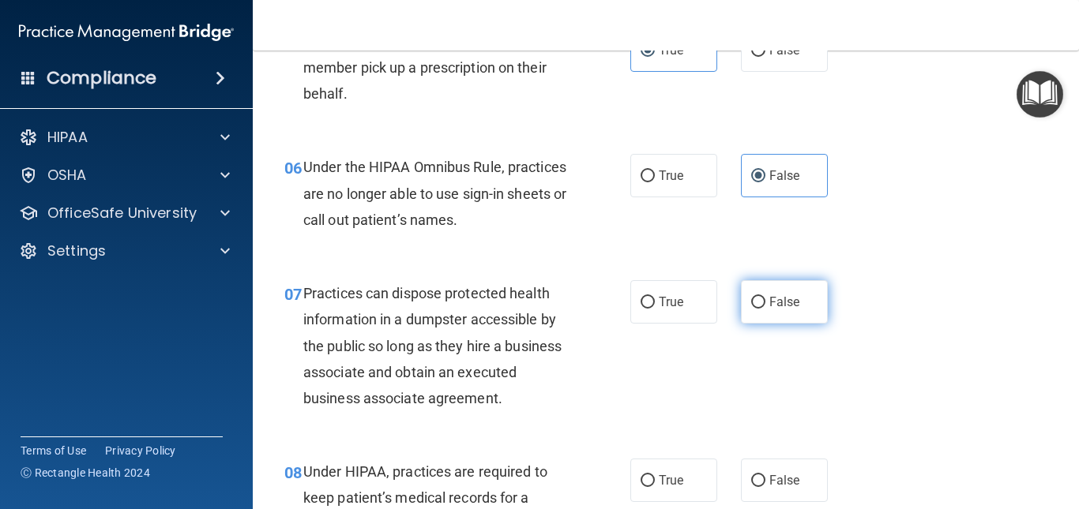
click at [754, 320] on label "False" at bounding box center [784, 301] width 87 height 43
click at [754, 309] on input "False" at bounding box center [758, 303] width 14 height 12
radio input "true"
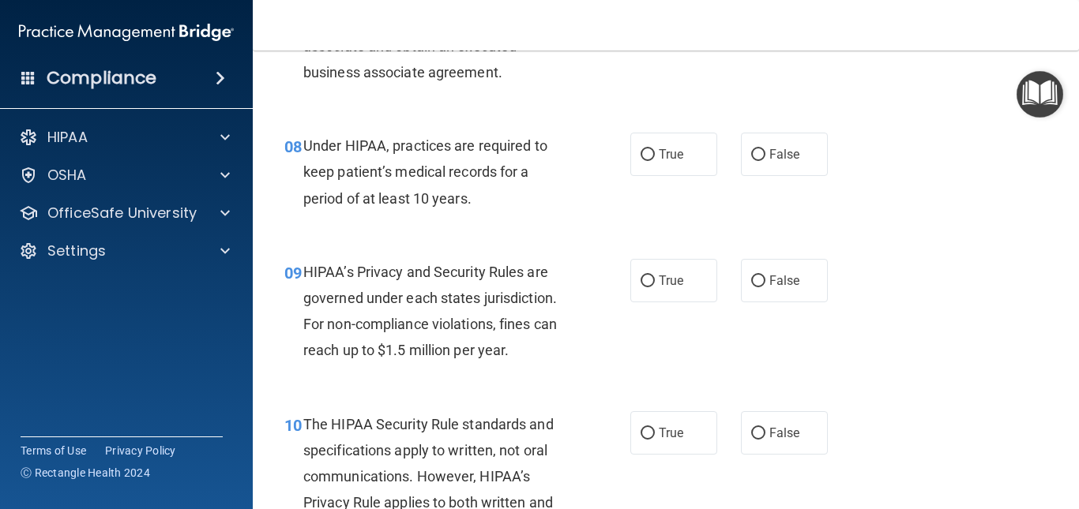
scroll to position [1163, 0]
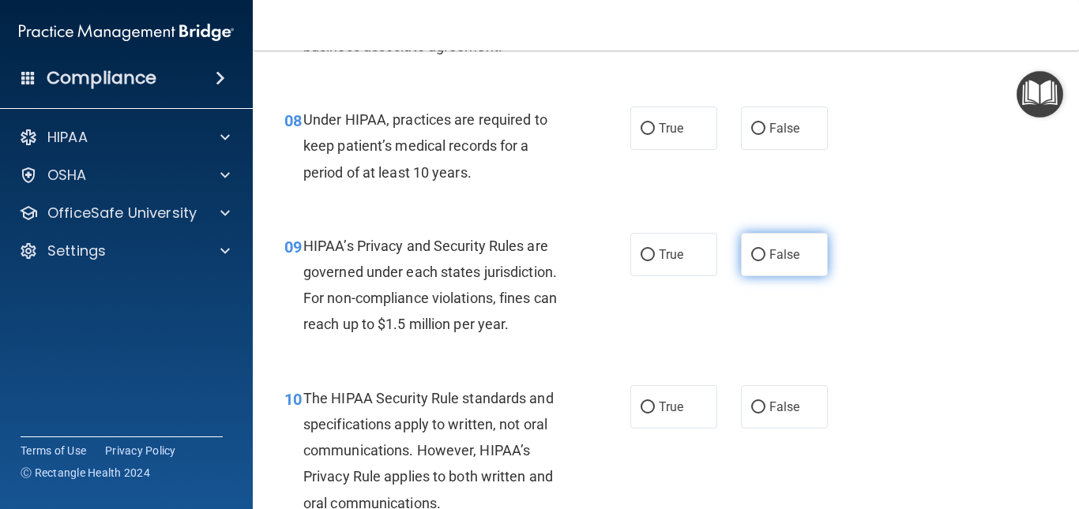
click at [774, 238] on label "False" at bounding box center [784, 254] width 87 height 43
click at [765, 250] on input "False" at bounding box center [758, 256] width 14 height 12
radio input "true"
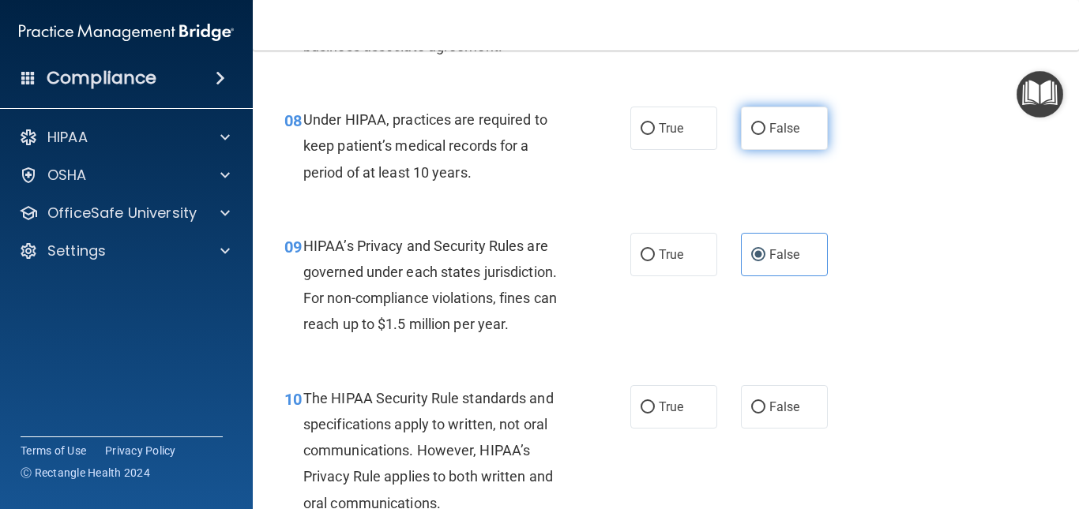
click at [766, 139] on label "False" at bounding box center [784, 128] width 87 height 43
click at [765, 135] on input "False" at bounding box center [758, 129] width 14 height 12
radio input "true"
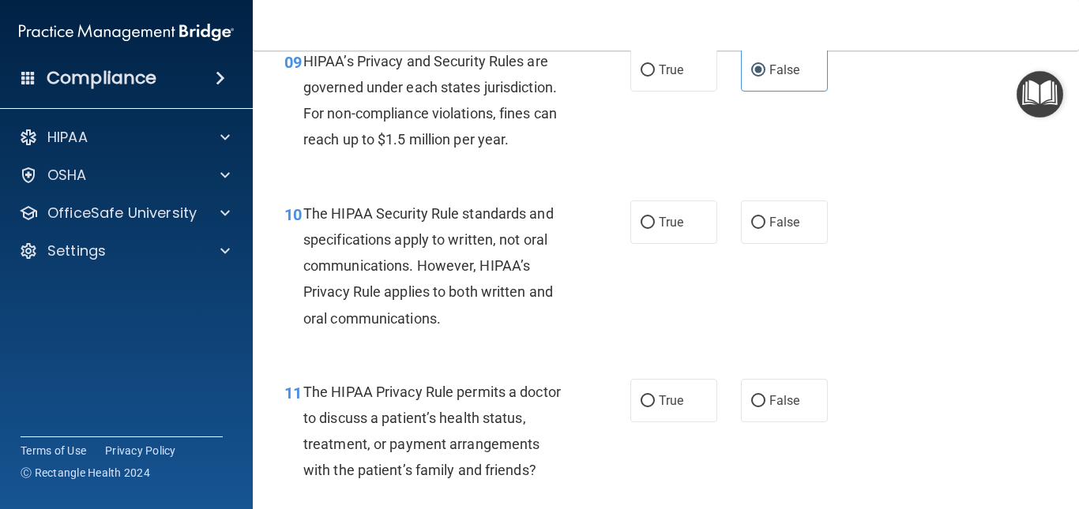
scroll to position [1374, 0]
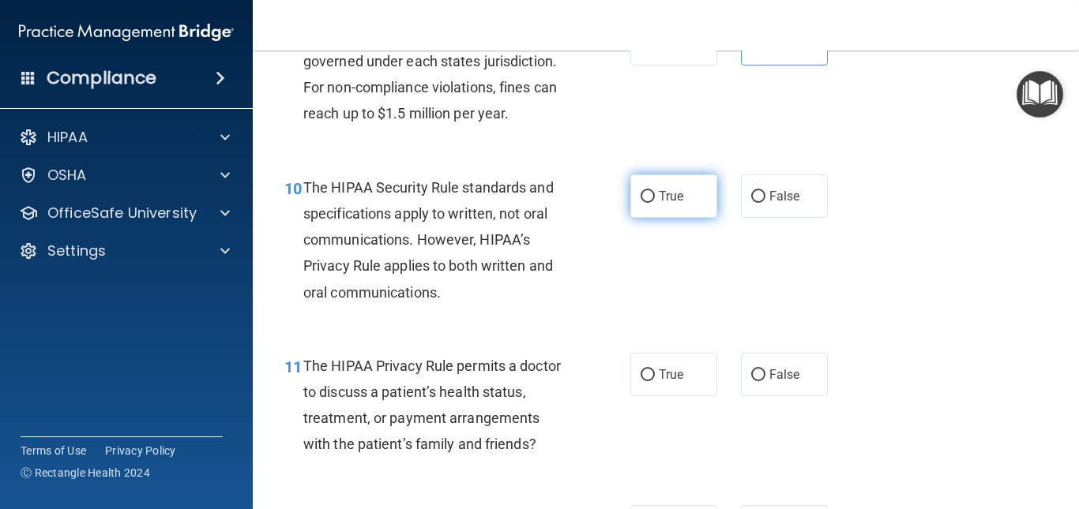
click at [666, 200] on span "True" at bounding box center [670, 196] width 24 height 15
click at [655, 200] on input "True" at bounding box center [647, 197] width 14 height 12
radio input "true"
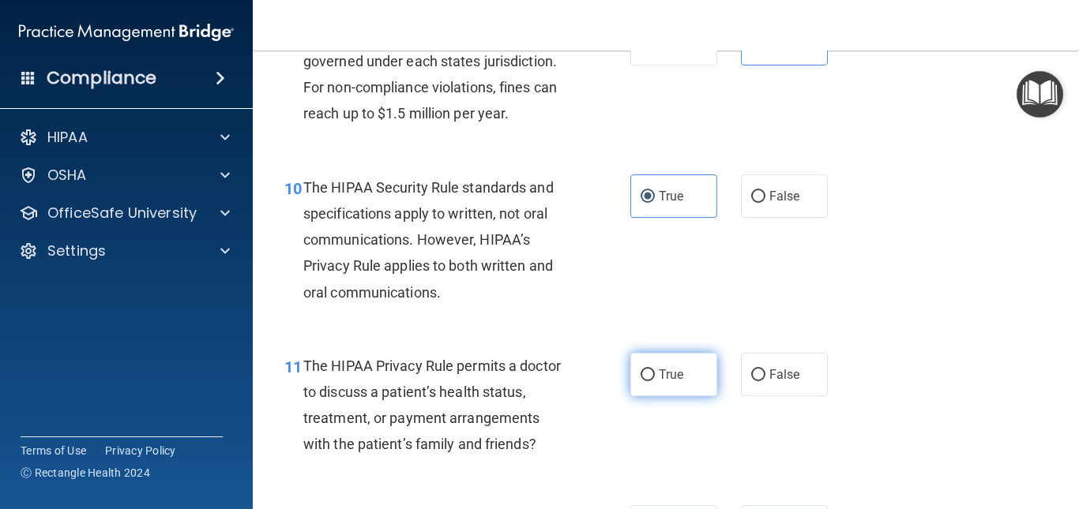
click at [661, 377] on span "True" at bounding box center [670, 374] width 24 height 15
click at [655, 377] on input "True" at bounding box center [647, 376] width 14 height 12
radio input "true"
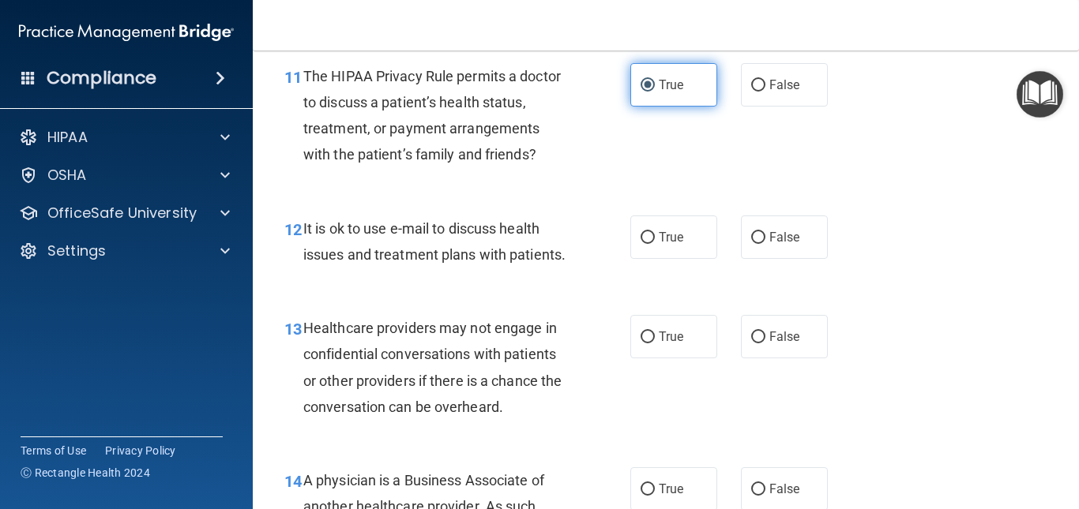
scroll to position [1716, 0]
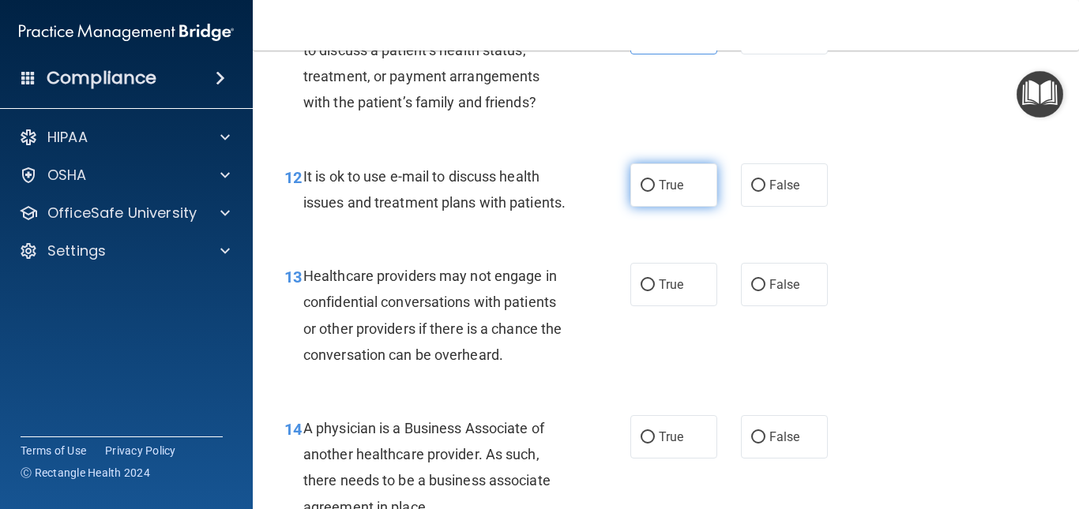
click at [673, 204] on label "True" at bounding box center [673, 184] width 87 height 43
click at [655, 192] on input "True" at bounding box center [647, 186] width 14 height 12
radio input "true"
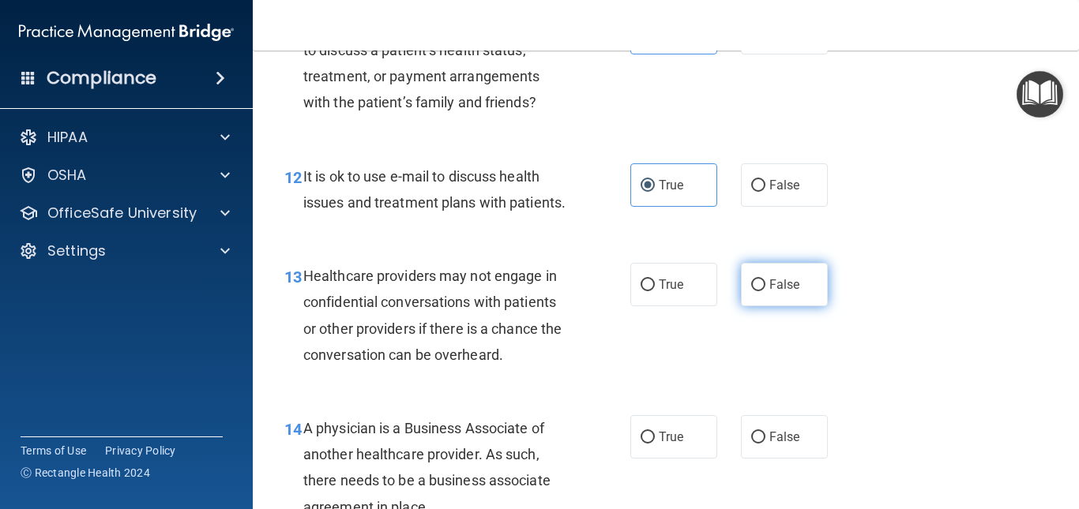
click at [751, 306] on label "False" at bounding box center [784, 284] width 87 height 43
click at [751, 291] on input "False" at bounding box center [758, 286] width 14 height 12
radio input "true"
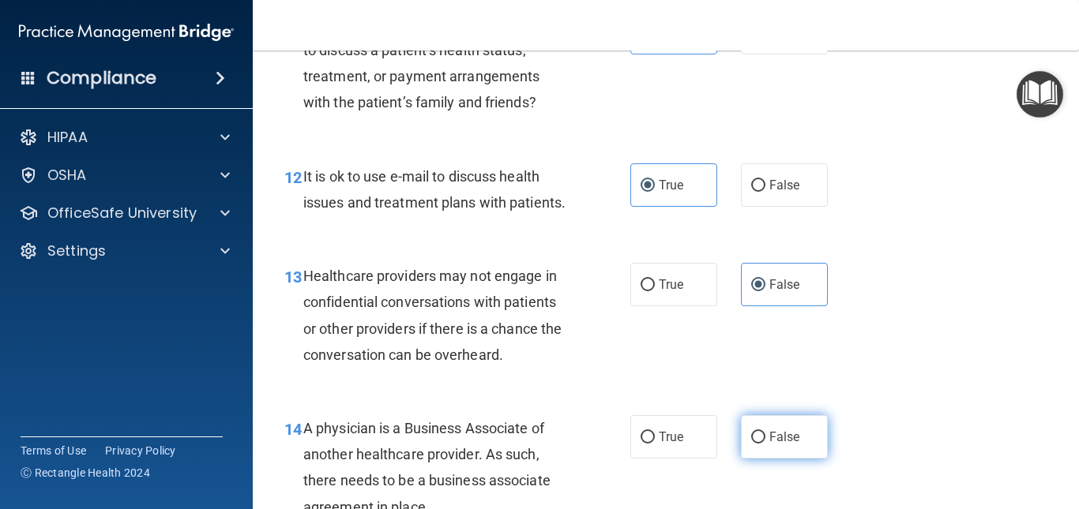
click at [764, 459] on label "False" at bounding box center [784, 436] width 87 height 43
click at [764, 444] on input "False" at bounding box center [758, 438] width 14 height 12
radio input "true"
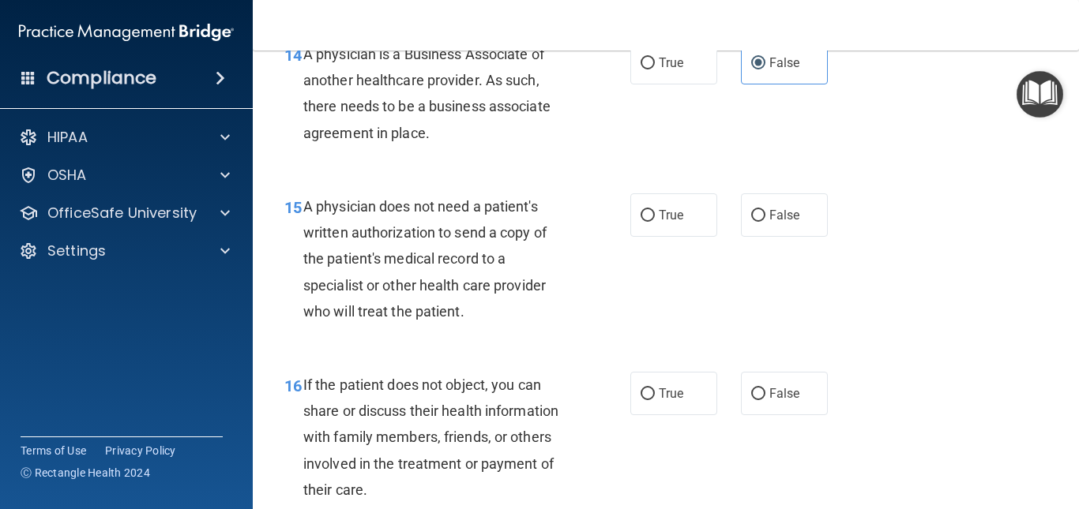
scroll to position [2132, 0]
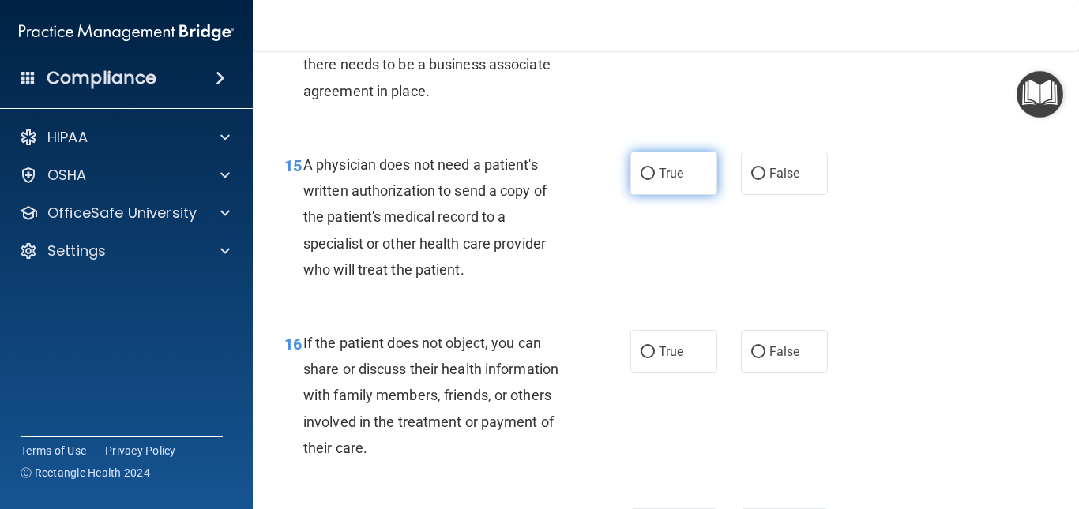
click at [644, 180] on input "True" at bounding box center [647, 174] width 14 height 12
radio input "true"
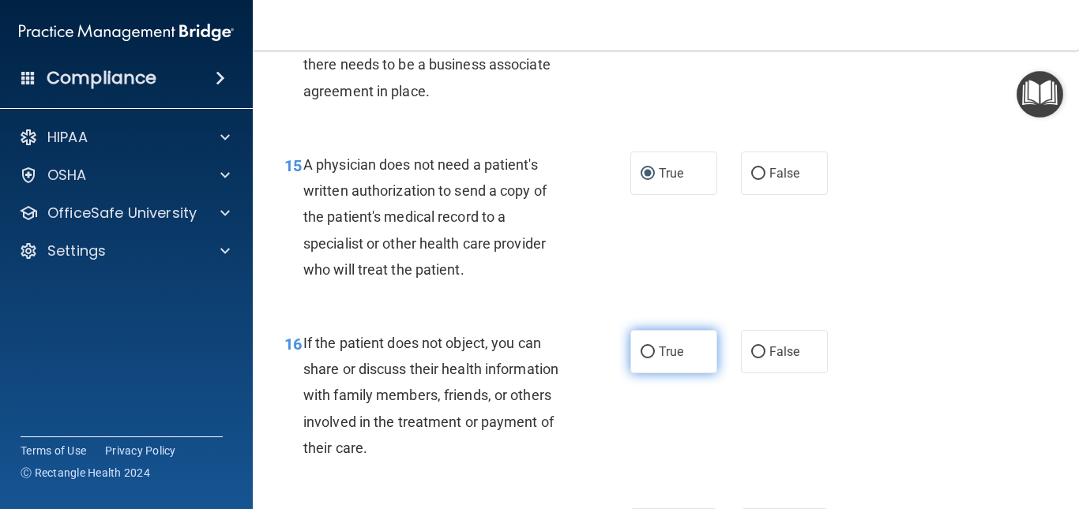
click at [671, 359] on span "True" at bounding box center [670, 351] width 24 height 15
click at [655, 358] on input "True" at bounding box center [647, 353] width 14 height 12
radio input "true"
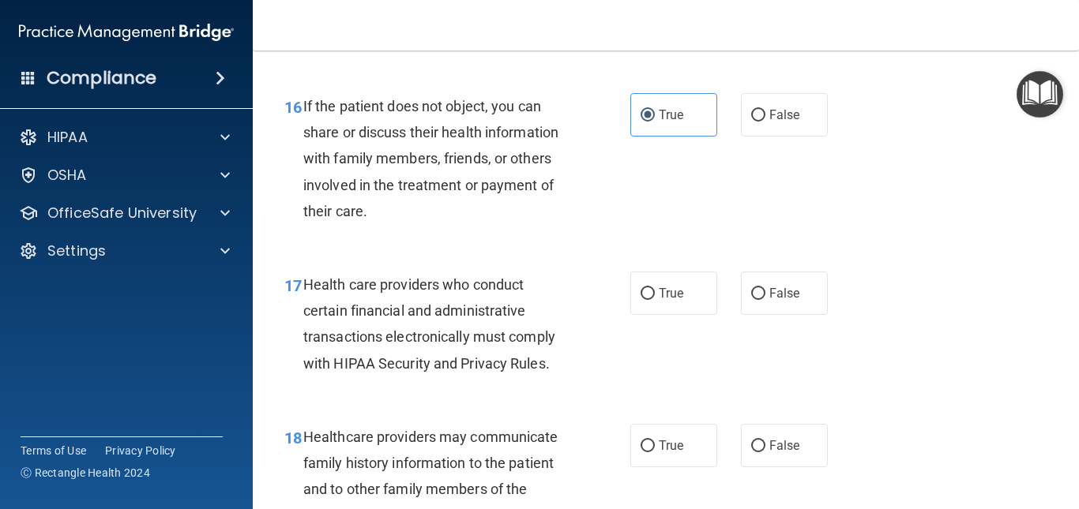
scroll to position [2395, 0]
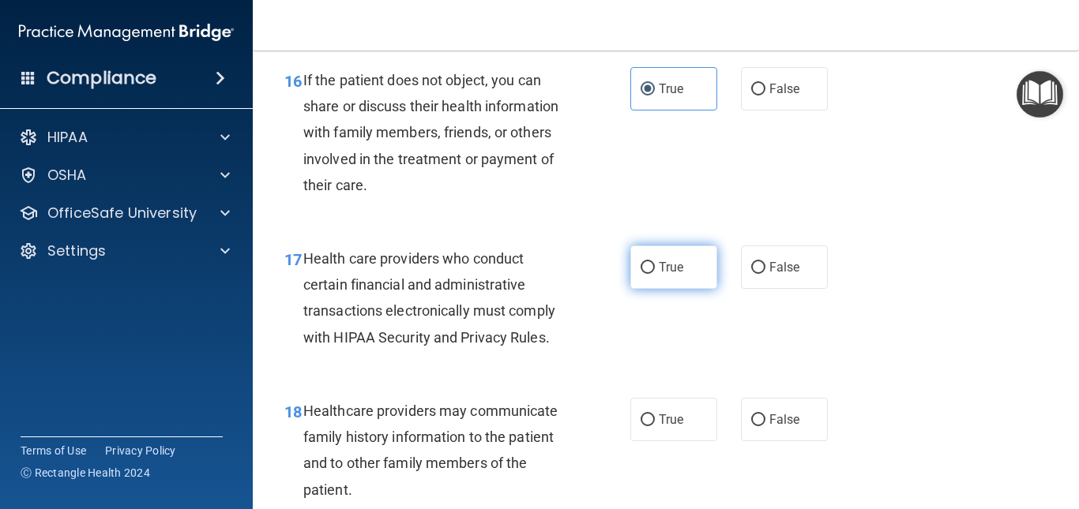
click at [658, 275] on span "True" at bounding box center [670, 267] width 24 height 15
click at [655, 274] on input "True" at bounding box center [647, 268] width 14 height 12
radio input "true"
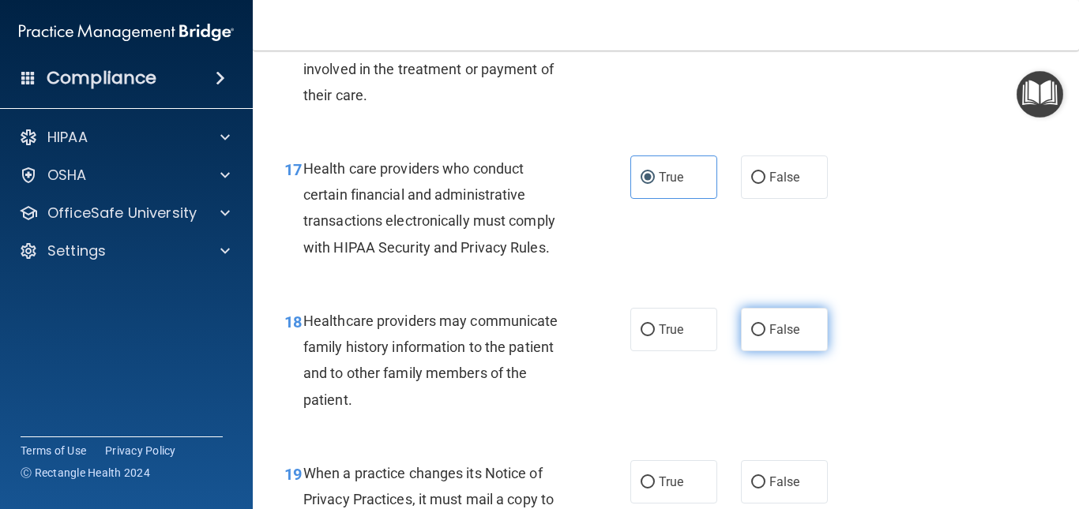
click at [751, 336] on input "False" at bounding box center [758, 331] width 14 height 12
radio input "true"
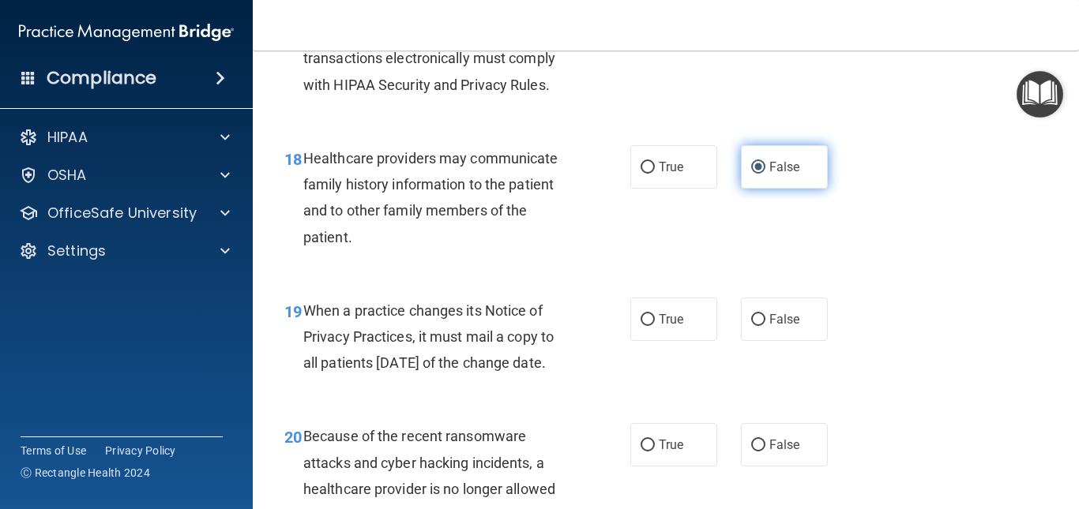
scroll to position [2674, 0]
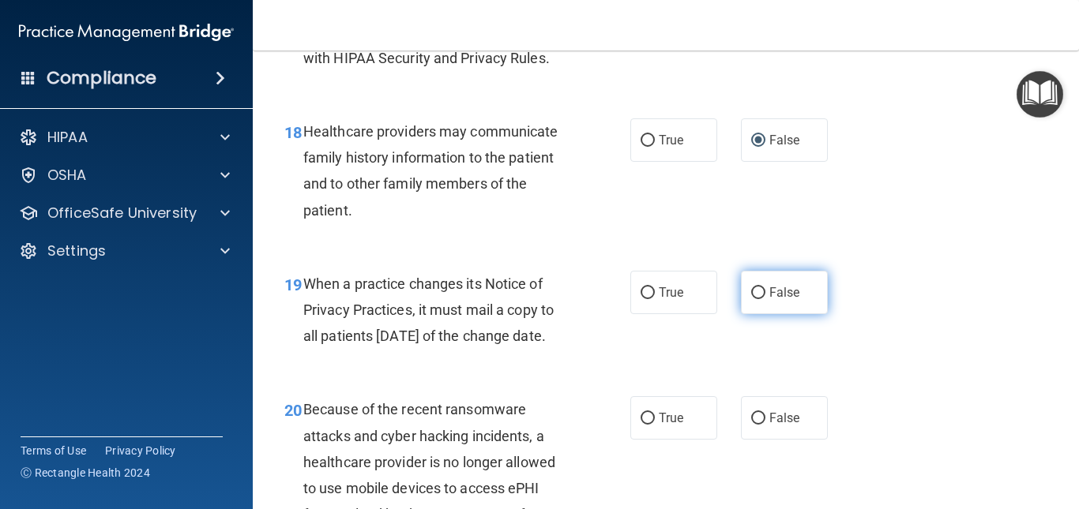
click at [760, 314] on label "False" at bounding box center [784, 292] width 87 height 43
click at [760, 299] on input "False" at bounding box center [758, 293] width 14 height 12
radio input "true"
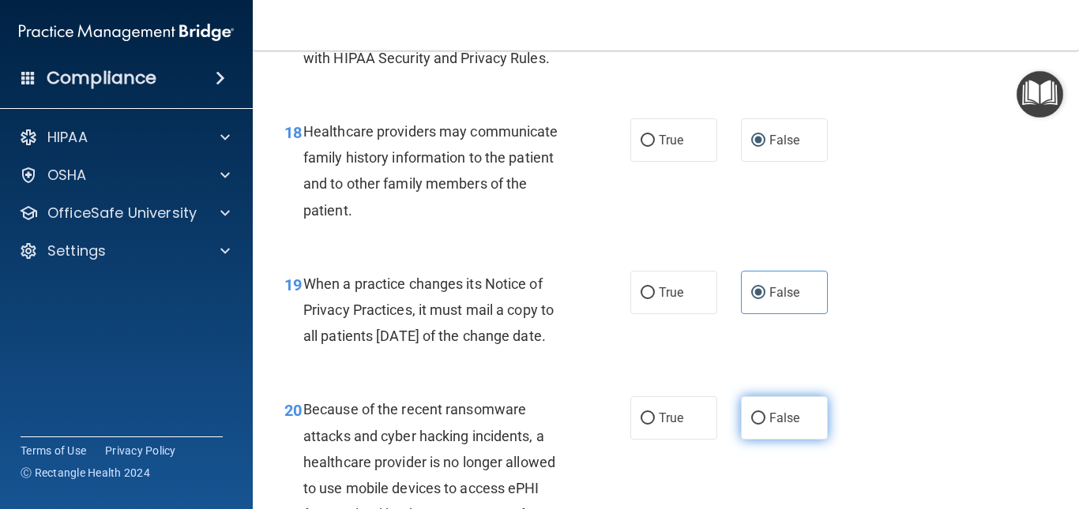
click at [756, 440] on label "False" at bounding box center [784, 417] width 87 height 43
click at [756, 425] on input "False" at bounding box center [758, 419] width 14 height 12
radio input "true"
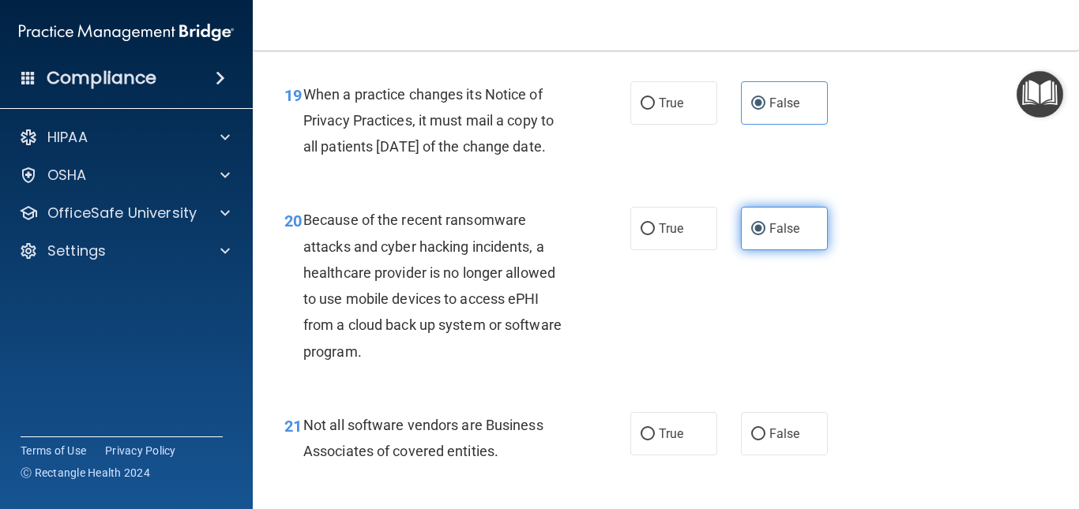
scroll to position [2943, 0]
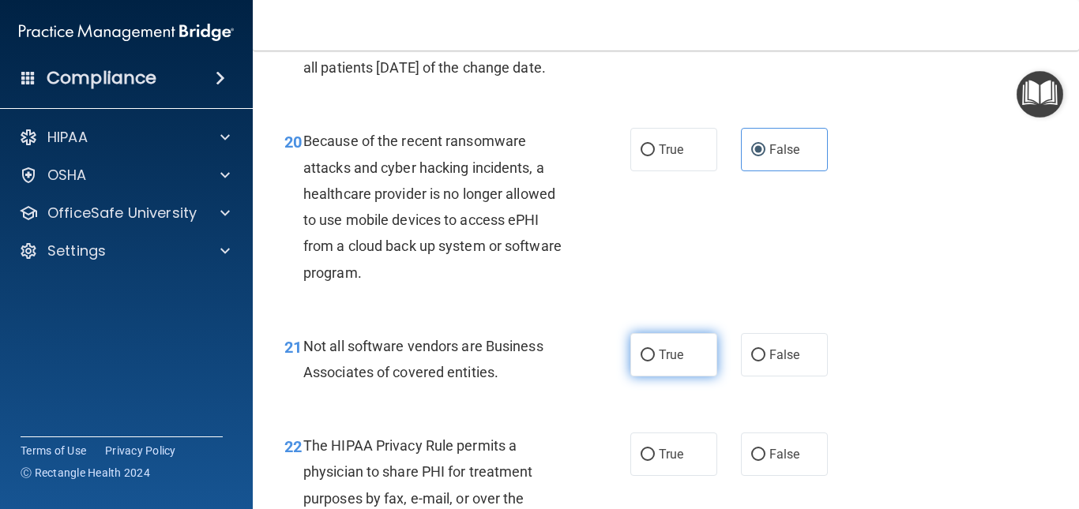
click at [686, 377] on label "True" at bounding box center [673, 354] width 87 height 43
click at [655, 362] on input "True" at bounding box center [647, 356] width 14 height 12
radio input "true"
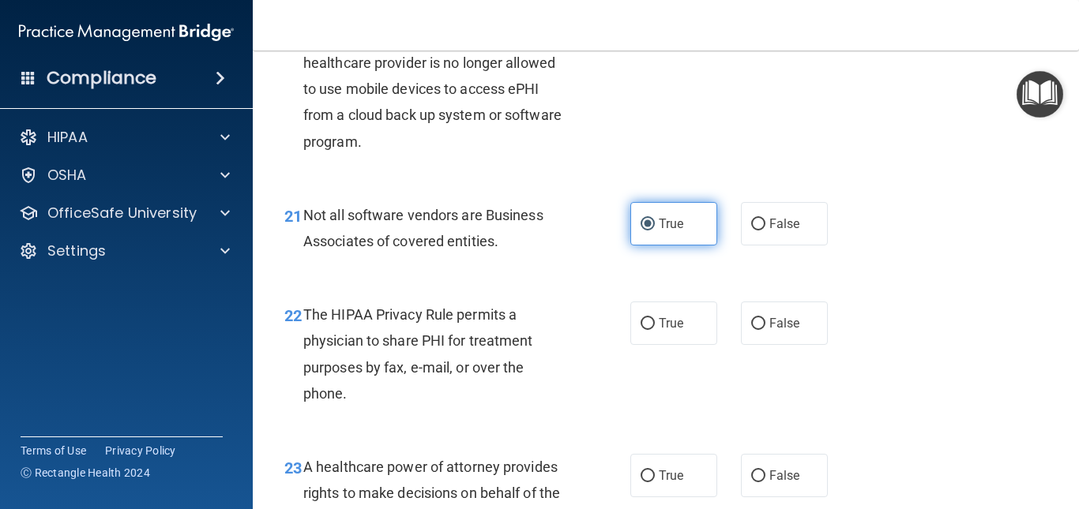
scroll to position [3180, 0]
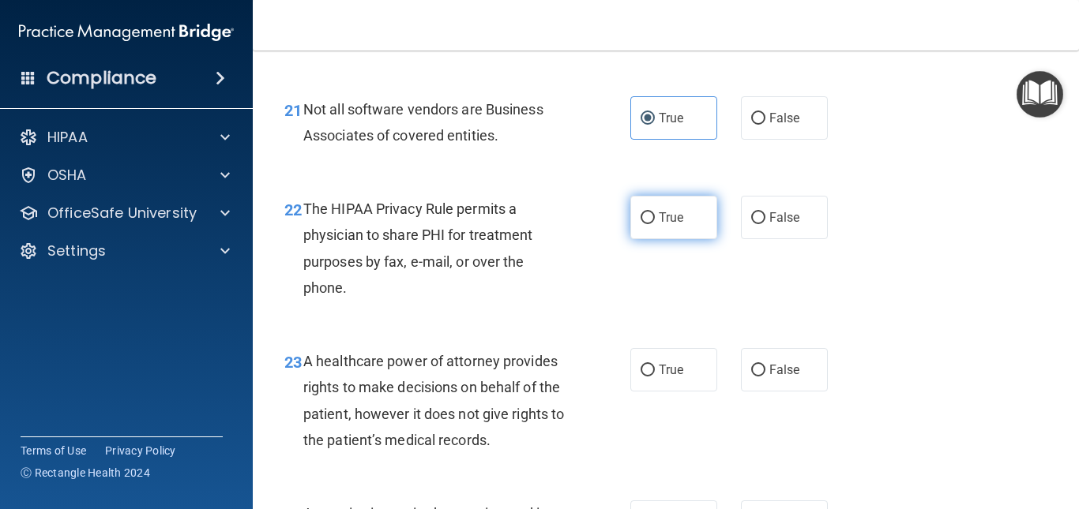
click at [676, 239] on label "True" at bounding box center [673, 217] width 87 height 43
click at [655, 224] on input "True" at bounding box center [647, 218] width 14 height 12
radio input "true"
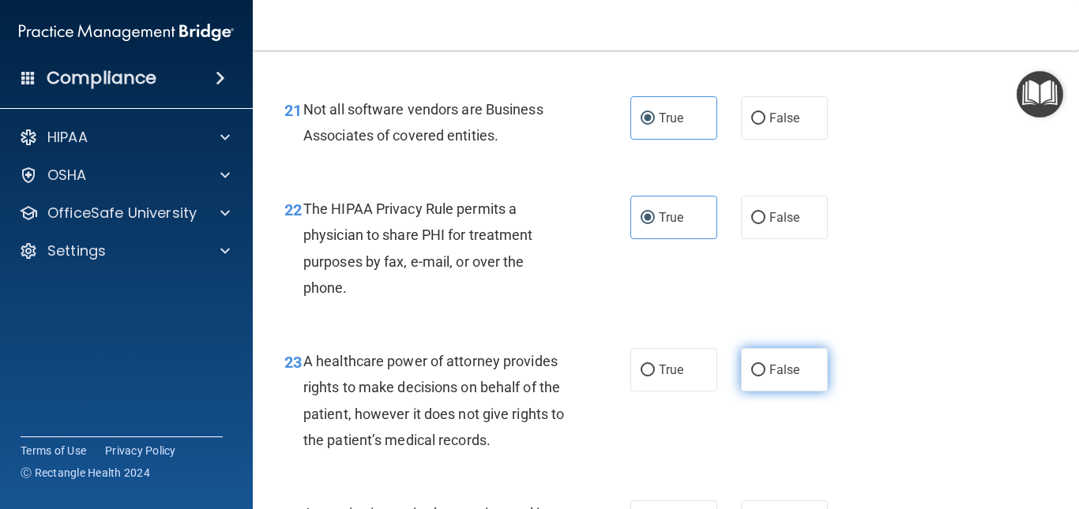
click at [771, 377] on span "False" at bounding box center [784, 369] width 31 height 15
click at [765, 377] on input "False" at bounding box center [758, 371] width 14 height 12
radio input "true"
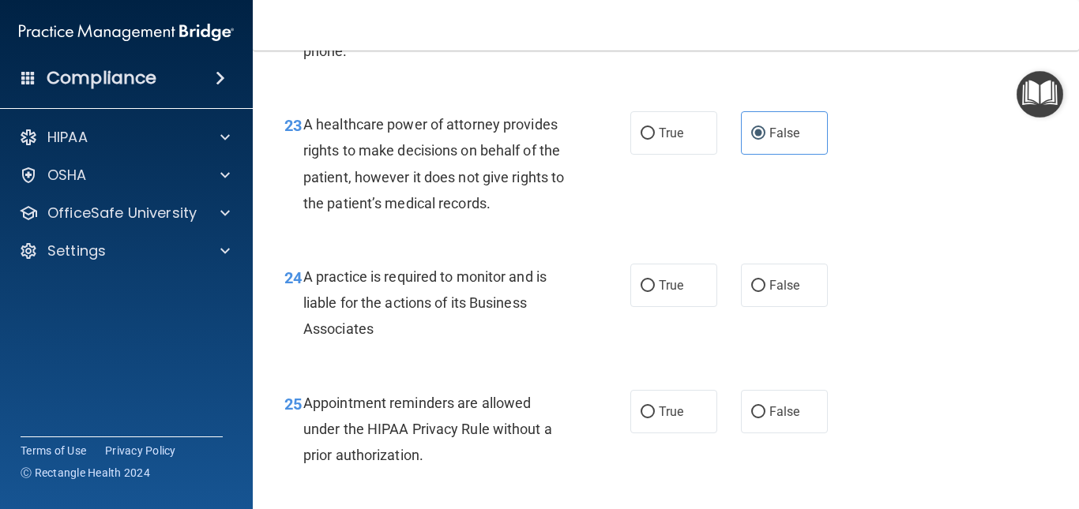
scroll to position [3469, 0]
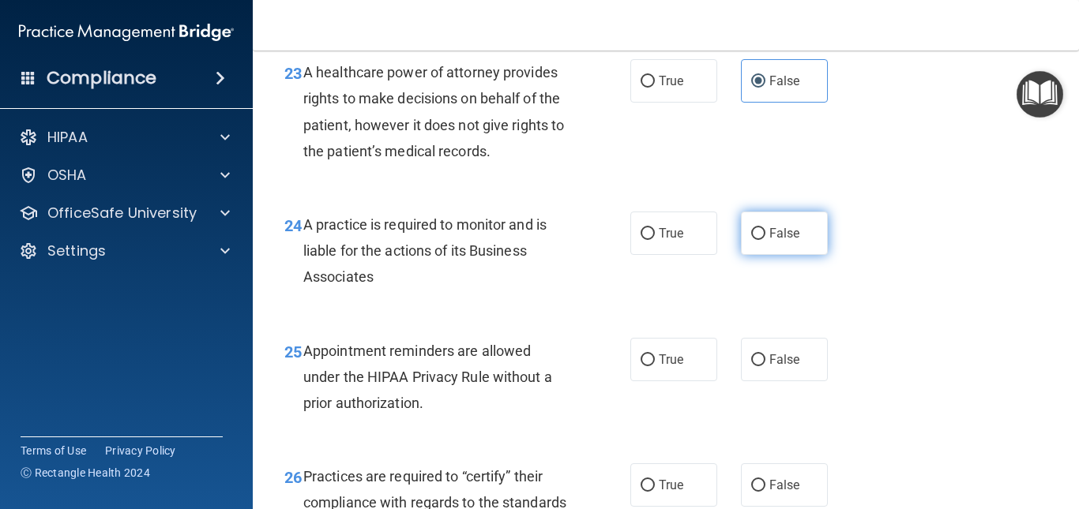
click at [779, 255] on label "False" at bounding box center [784, 233] width 87 height 43
click at [765, 240] on input "False" at bounding box center [758, 234] width 14 height 12
radio input "true"
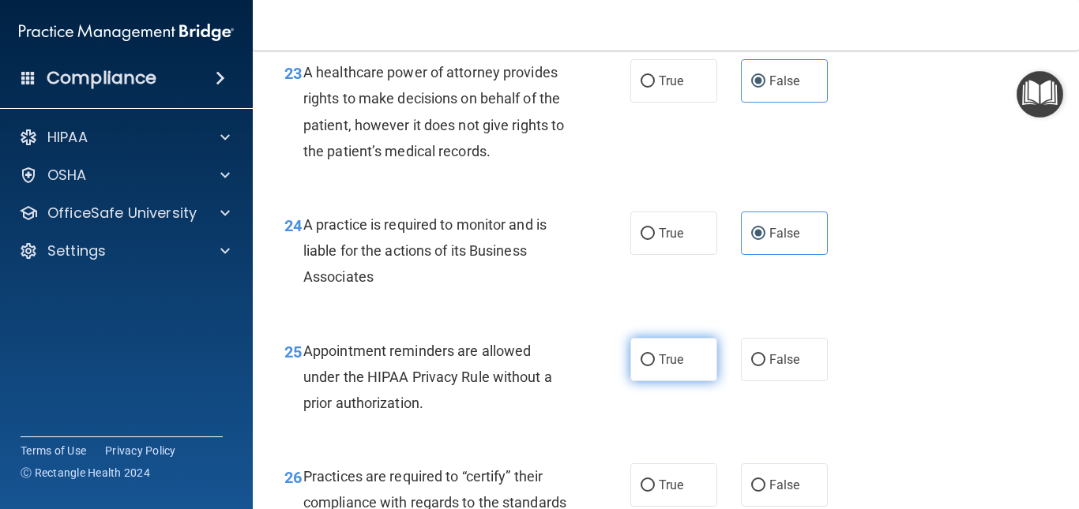
click at [670, 367] on span "True" at bounding box center [670, 359] width 24 height 15
click at [655, 366] on input "True" at bounding box center [647, 361] width 14 height 12
radio input "true"
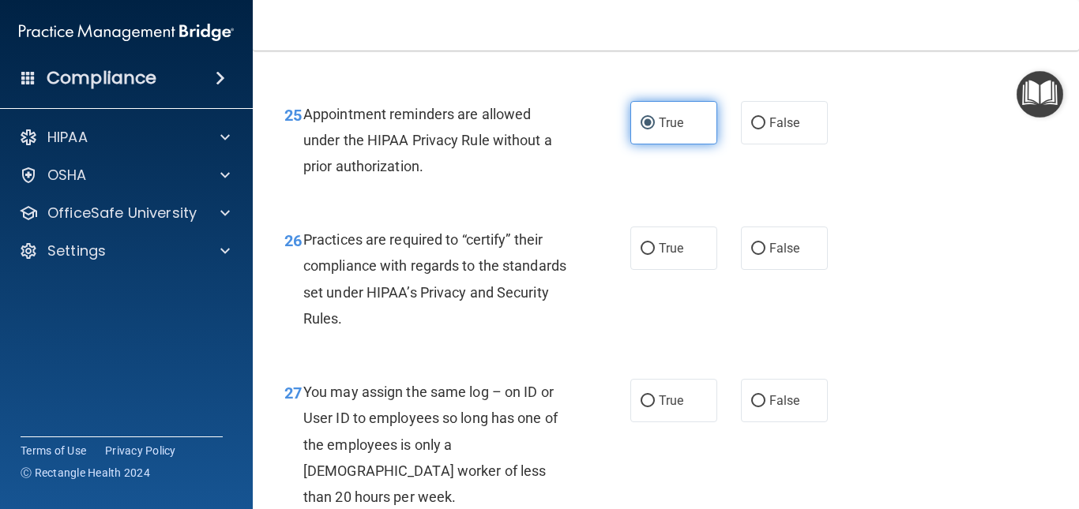
scroll to position [3732, 0]
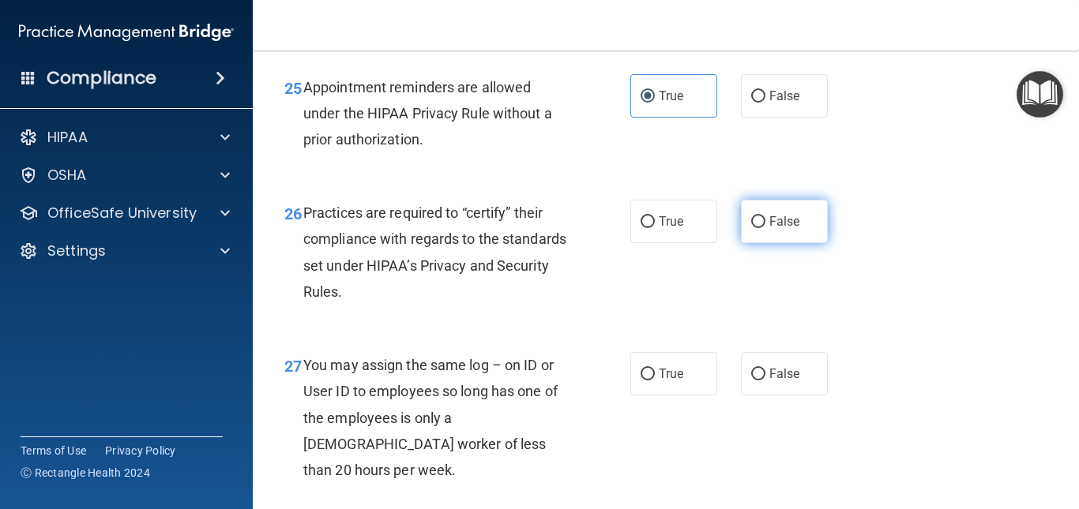
click at [782, 229] on span "False" at bounding box center [784, 221] width 31 height 15
click at [765, 228] on input "False" at bounding box center [758, 222] width 14 height 12
radio input "true"
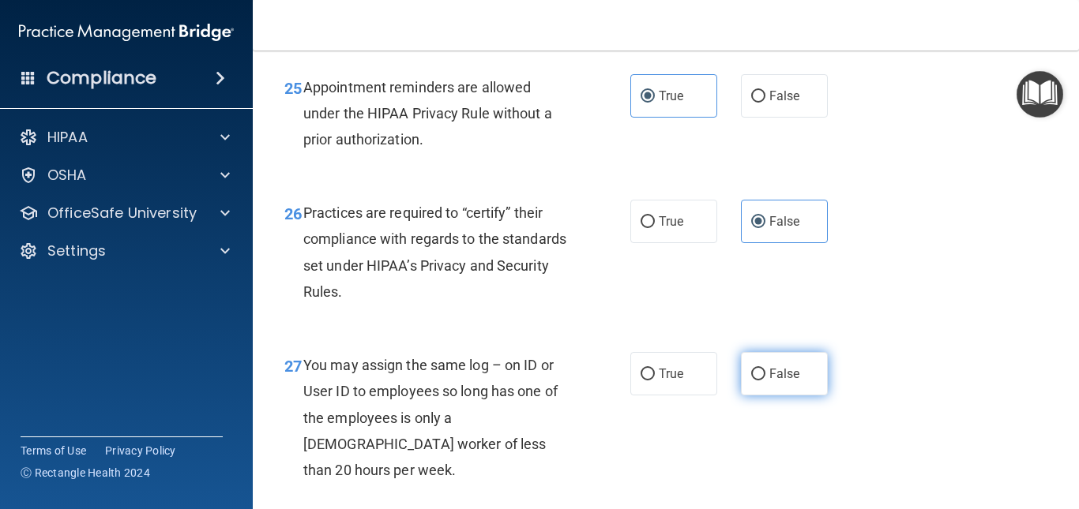
click at [760, 396] on label "False" at bounding box center [784, 373] width 87 height 43
click at [760, 381] on input "False" at bounding box center [758, 375] width 14 height 12
radio input "true"
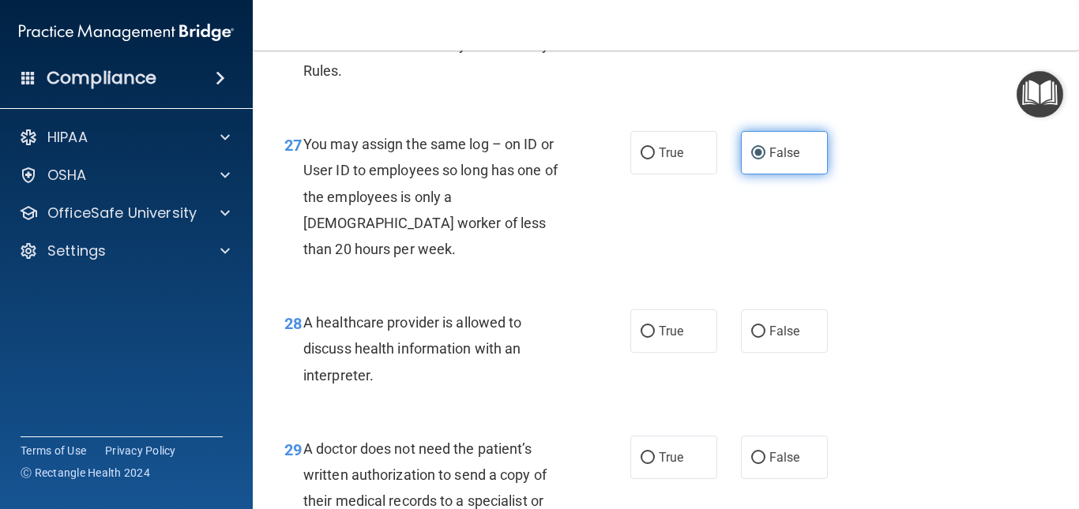
scroll to position [3979, 0]
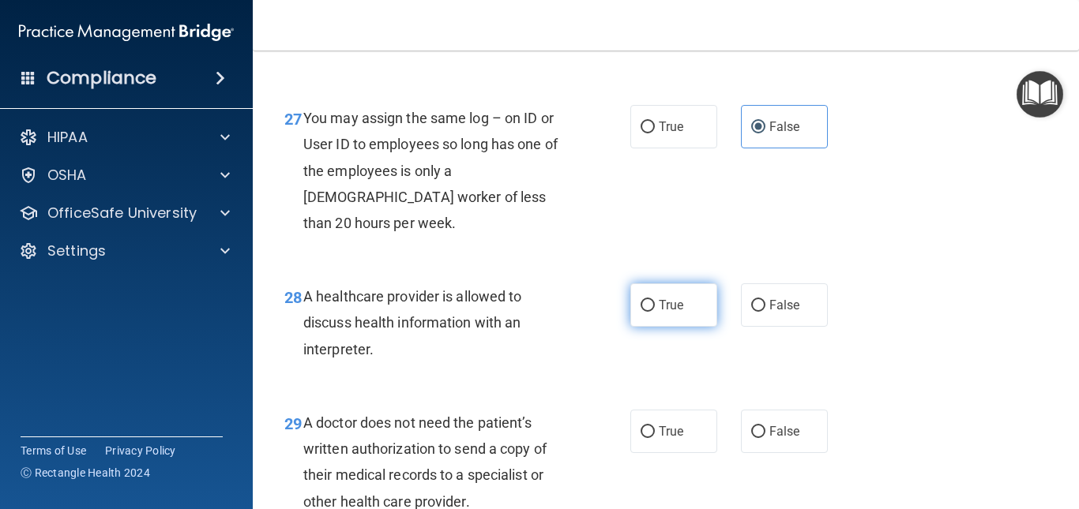
click at [679, 327] on label "True" at bounding box center [673, 304] width 87 height 43
click at [655, 312] on input "True" at bounding box center [647, 306] width 14 height 12
radio input "true"
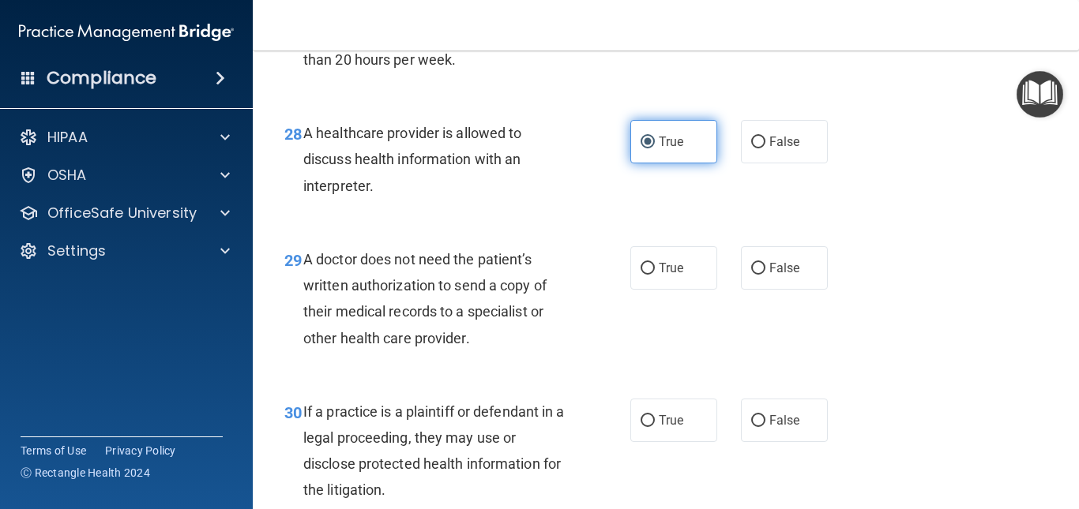
scroll to position [4238, 0]
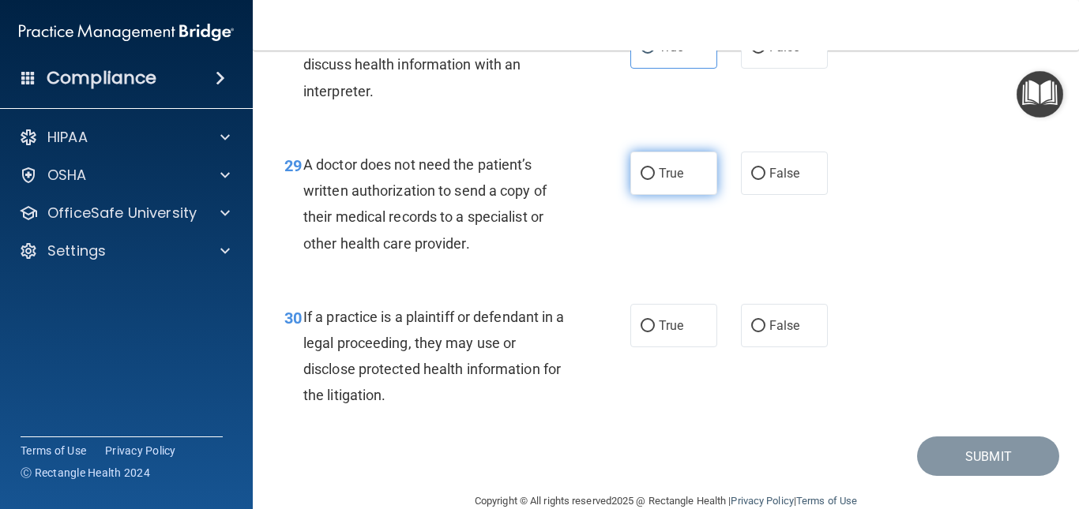
click at [665, 195] on label "True" at bounding box center [673, 173] width 87 height 43
click at [655, 180] on input "True" at bounding box center [647, 174] width 14 height 12
radio input "true"
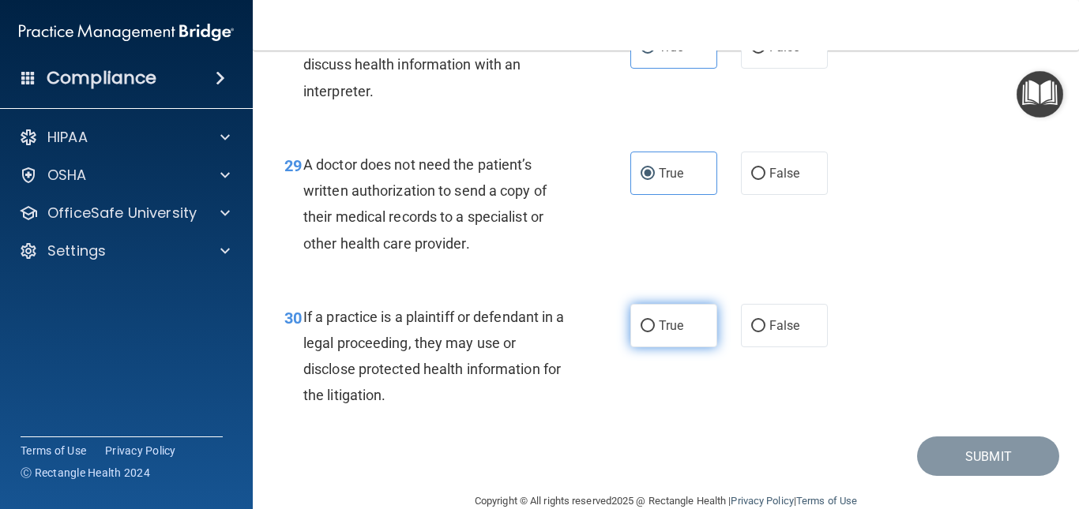
click at [655, 347] on label "True" at bounding box center [673, 325] width 87 height 43
click at [655, 332] on input "True" at bounding box center [647, 327] width 14 height 12
radio input "true"
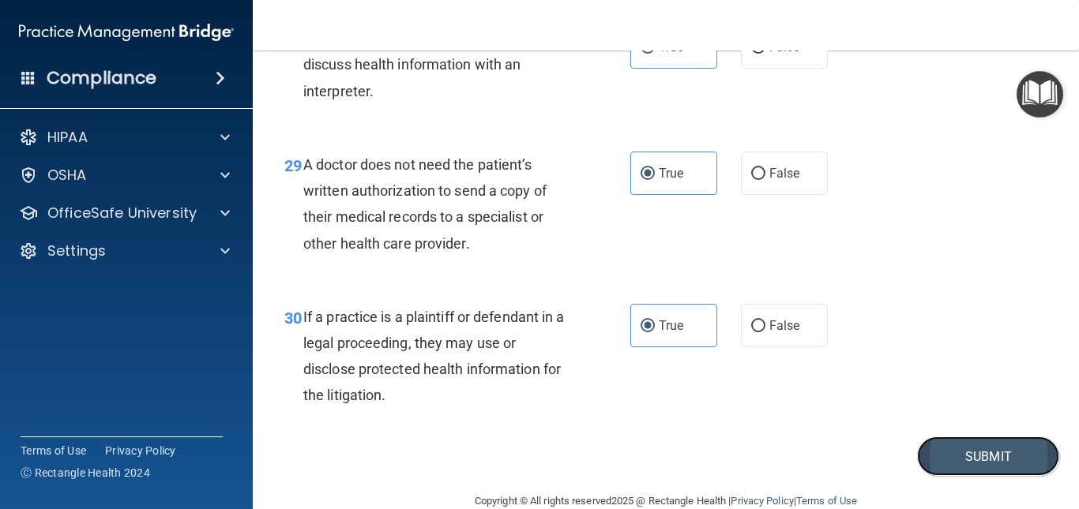
click at [917, 477] on button "Submit" at bounding box center [988, 457] width 142 height 40
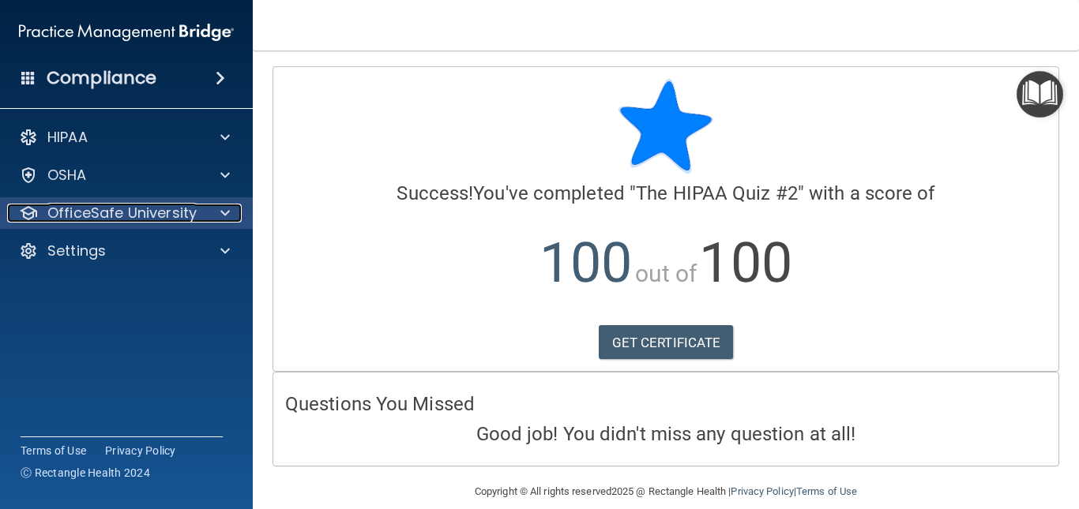
click at [147, 215] on p "OfficeSafe University" at bounding box center [121, 213] width 149 height 19
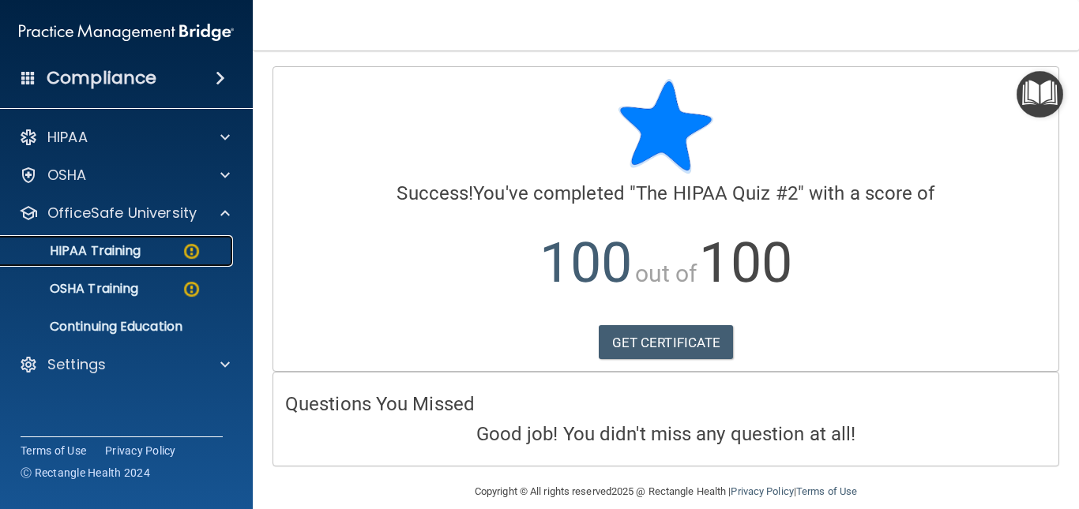
click at [139, 248] on p "HIPAA Training" at bounding box center [75, 251] width 130 height 16
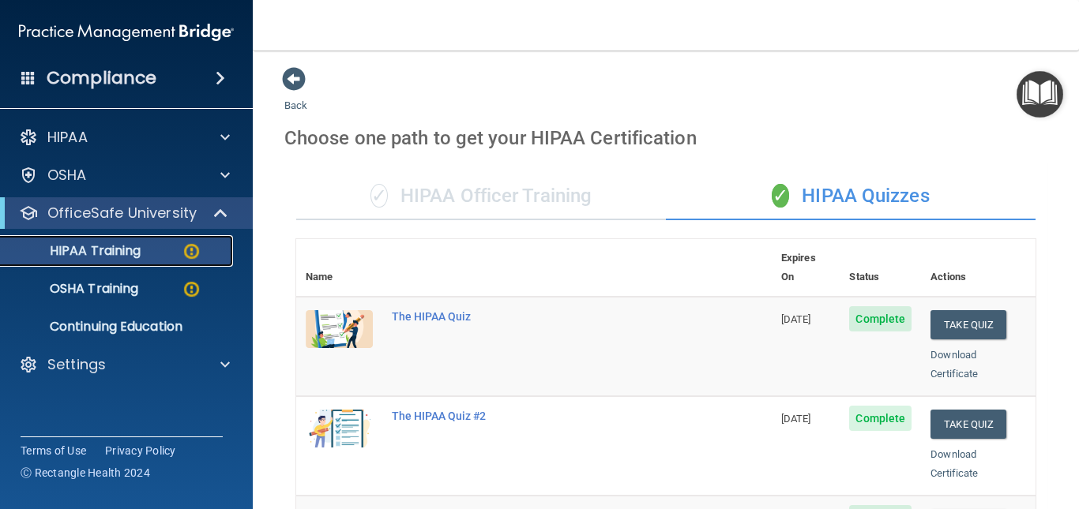
scroll to position [263, 0]
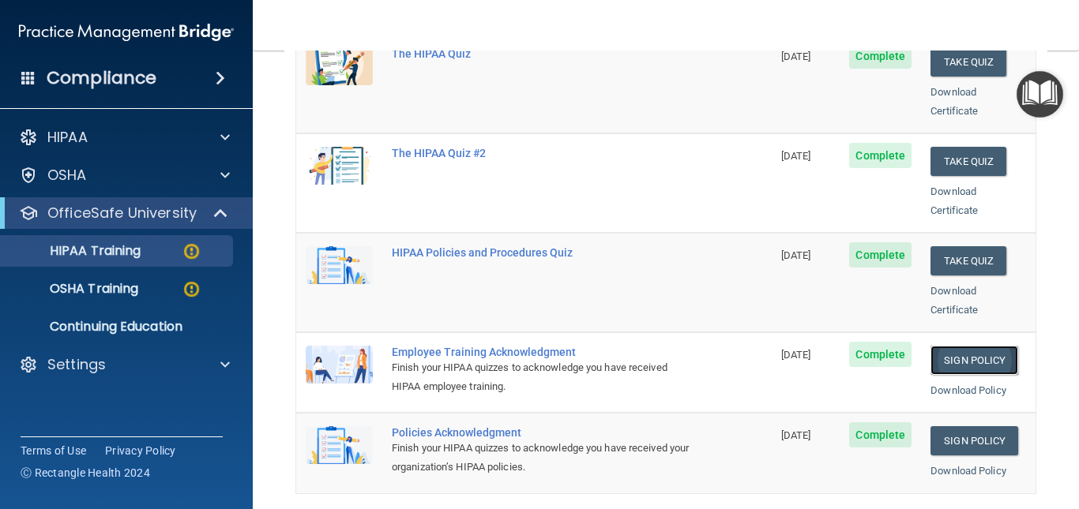
click at [974, 346] on link "Sign Policy" at bounding box center [974, 360] width 88 height 29
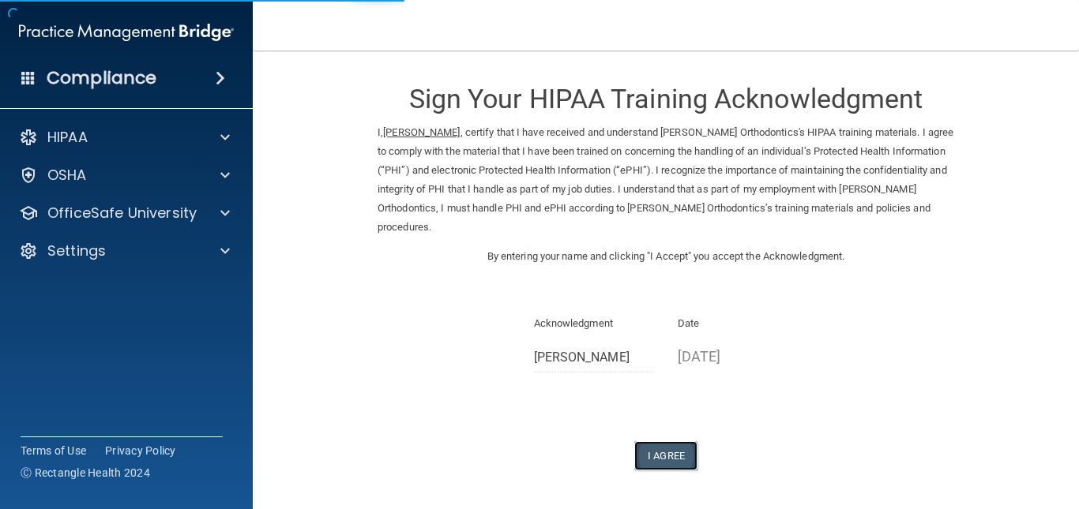
click at [657, 462] on button "I Agree" at bounding box center [665, 455] width 63 height 29
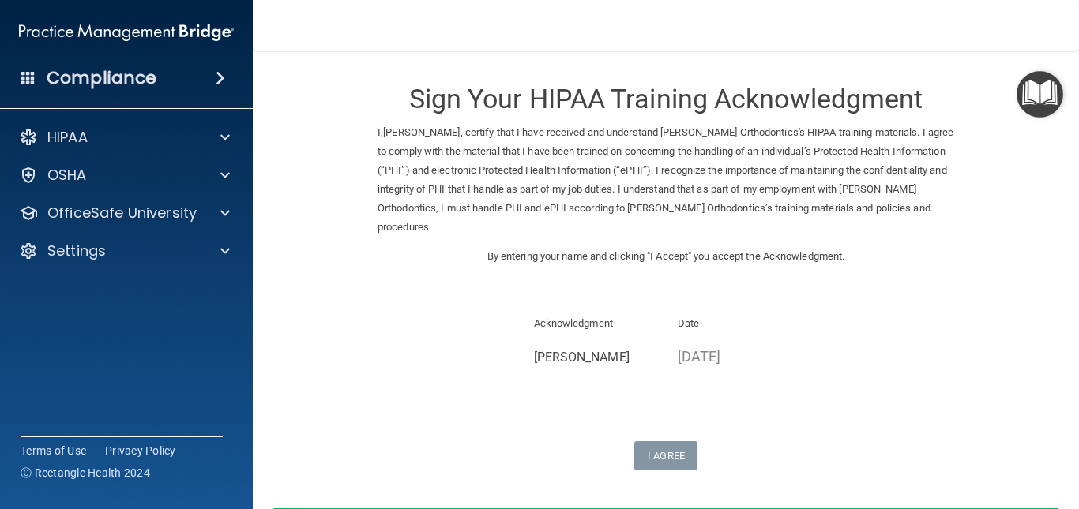
scroll to position [124, 0]
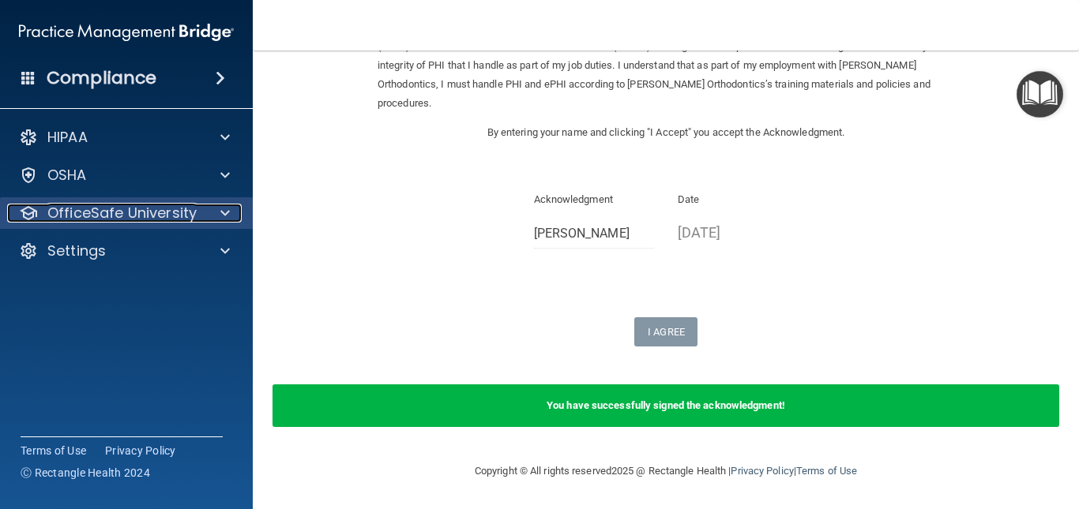
click at [210, 220] on div at bounding box center [222, 213] width 39 height 19
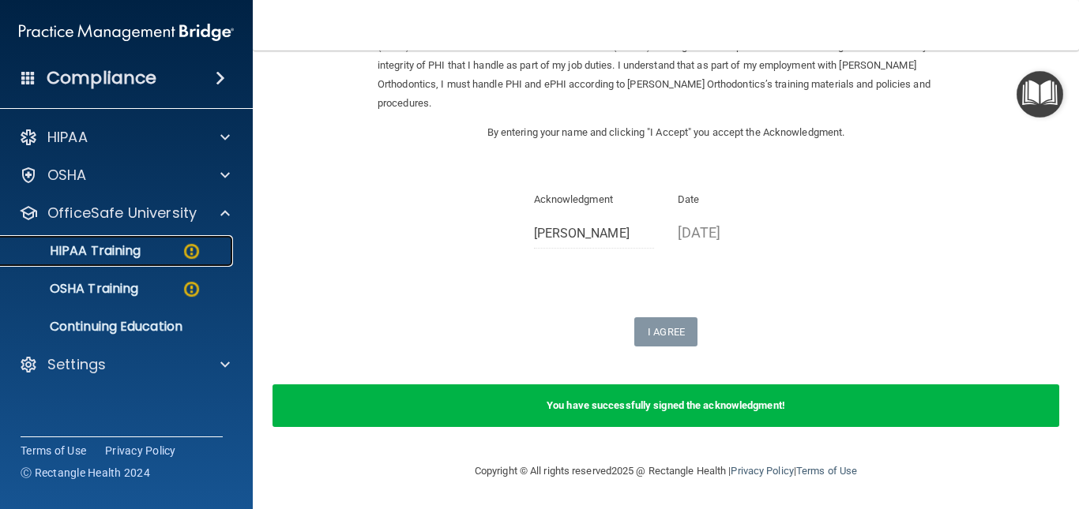
click at [194, 247] on img at bounding box center [192, 252] width 20 height 20
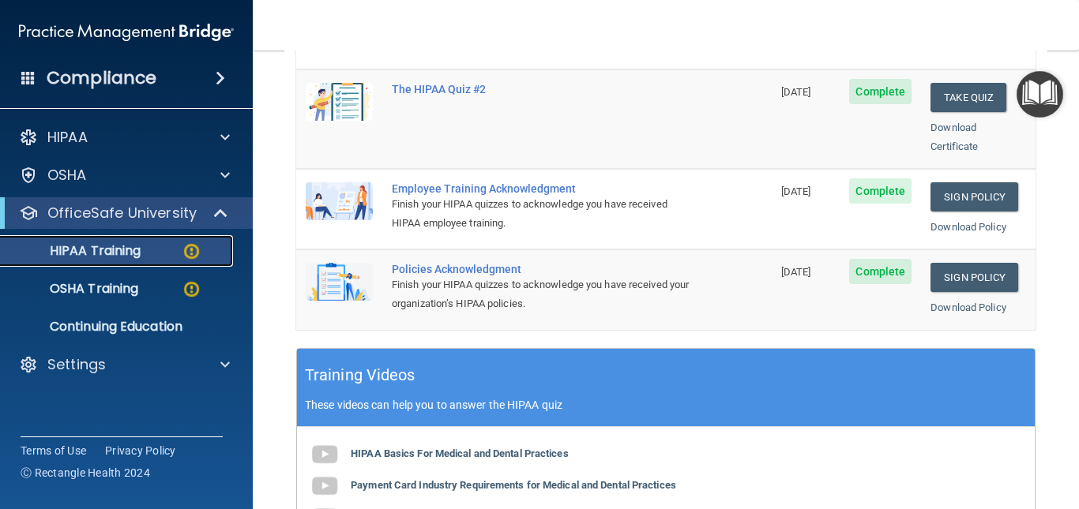
scroll to position [373, 0]
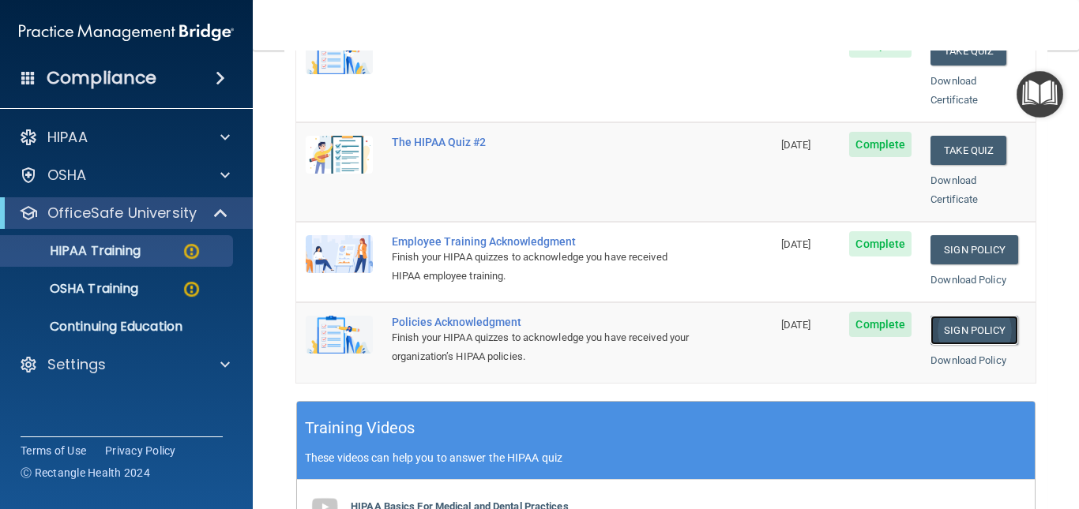
click at [957, 316] on link "Sign Policy" at bounding box center [974, 330] width 88 height 29
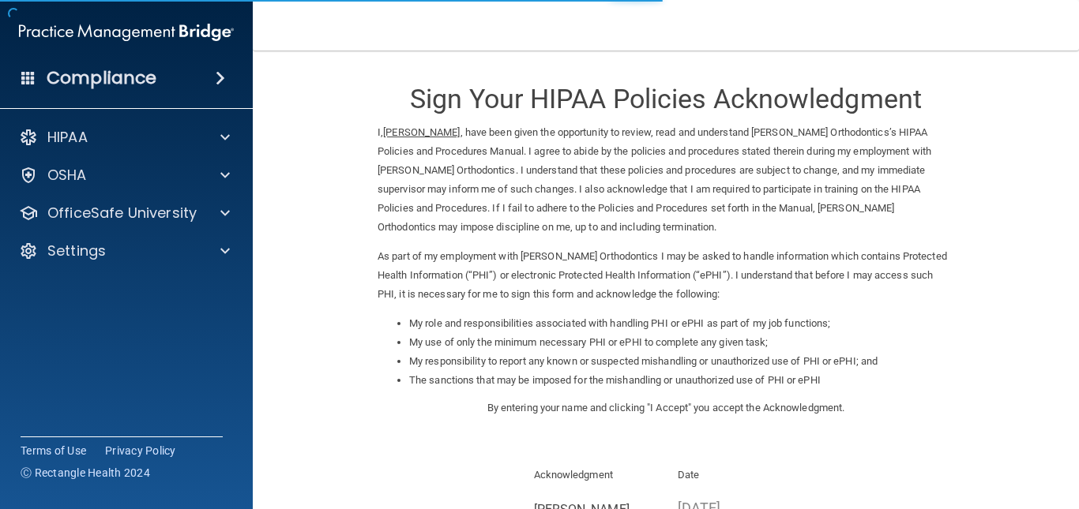
scroll to position [214, 0]
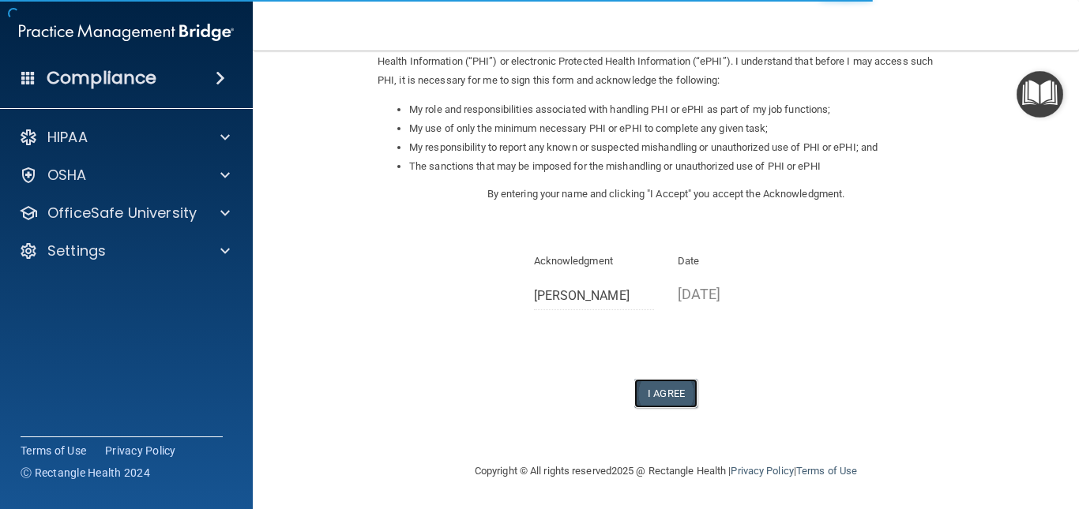
click at [672, 393] on button "I Agree" at bounding box center [665, 393] width 63 height 29
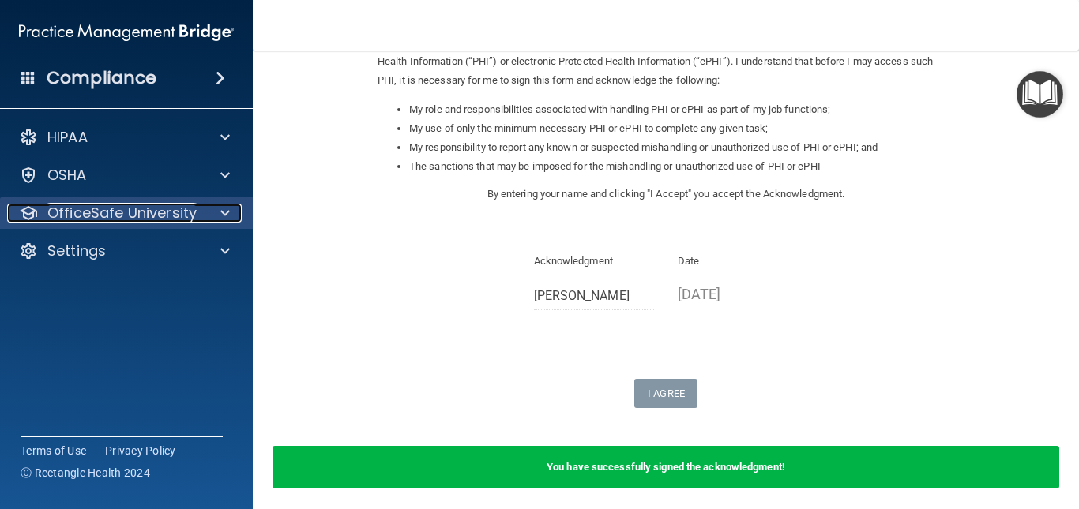
click at [126, 208] on p "OfficeSafe University" at bounding box center [121, 213] width 149 height 19
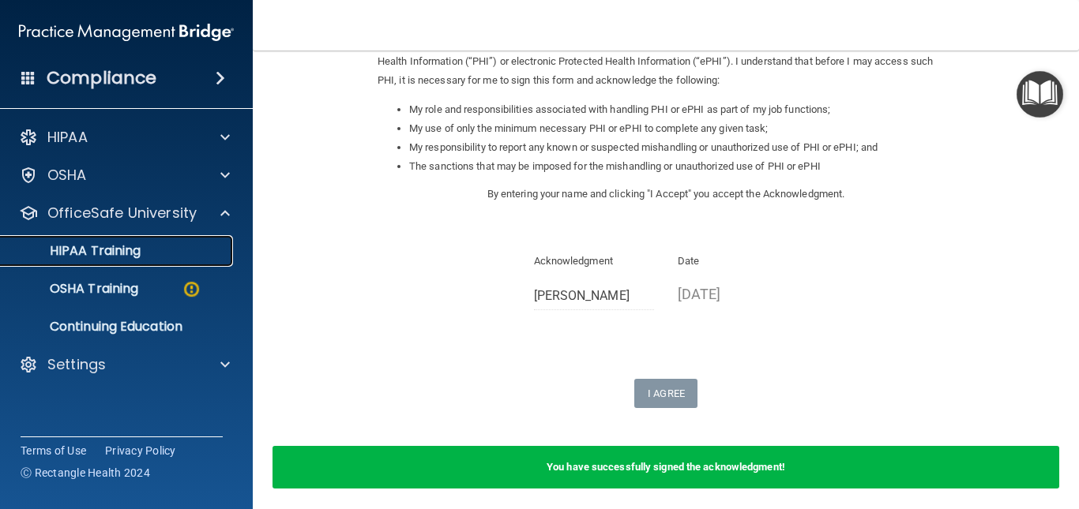
click at [139, 252] on p "HIPAA Training" at bounding box center [75, 251] width 130 height 16
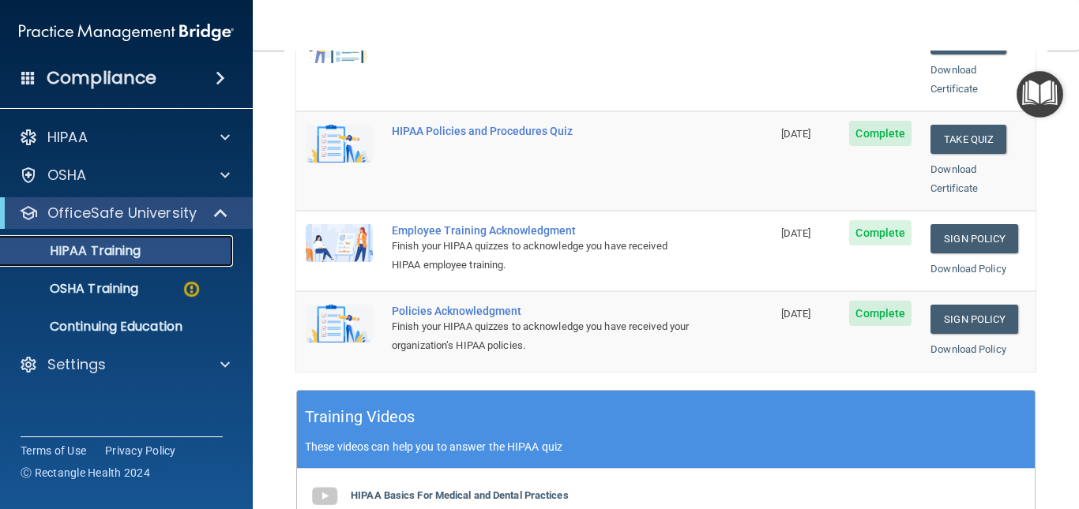
scroll to position [500, 0]
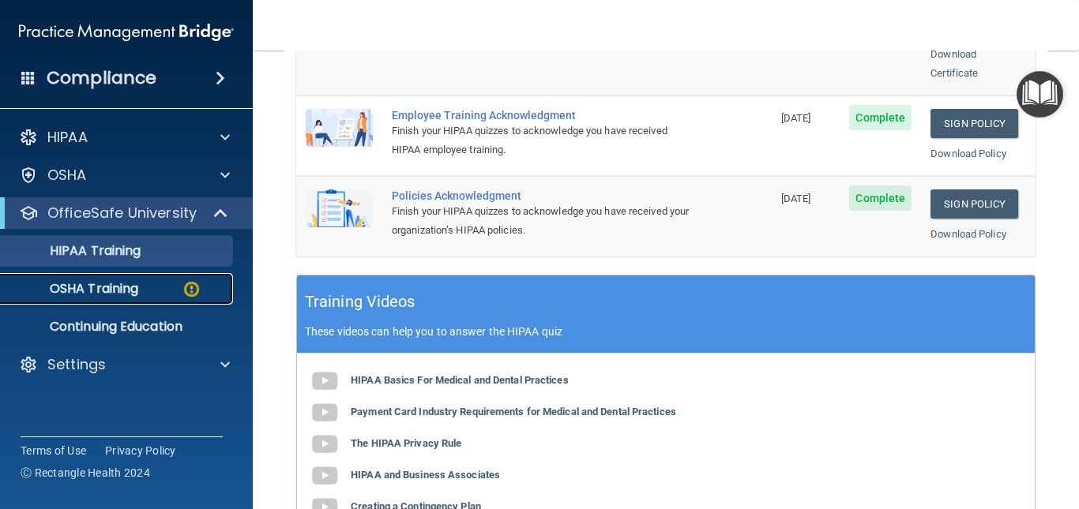
click at [137, 275] on link "OSHA Training" at bounding box center [108, 289] width 249 height 32
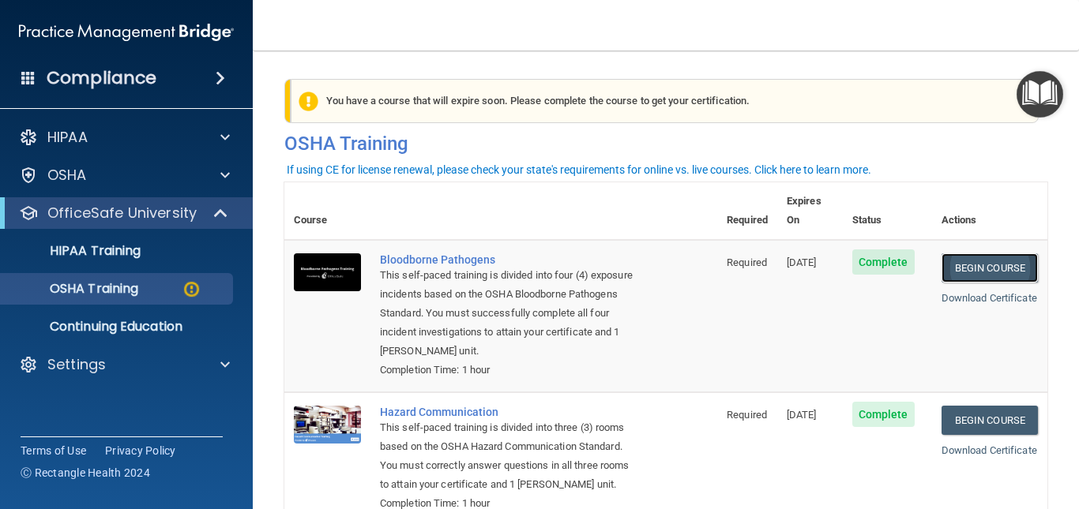
click at [960, 253] on link "Begin Course" at bounding box center [989, 267] width 96 height 29
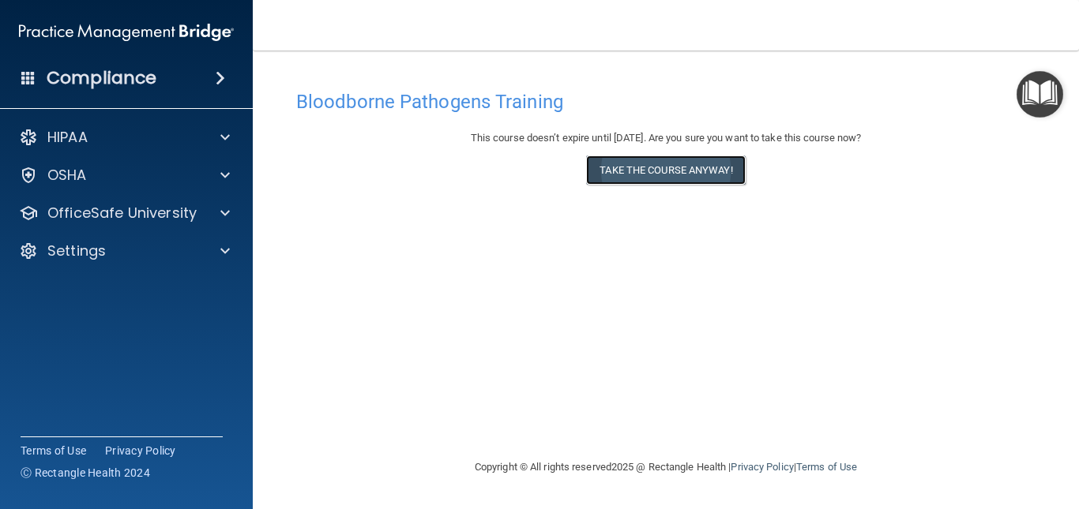
click at [682, 172] on button "Take the course anyway!" at bounding box center [665, 170] width 159 height 29
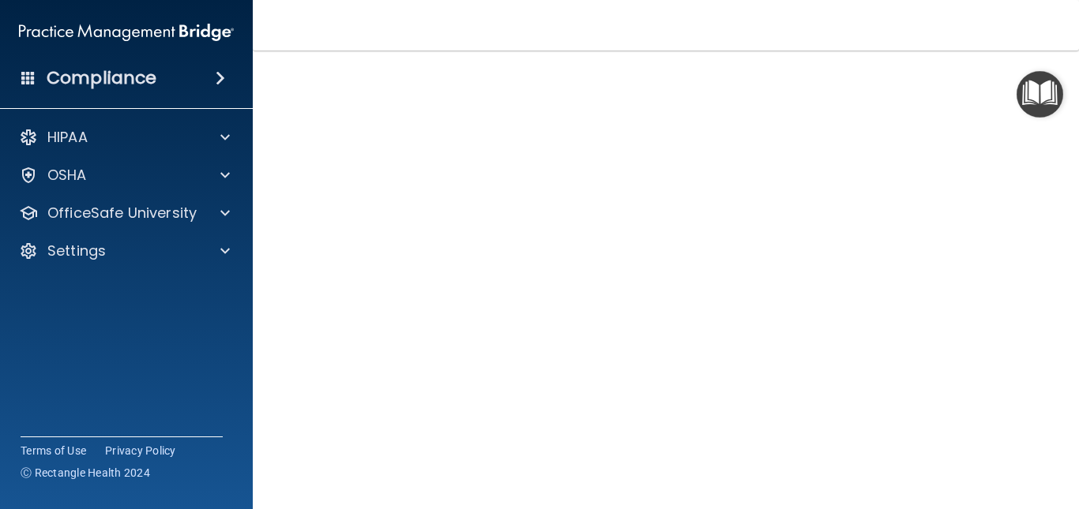
scroll to position [49, 0]
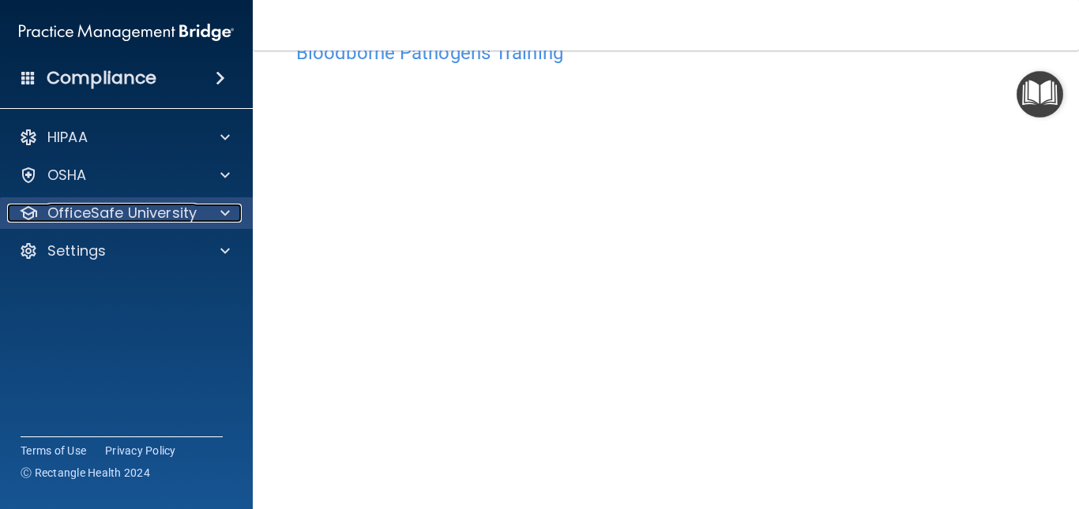
click at [122, 212] on p "OfficeSafe University" at bounding box center [121, 213] width 149 height 19
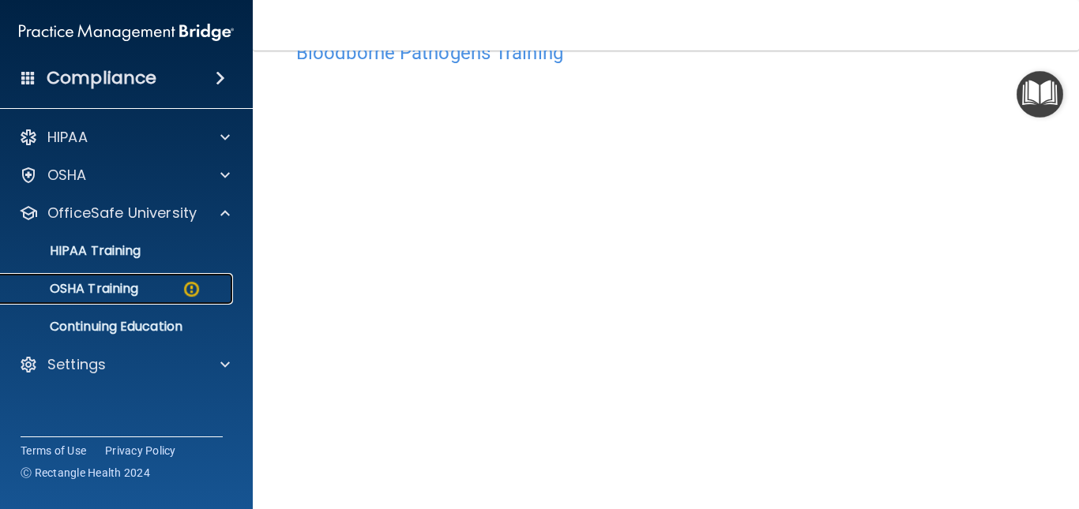
drag, startPoint x: 179, startPoint y: 289, endPoint x: 150, endPoint y: 282, distance: 30.1
click at [180, 289] on div "OSHA Training" at bounding box center [118, 289] width 216 height 16
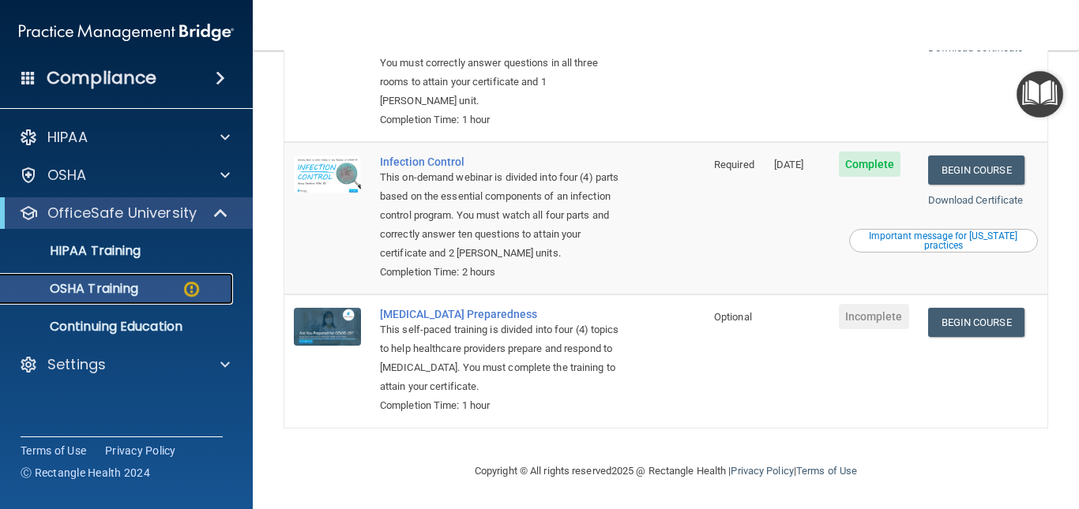
scroll to position [302, 0]
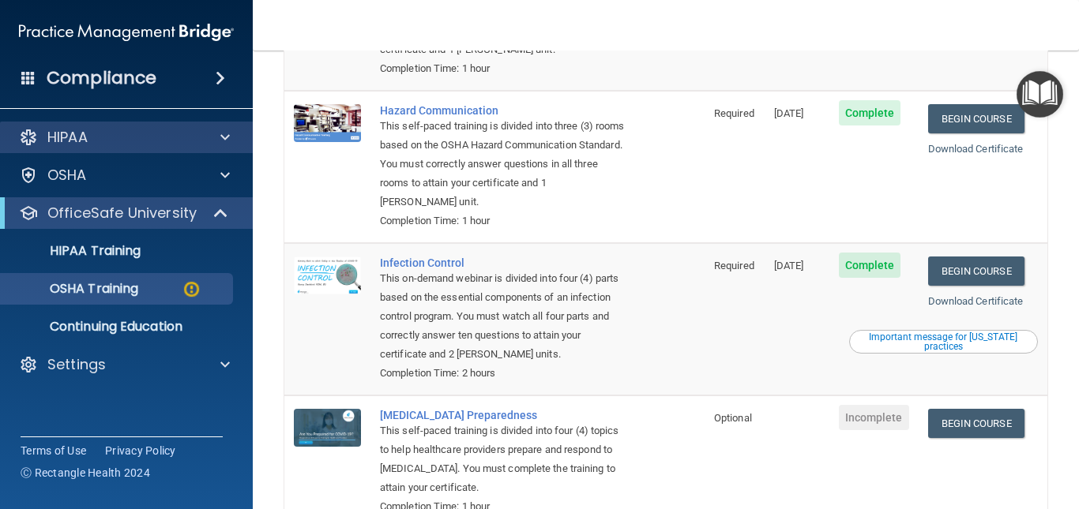
click at [187, 124] on div "HIPAA" at bounding box center [126, 138] width 253 height 32
click at [194, 133] on div "HIPAA" at bounding box center [105, 137] width 196 height 19
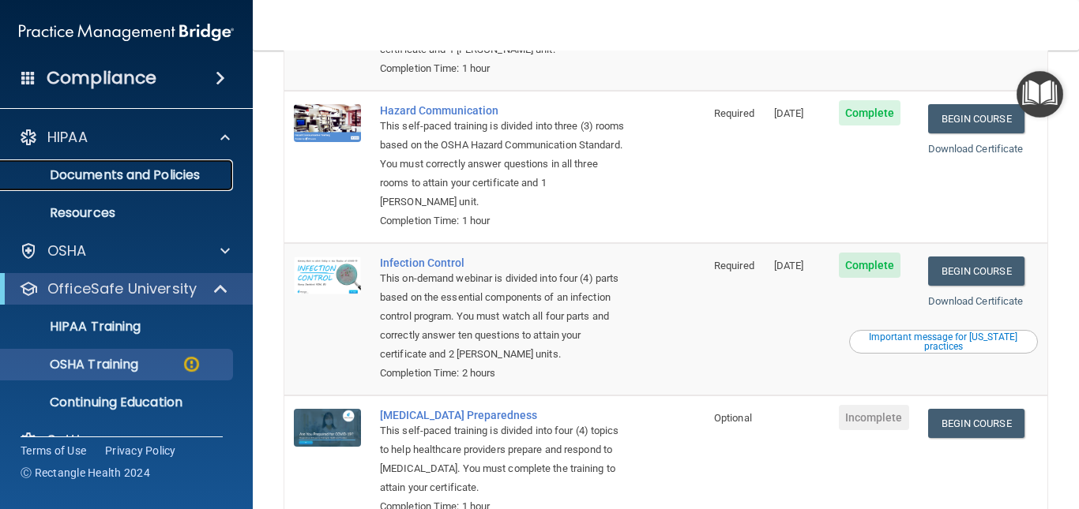
click at [137, 177] on p "Documents and Policies" at bounding box center [118, 175] width 216 height 16
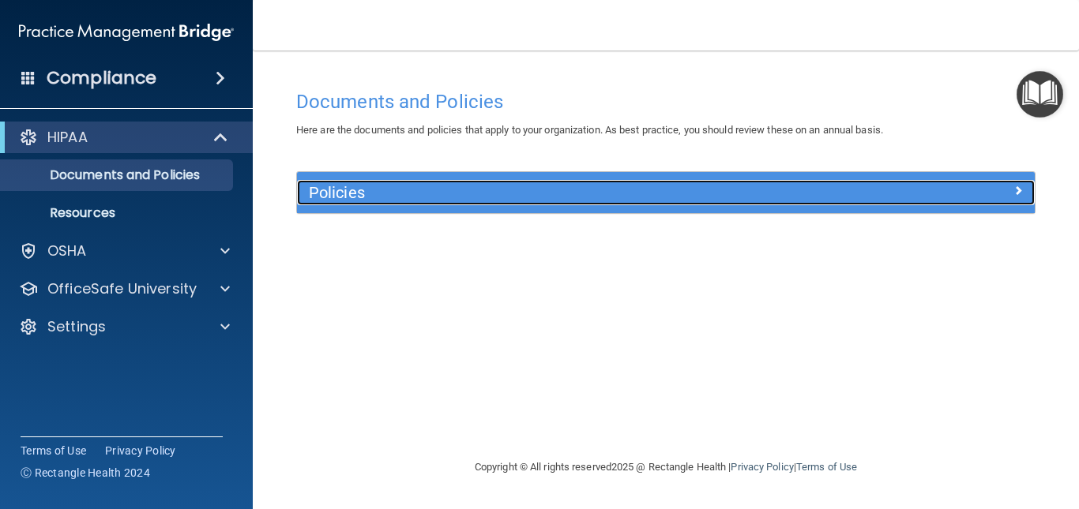
click at [557, 193] on h5 "Policies" at bounding box center [574, 192] width 530 height 17
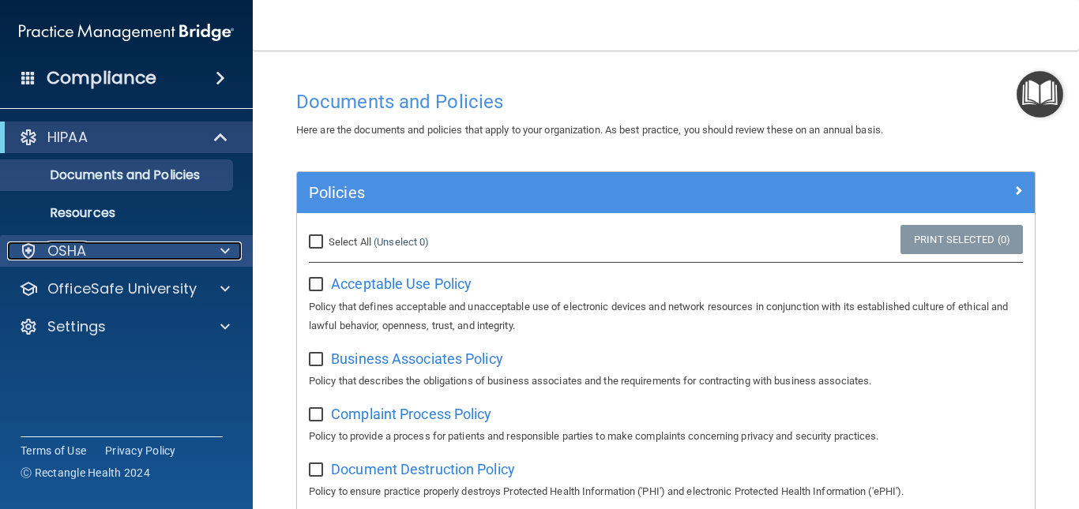
click at [111, 260] on div "OSHA" at bounding box center [105, 251] width 196 height 19
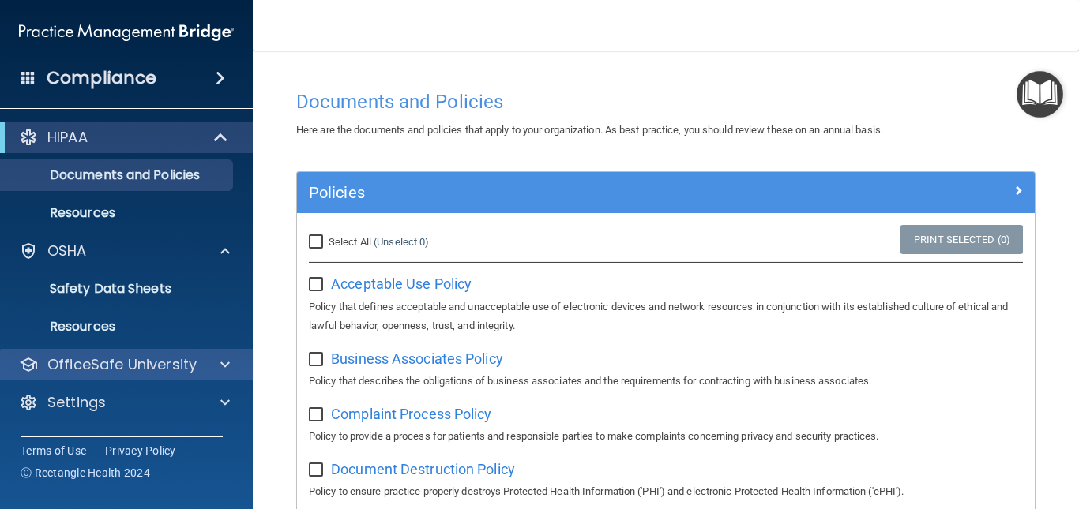
click at [197, 378] on div "OfficeSafe University" at bounding box center [126, 365] width 253 height 32
click at [150, 355] on p "OfficeSafe University" at bounding box center [121, 364] width 149 height 19
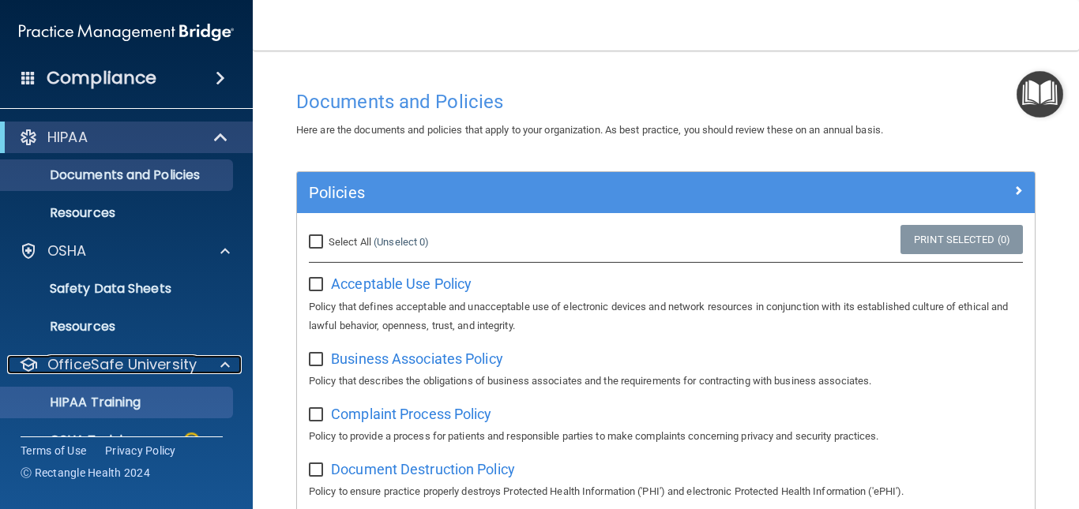
scroll to position [108, 0]
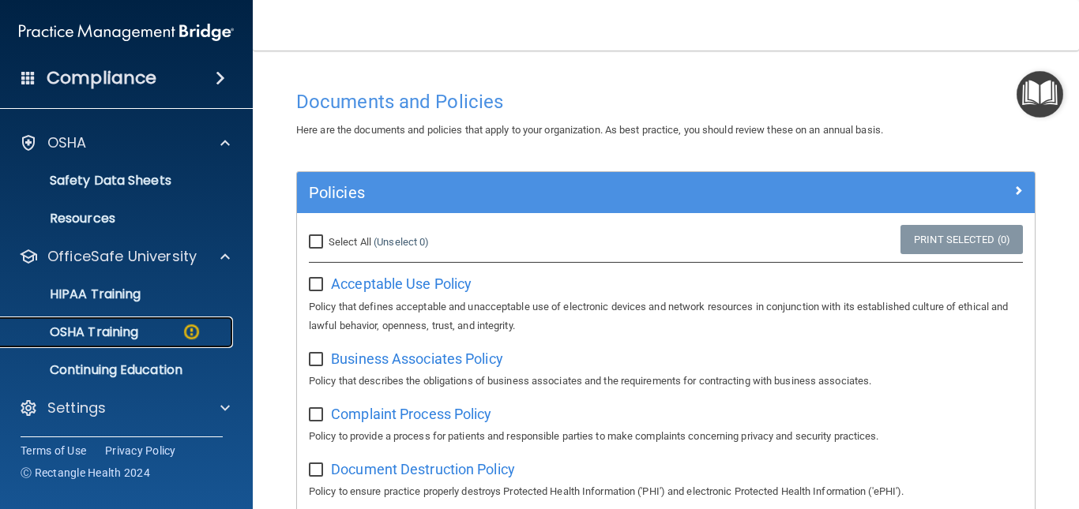
click at [182, 332] on img at bounding box center [192, 332] width 20 height 20
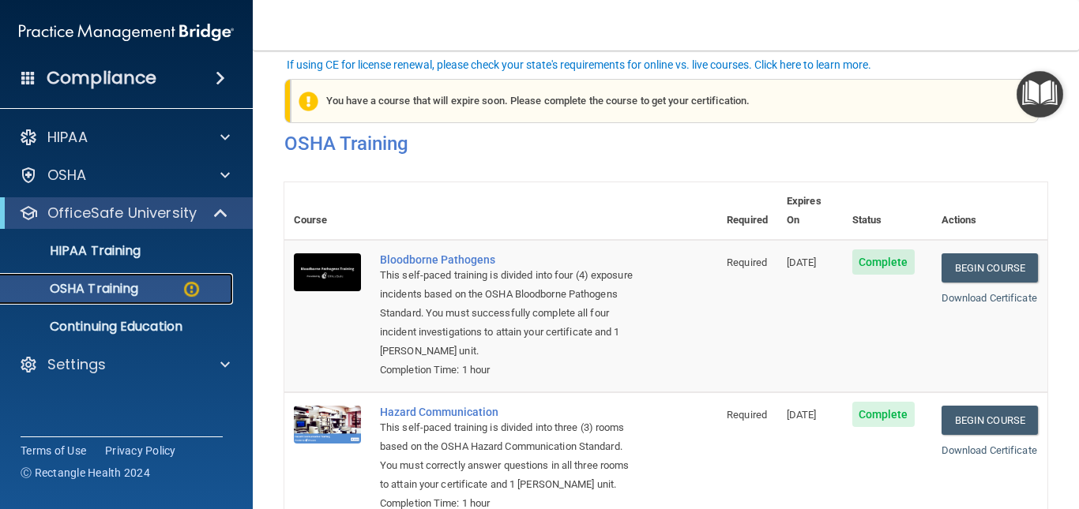
scroll to position [105, 0]
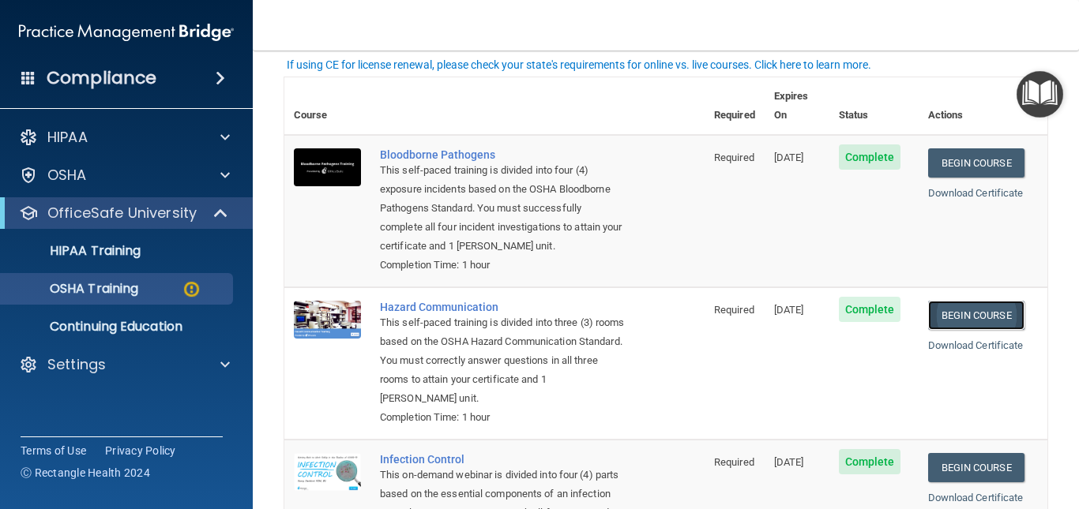
click at [951, 315] on link "Begin Course" at bounding box center [976, 315] width 96 height 29
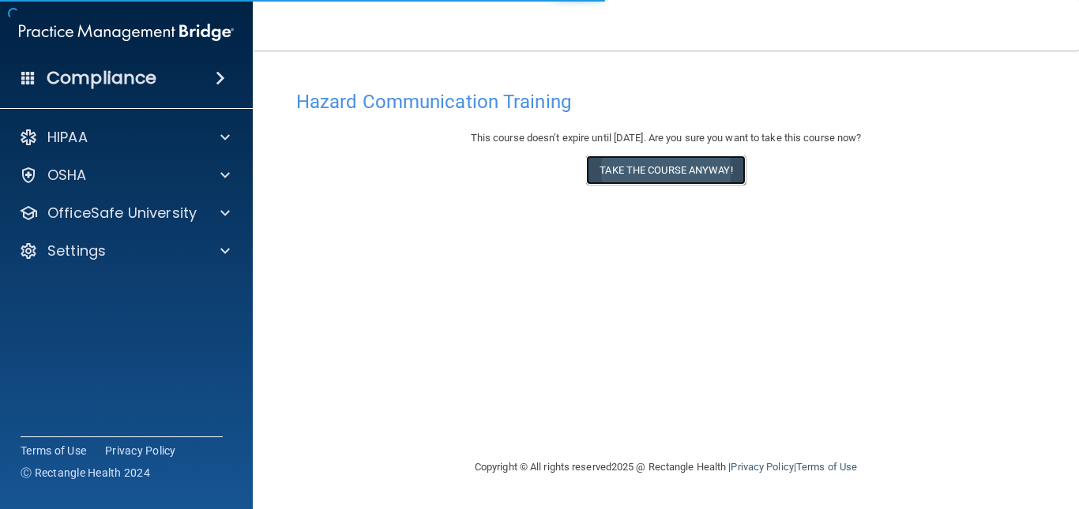
click at [669, 174] on button "Take the course anyway!" at bounding box center [665, 170] width 159 height 29
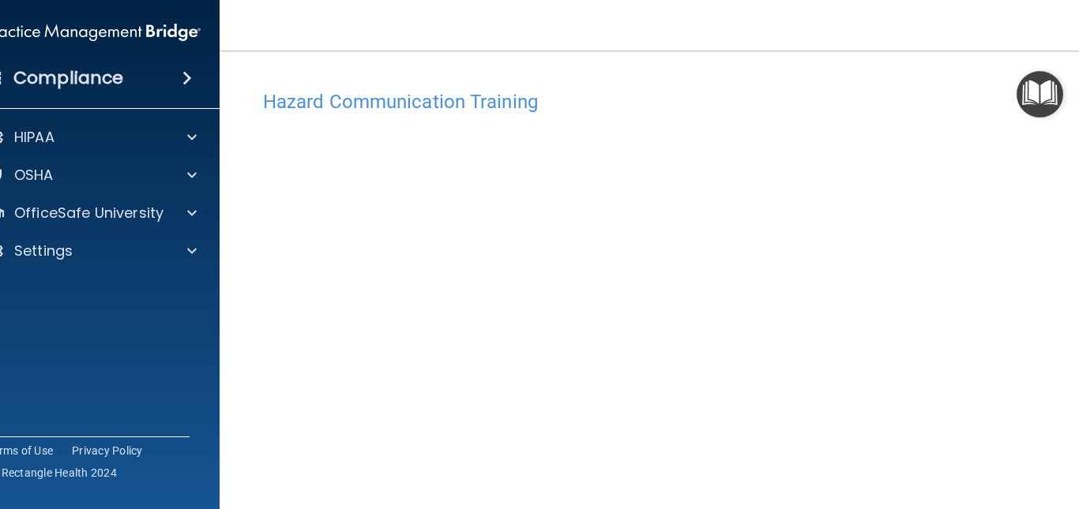
scroll to position [84, 0]
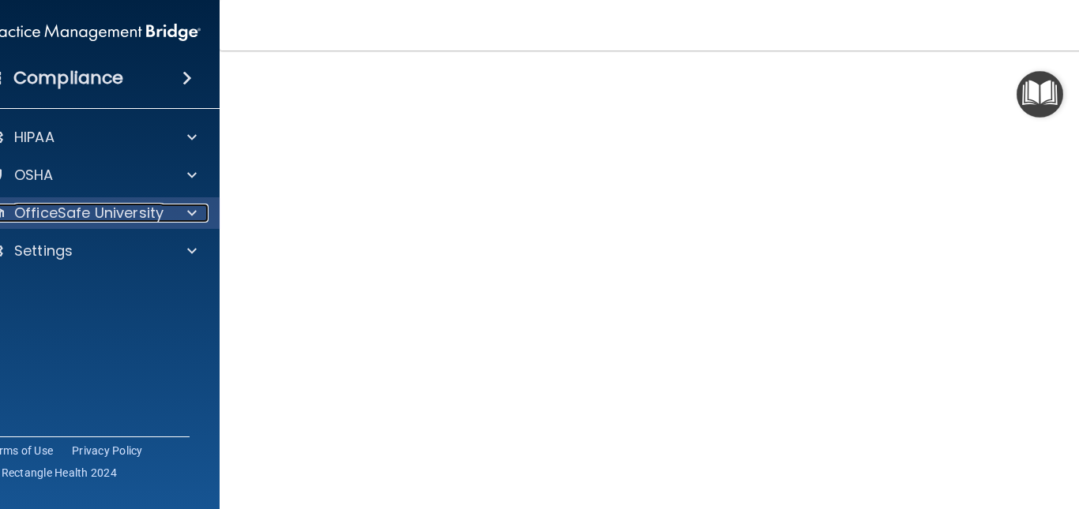
click at [127, 222] on p "OfficeSafe University" at bounding box center [88, 213] width 149 height 19
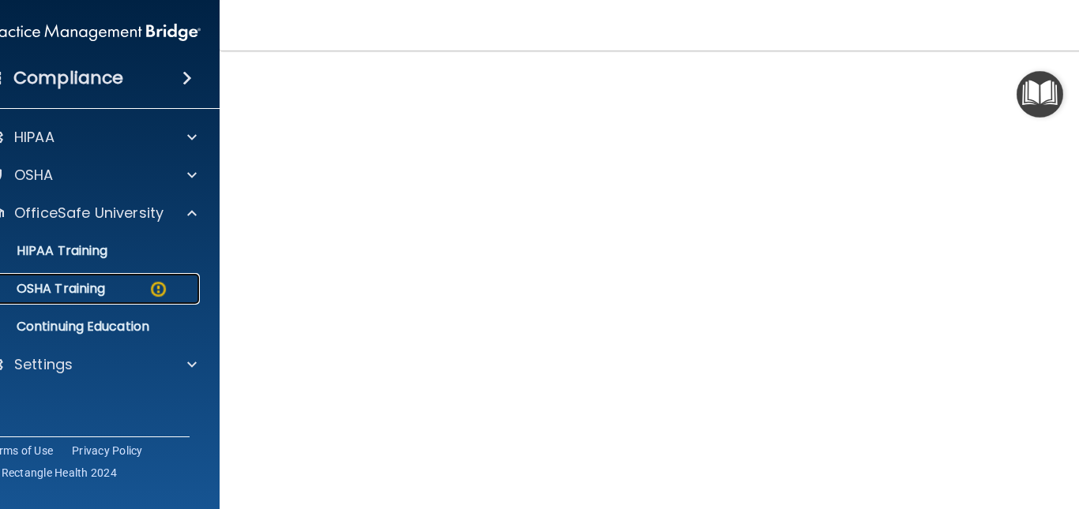
click at [126, 295] on div "OSHA Training" at bounding box center [85, 289] width 216 height 16
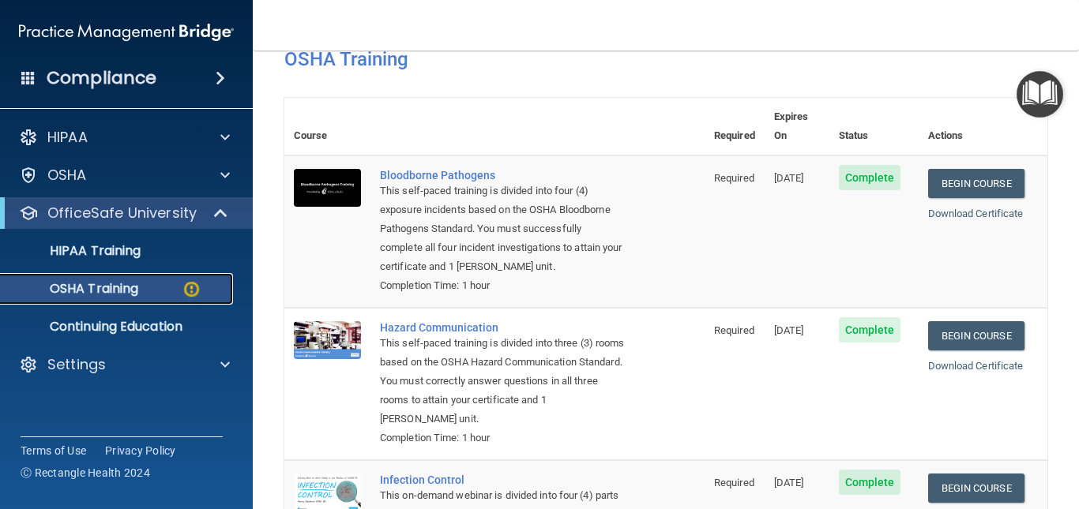
scroll to position [295, 0]
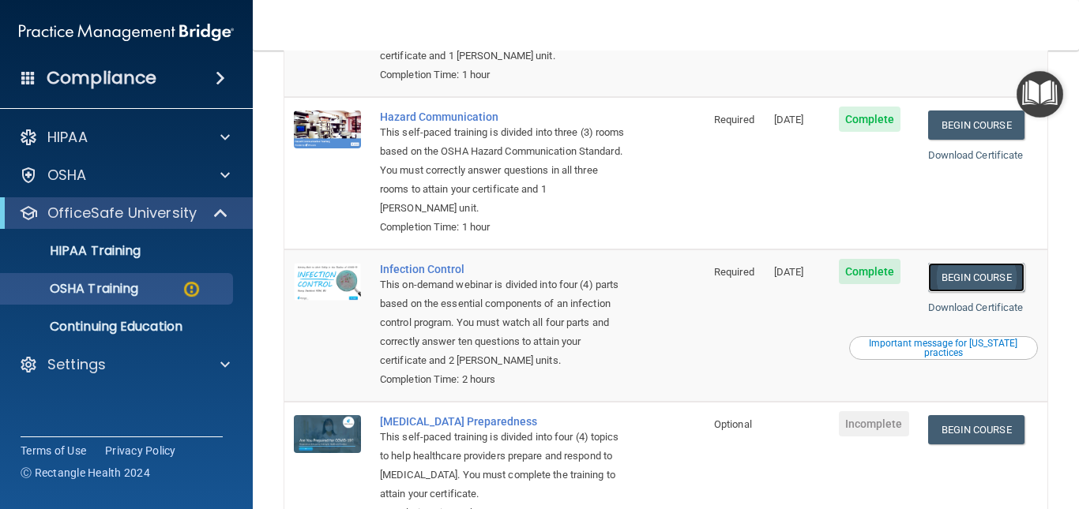
click at [950, 280] on link "Begin Course" at bounding box center [976, 277] width 96 height 29
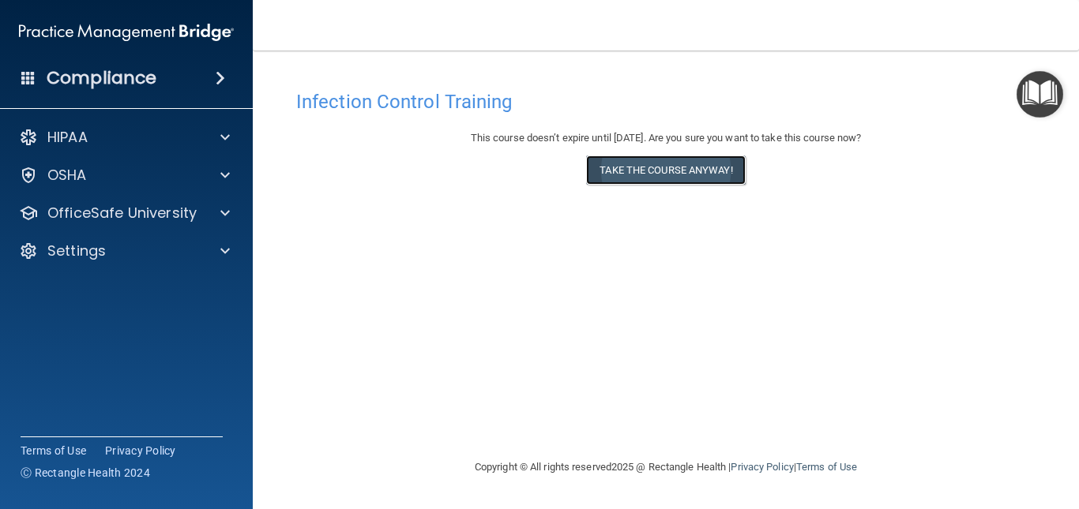
click at [626, 173] on button "Take the course anyway!" at bounding box center [665, 170] width 159 height 29
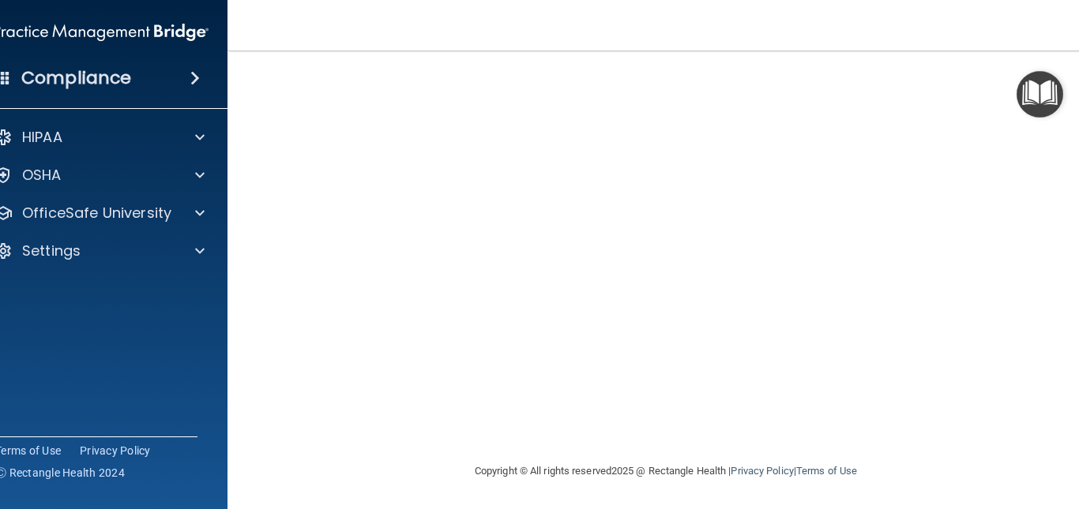
scroll to position [62, 0]
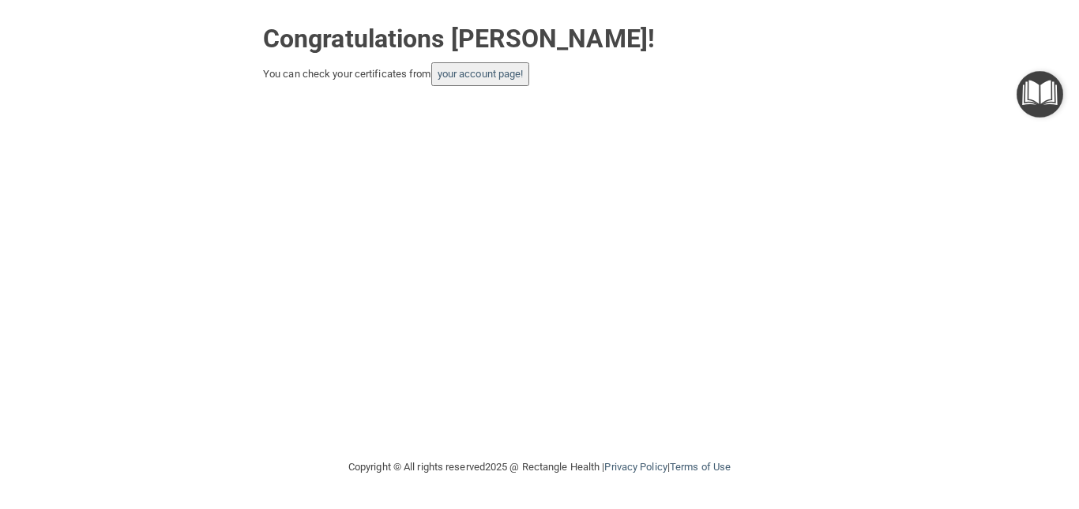
click at [511, 85] on button "your account page!" at bounding box center [480, 74] width 99 height 24
click at [467, 73] on link "your account page!" at bounding box center [480, 74] width 86 height 12
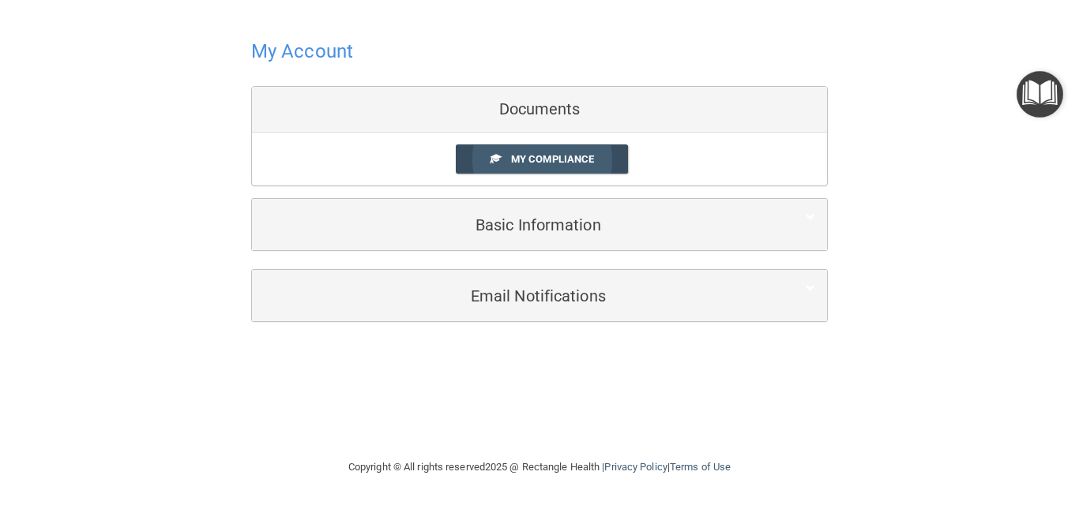
click at [548, 160] on span "My Compliance" at bounding box center [552, 159] width 83 height 12
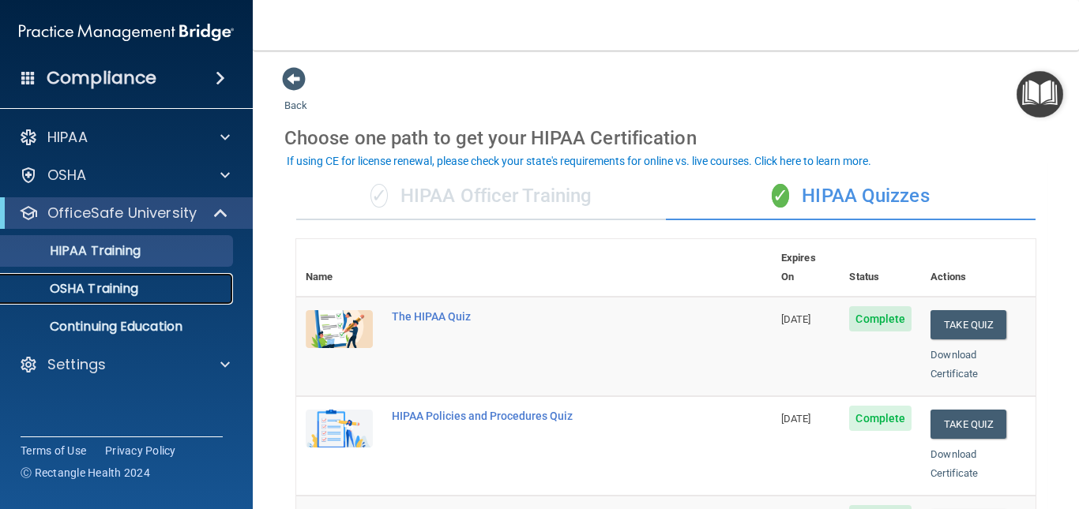
click at [182, 292] on div "OSHA Training" at bounding box center [118, 289] width 216 height 16
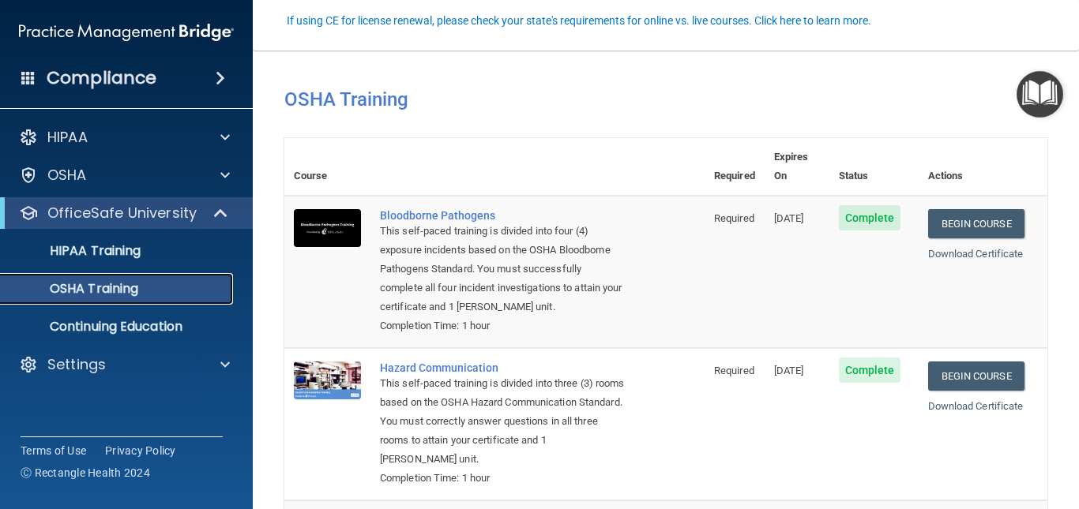
scroll to position [105, 0]
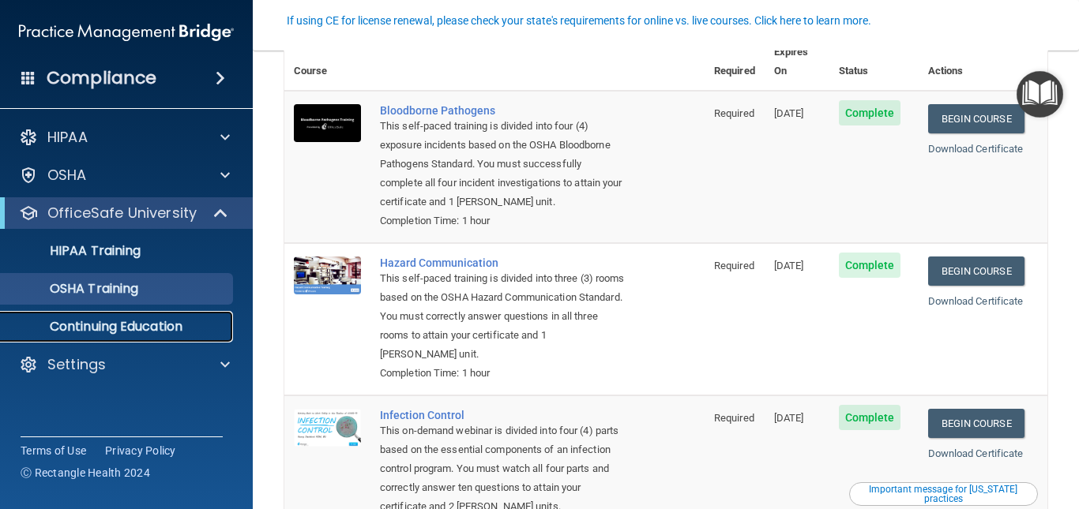
click at [118, 323] on p "Continuing Education" at bounding box center [118, 327] width 216 height 16
